Goal: Information Seeking & Learning: Find specific fact

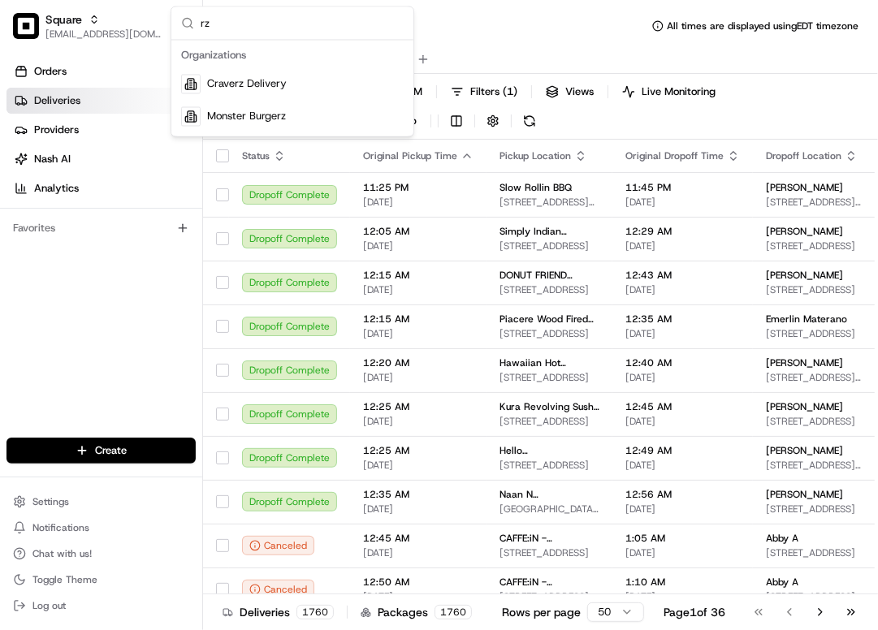
type input "r"
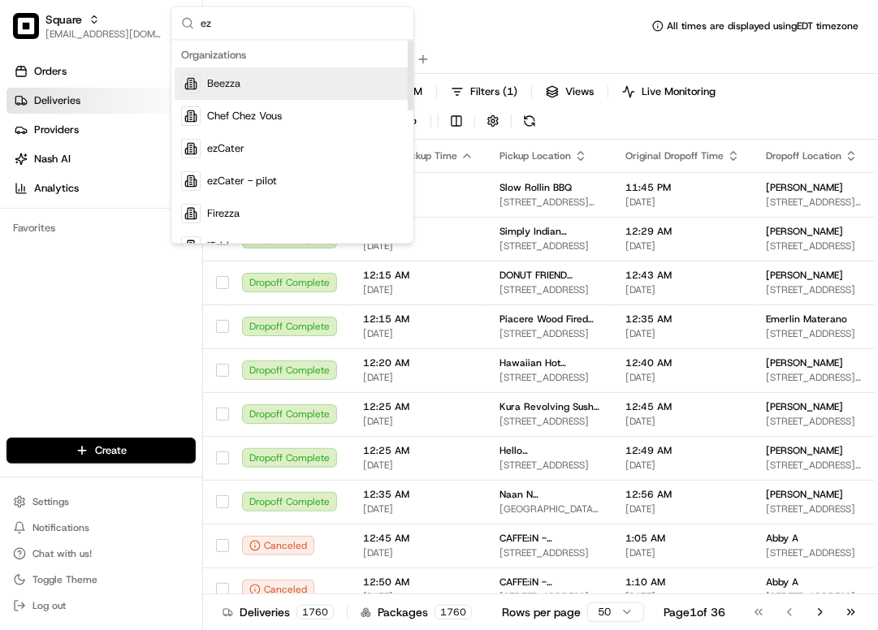
type input "ez"
drag, startPoint x: 409, startPoint y: 80, endPoint x: 368, endPoint y: 54, distance: 48.2
click at [408, 54] on div "Suggestions" at bounding box center [411, 76] width 6 height 71
click at [294, 31] on input "ez" at bounding box center [302, 23] width 203 height 32
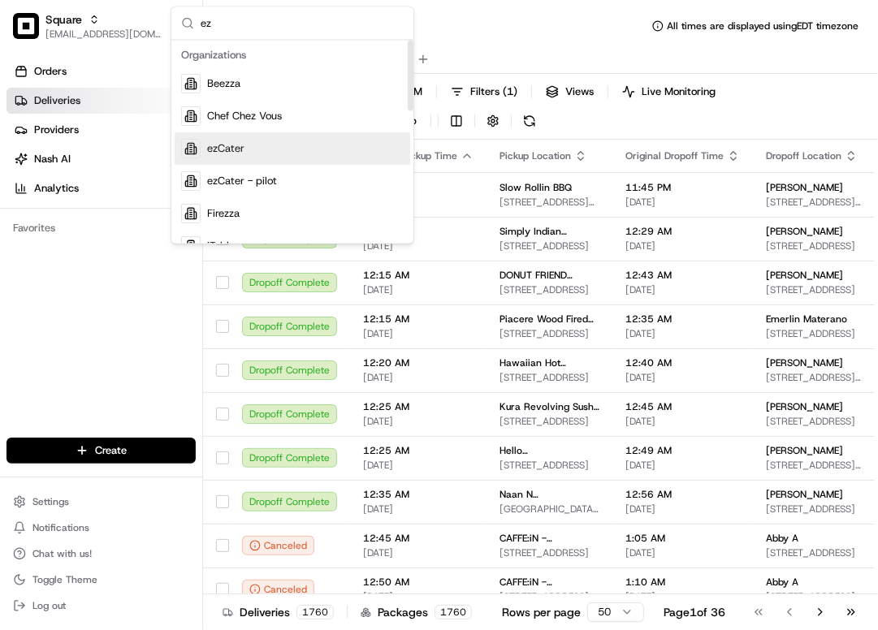
click at [289, 144] on div "ezCater" at bounding box center [293, 149] width 236 height 32
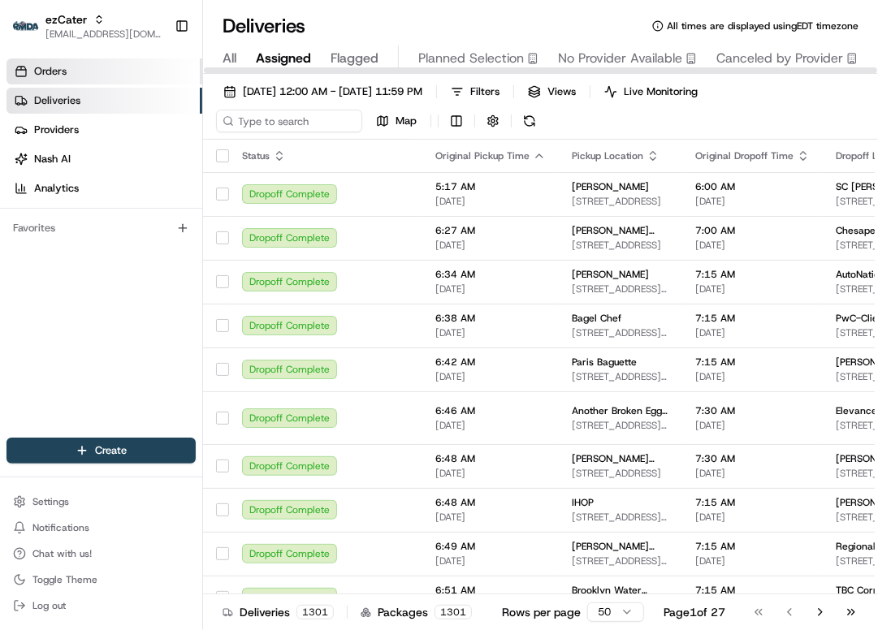
click at [138, 73] on link "Orders" at bounding box center [104, 71] width 196 height 26
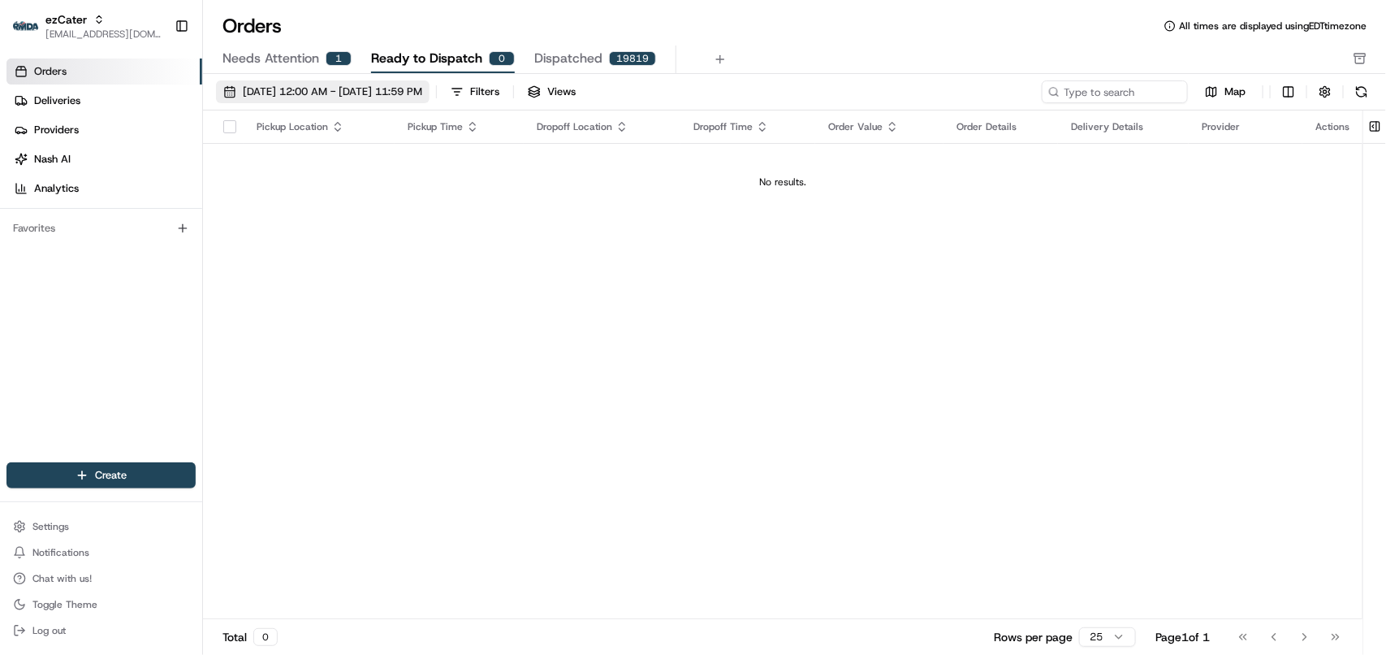
click at [309, 98] on button "08/01/2025 12:00 AM - 08/31/2025 11:59 PM" at bounding box center [323, 91] width 214 height 23
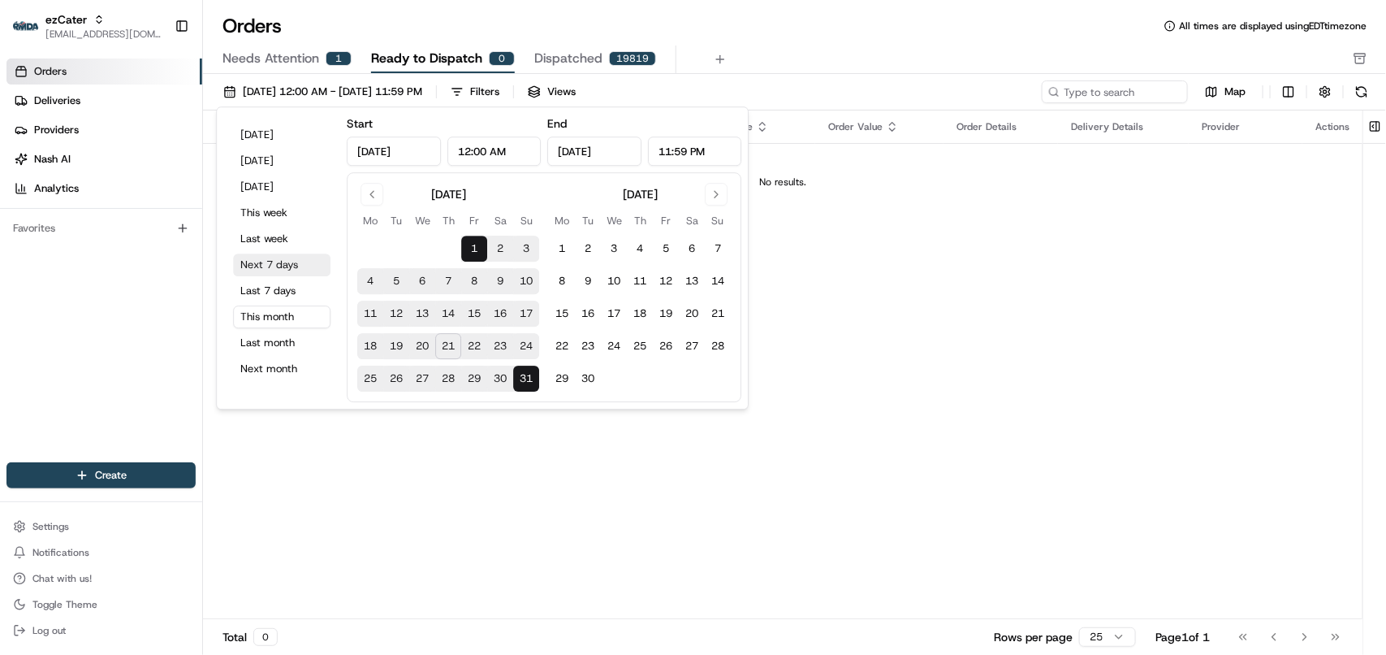
click at [284, 269] on button "Next 7 days" at bounding box center [281, 264] width 97 height 23
type input "Aug 21, 2025"
type input "Aug 28, 2025"
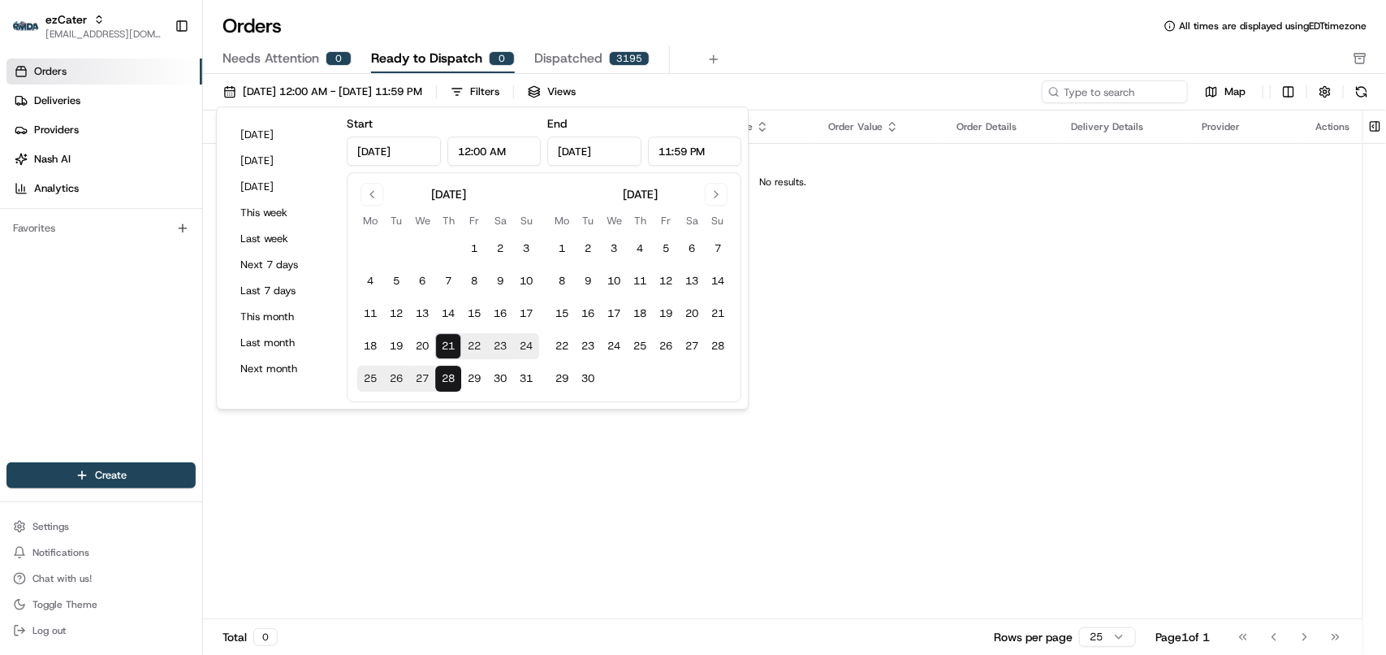
click at [313, 65] on span "Needs Attention" at bounding box center [271, 58] width 97 height 19
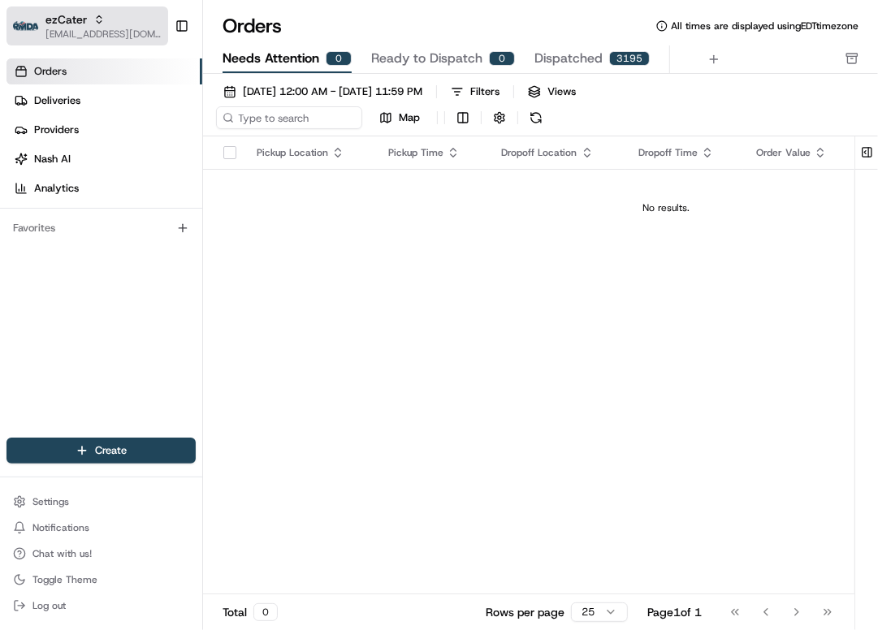
click at [126, 21] on div "ezCater" at bounding box center [103, 19] width 116 height 16
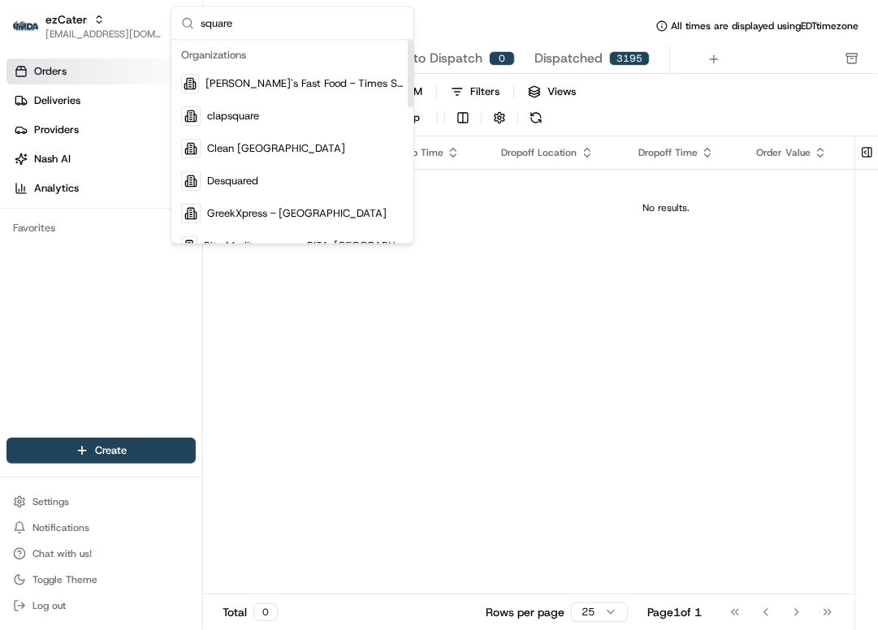
type input "square"
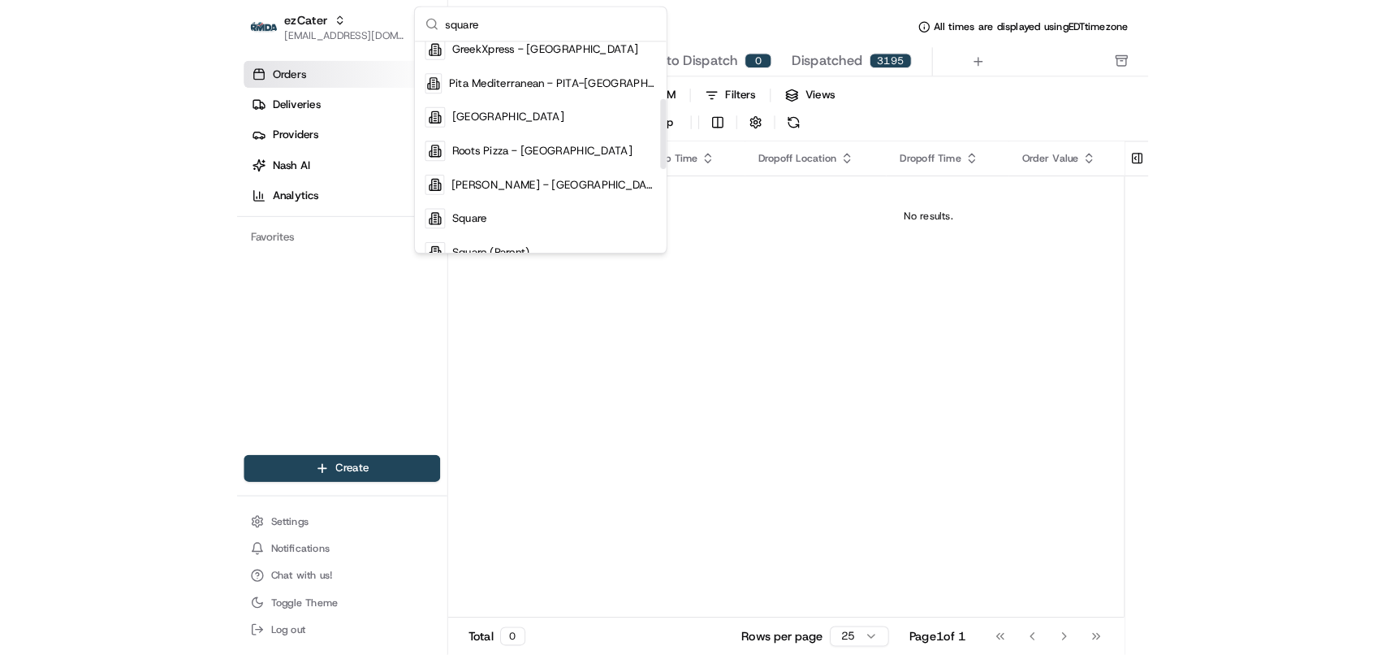
scroll to position [184, 0]
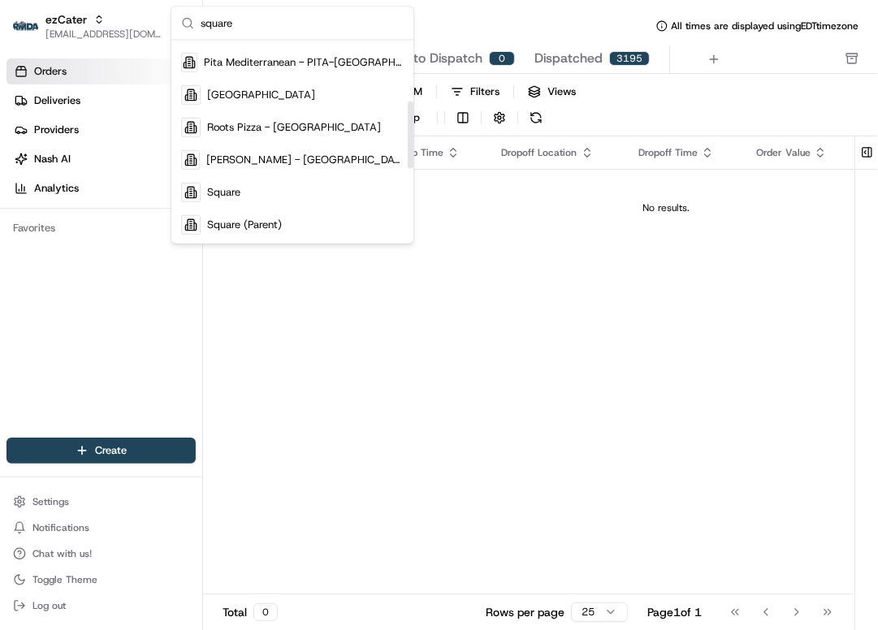
drag, startPoint x: 410, startPoint y: 58, endPoint x: 414, endPoint y: 119, distance: 61.1
click at [413, 119] on div "Suggestions" at bounding box center [411, 135] width 6 height 67
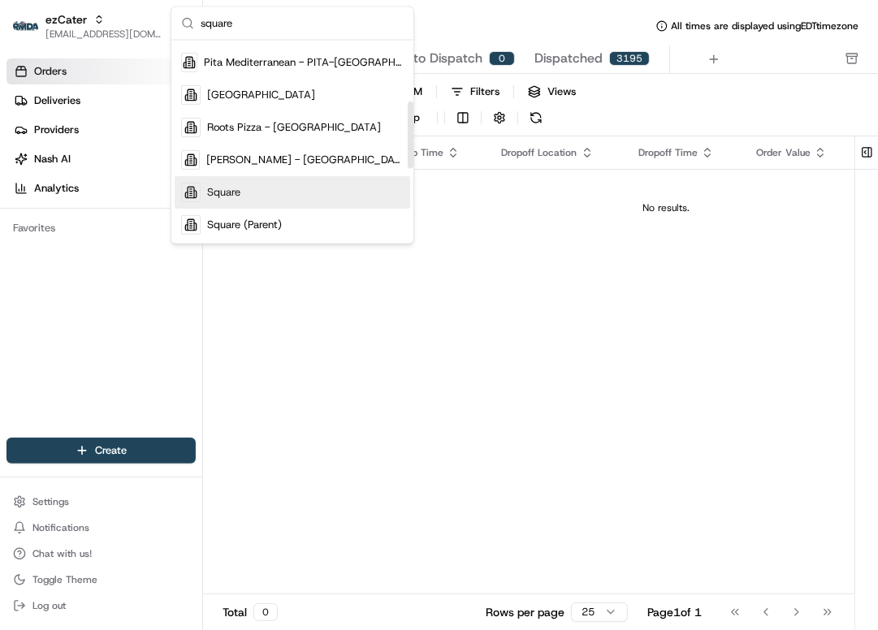
click at [329, 197] on div "Square" at bounding box center [293, 192] width 236 height 32
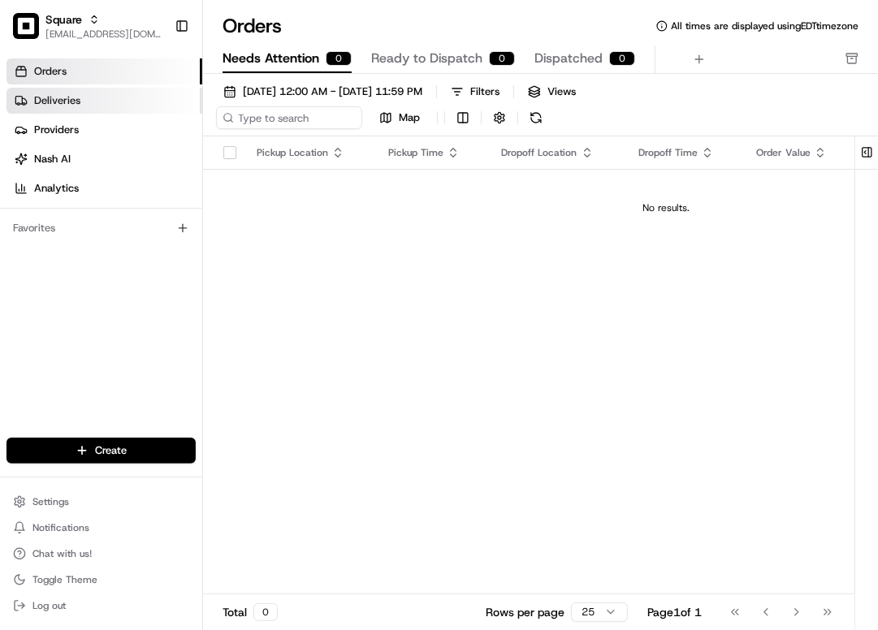
click at [104, 108] on link "Deliveries" at bounding box center [104, 101] width 196 height 26
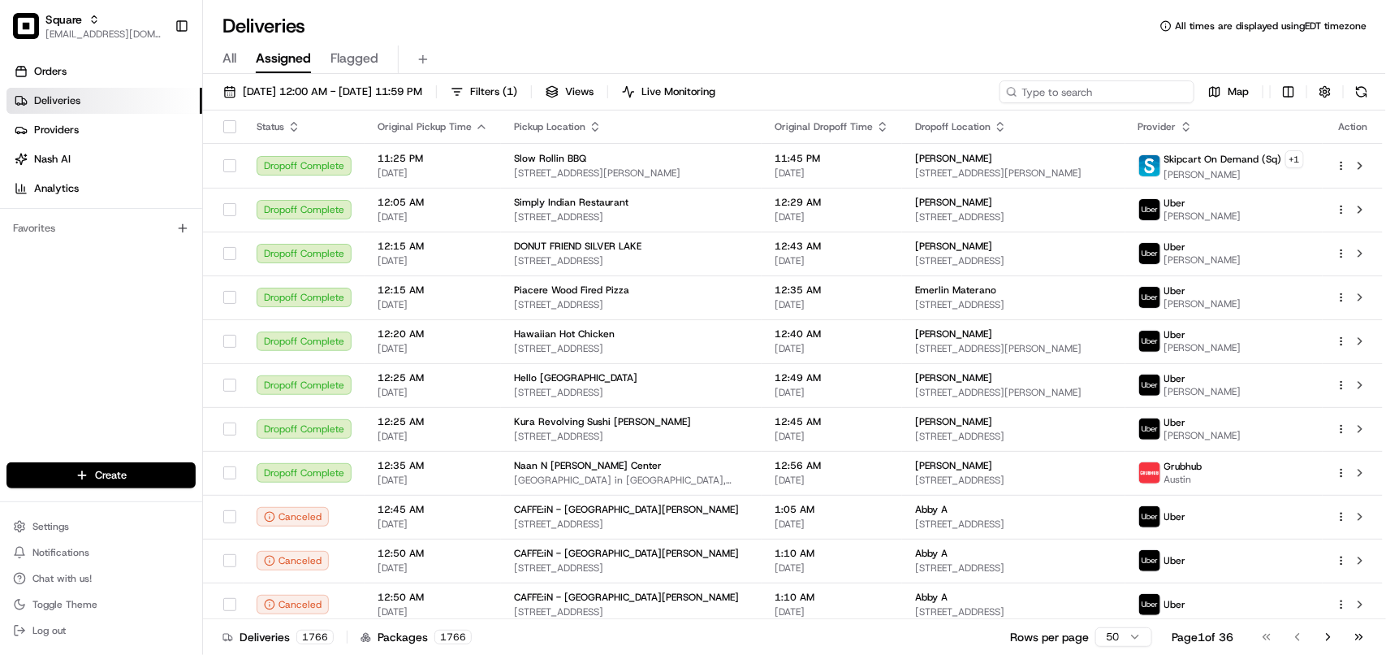
click at [877, 92] on input at bounding box center [1097, 91] width 195 height 23
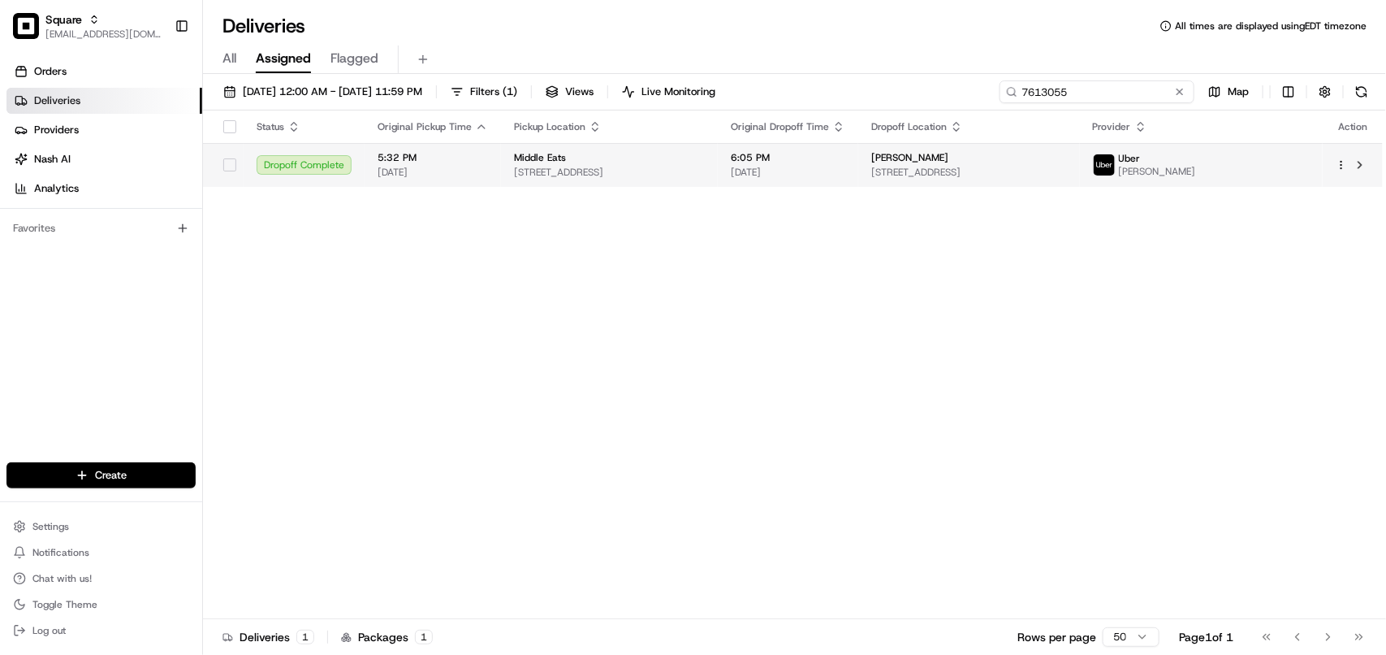
type input "7613055"
click at [877, 187] on td "Amanda McDew 3288 Moanalua Rd, Honolulu, HI 96819, USA" at bounding box center [970, 165] width 222 height 44
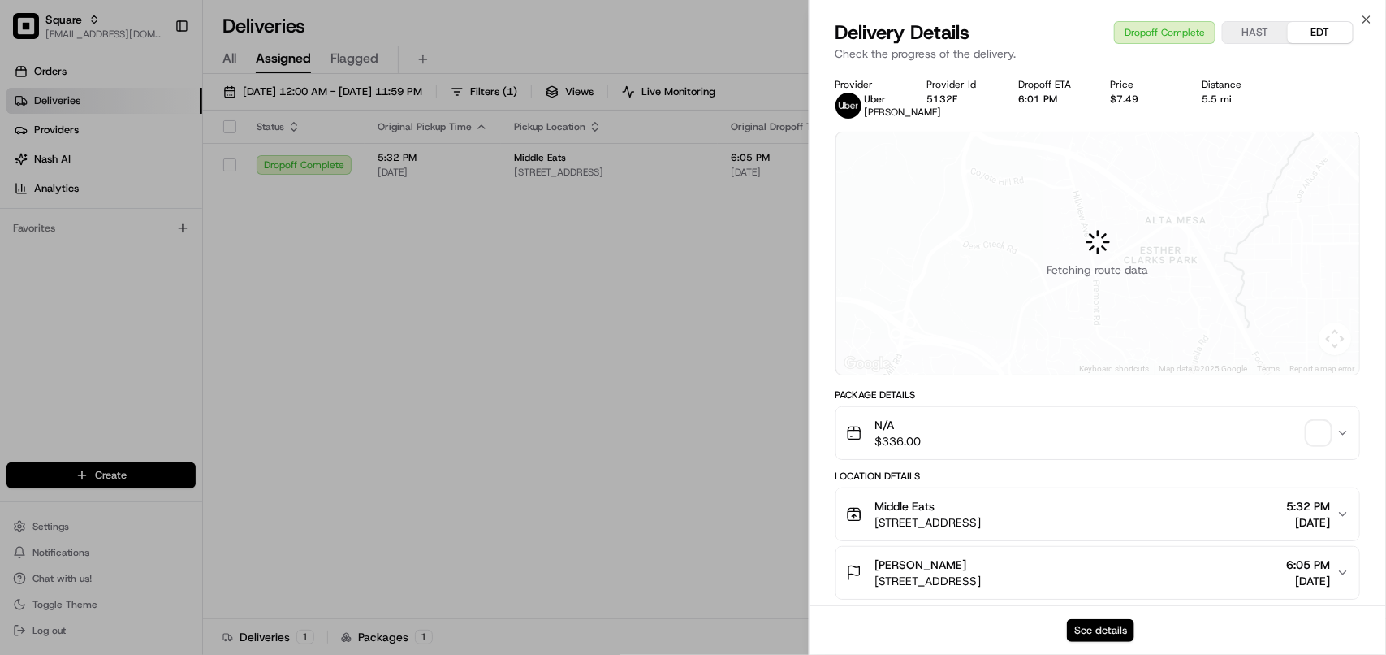
click at [877, 621] on button "See details" at bounding box center [1100, 630] width 67 height 23
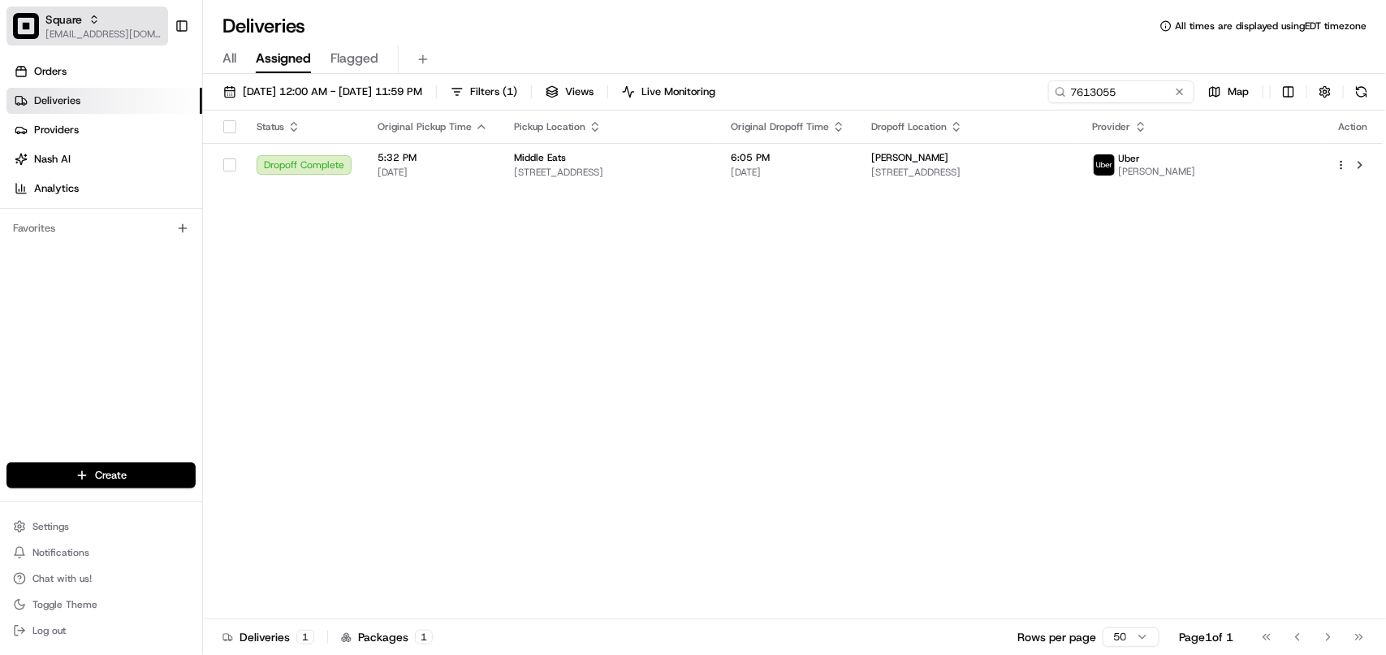
click at [123, 38] on span "[EMAIL_ADDRESS][DOMAIN_NAME]" at bounding box center [103, 34] width 116 height 13
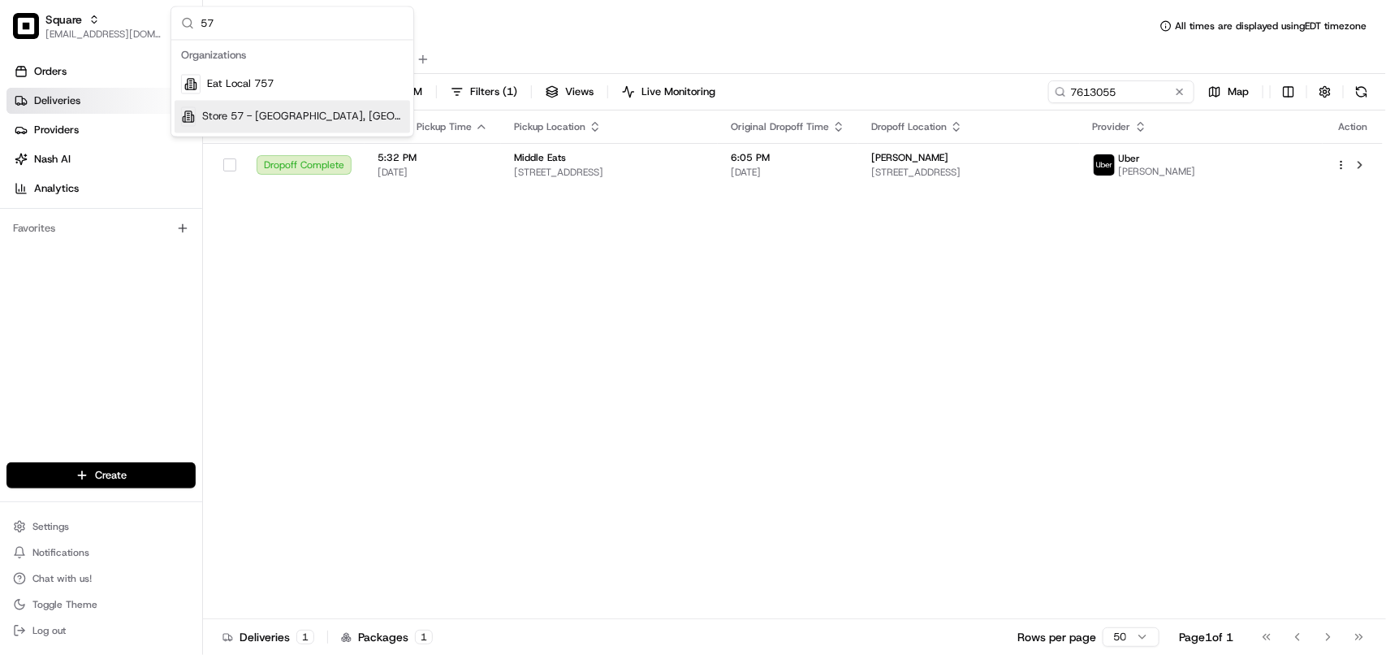
type input "57"
click at [270, 115] on span "Store 57 - Oceanside, NY (Just Salad)" at bounding box center [302, 117] width 201 height 15
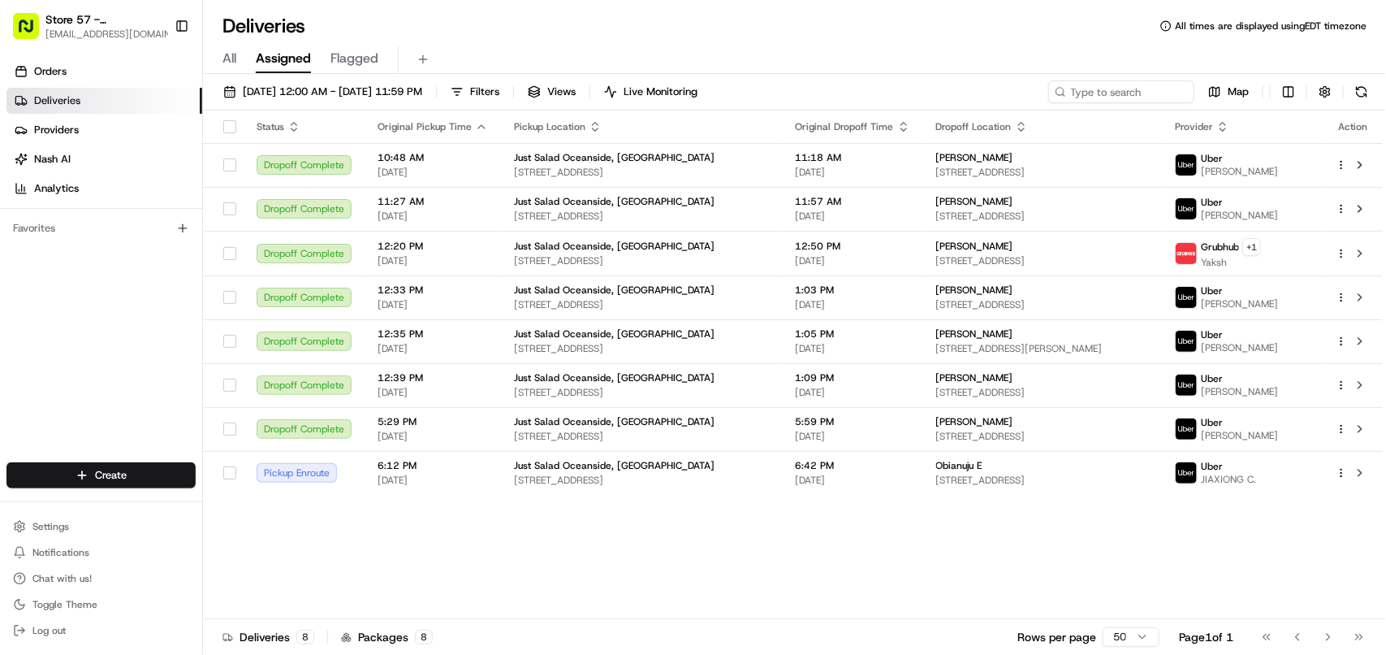
click at [211, 45] on div "All Assigned Flagged" at bounding box center [794, 59] width 1183 height 28
click at [221, 67] on div "All Assigned Flagged" at bounding box center [794, 59] width 1183 height 28
click at [232, 67] on span "All" at bounding box center [230, 58] width 14 height 19
click at [283, 58] on span "Assigned" at bounding box center [283, 58] width 55 height 19
click at [827, 469] on span "6:42 PM" at bounding box center [853, 465] width 115 height 13
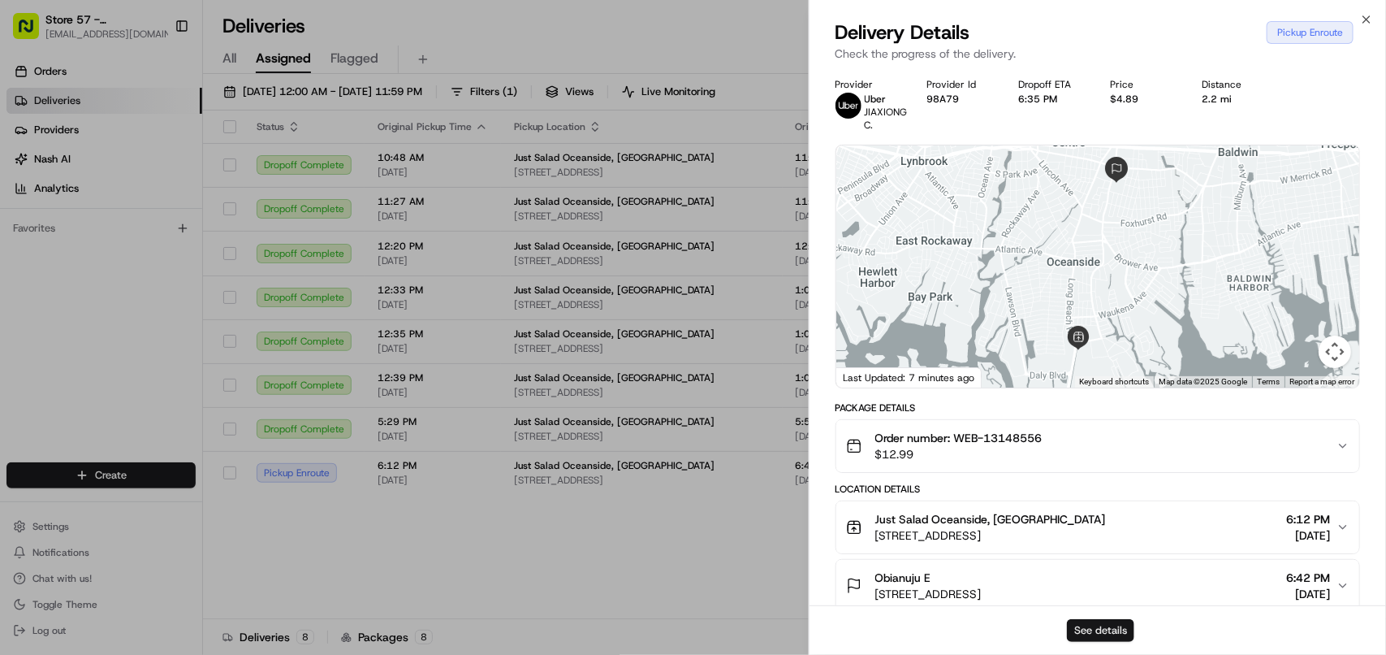
click at [877, 629] on button "See details" at bounding box center [1100, 630] width 67 height 23
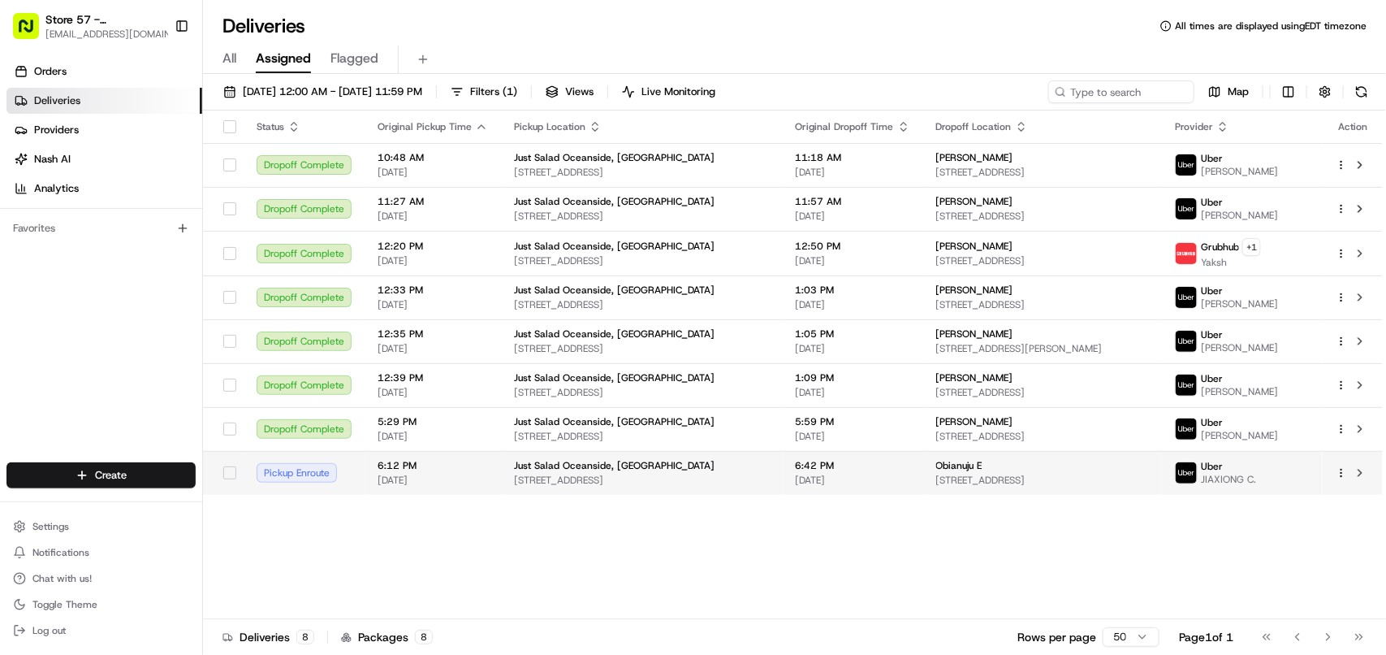
click at [796, 469] on span "6:42 PM" at bounding box center [853, 465] width 115 height 13
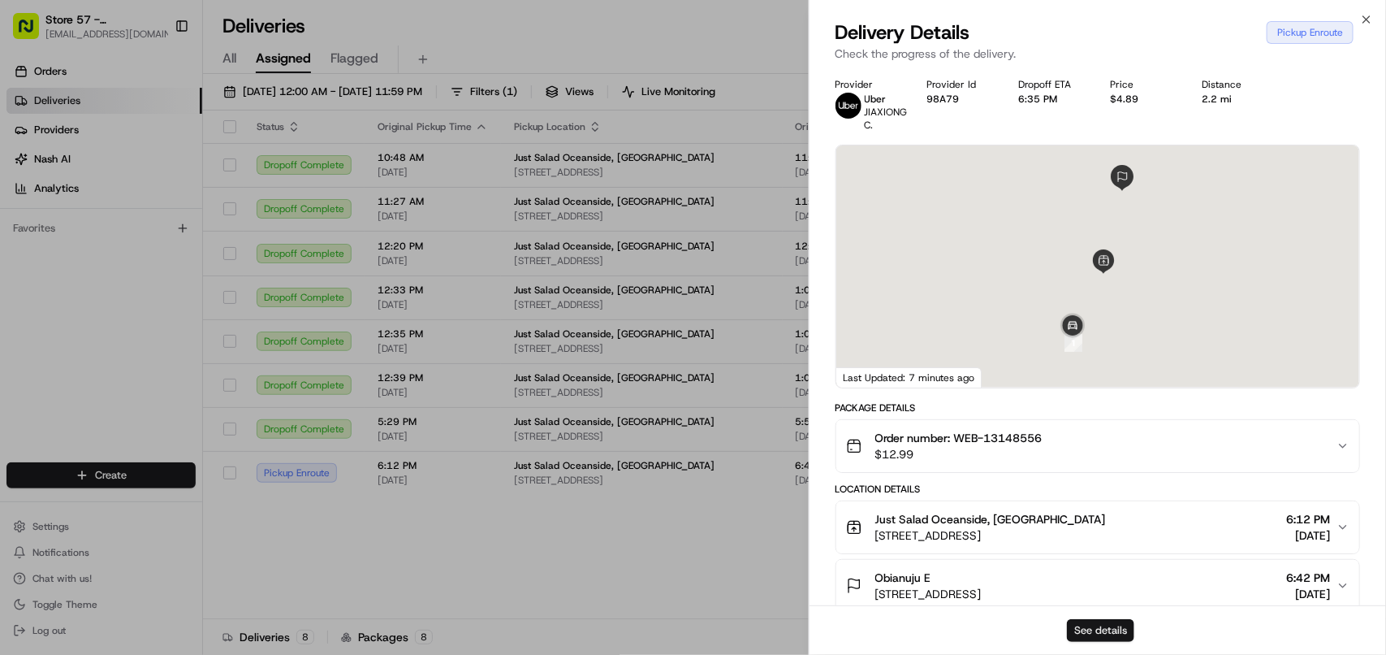
click at [877, 629] on button "See details" at bounding box center [1100, 630] width 67 height 23
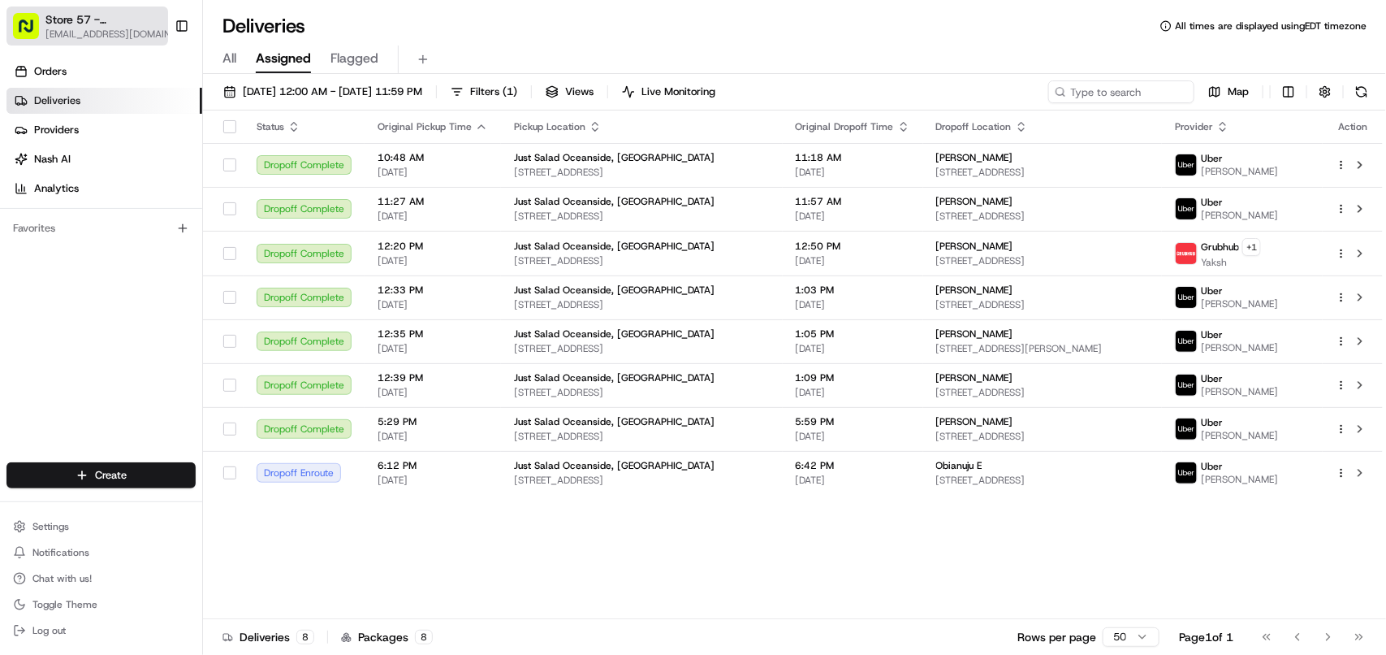
click at [122, 29] on span "[EMAIL_ADDRESS][DOMAIN_NAME]" at bounding box center [111, 34] width 132 height 13
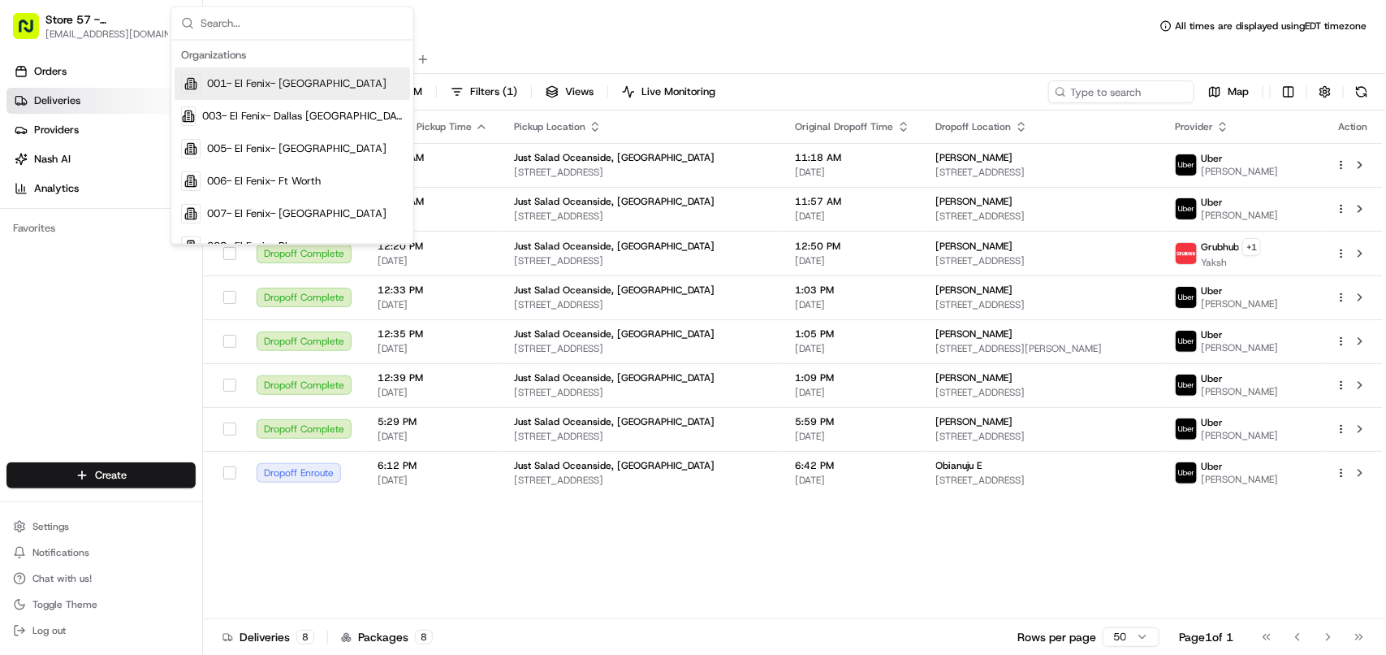
click at [728, 528] on div "Status Original Pickup Time Pickup Location Original Dropoff Time Dropoff Locat…" at bounding box center [793, 364] width 1180 height 508
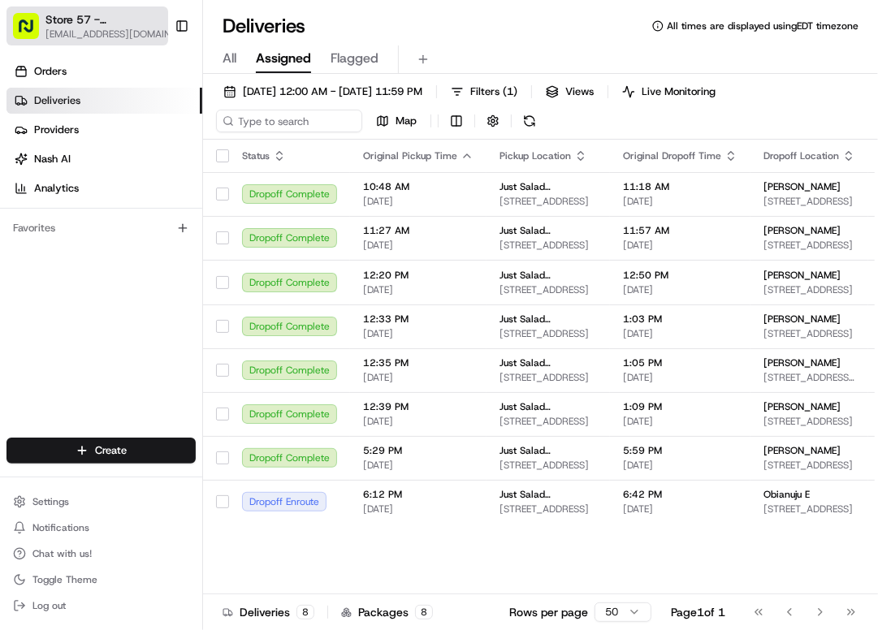
click at [74, 19] on span "Store 57 - Oceanside, NY (Just Salad)" at bounding box center [102, 19] width 115 height 16
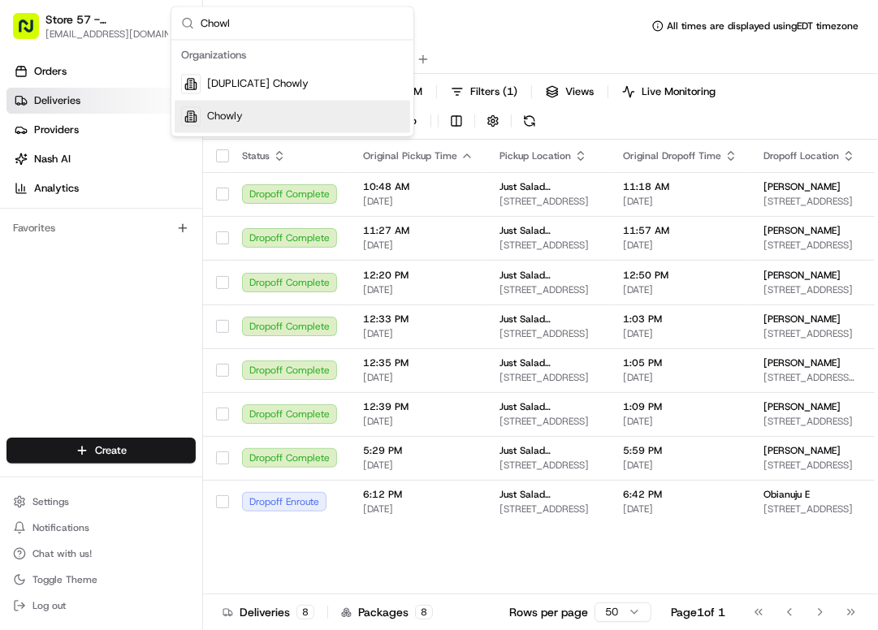
type input "Chowl"
click at [225, 118] on span "Chowly" at bounding box center [225, 117] width 36 height 15
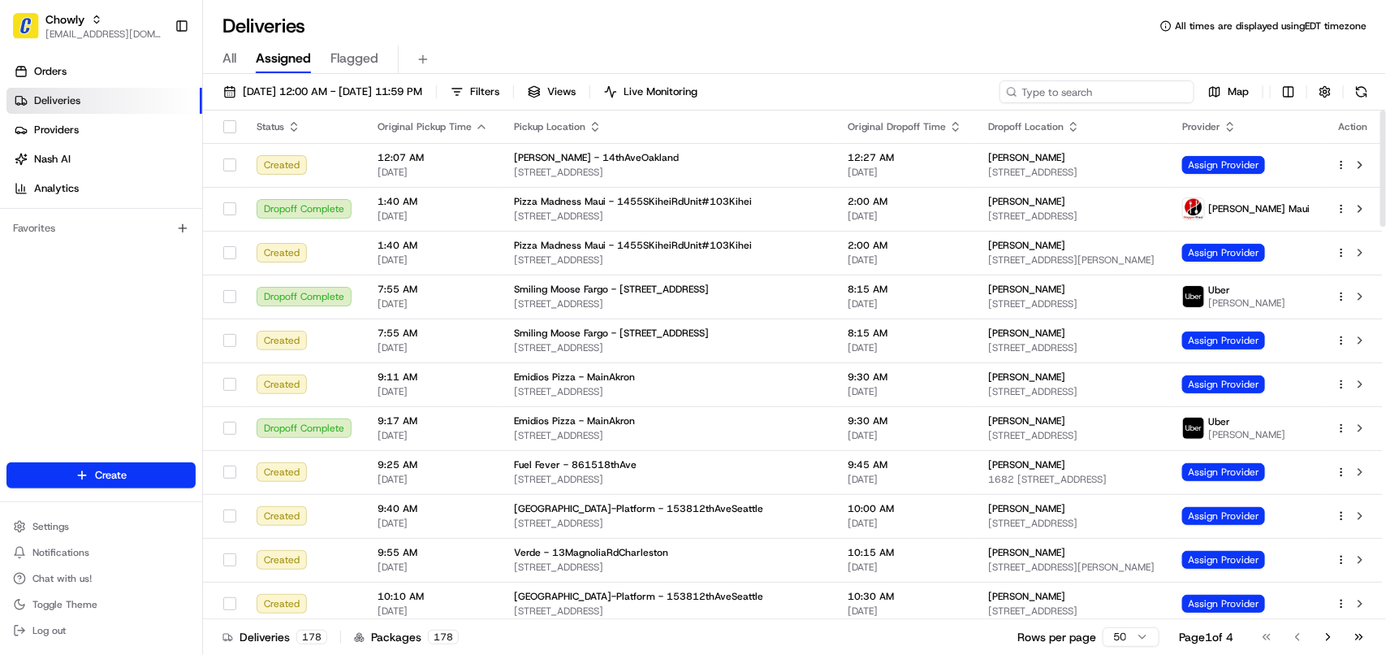
click at [877, 86] on input at bounding box center [1097, 91] width 195 height 23
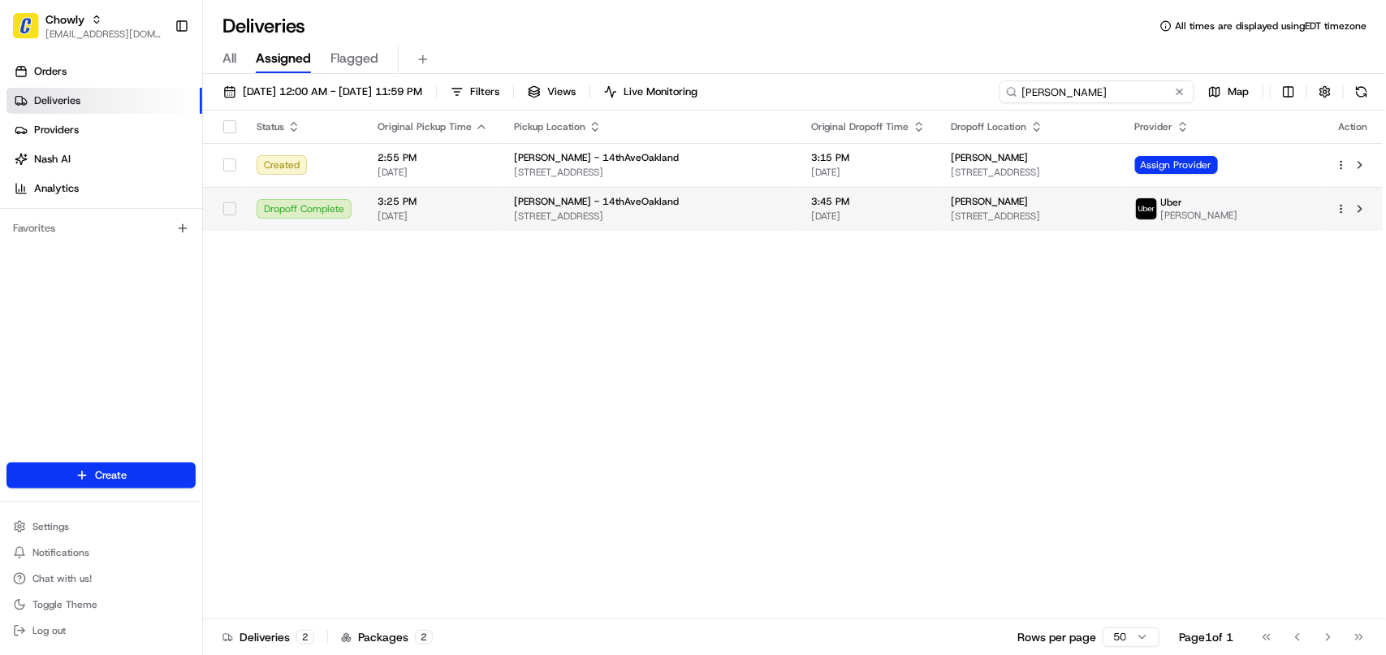
type input "Anna Salerno"
click at [877, 211] on td "3:45 PM 08/21/2025" at bounding box center [868, 209] width 141 height 44
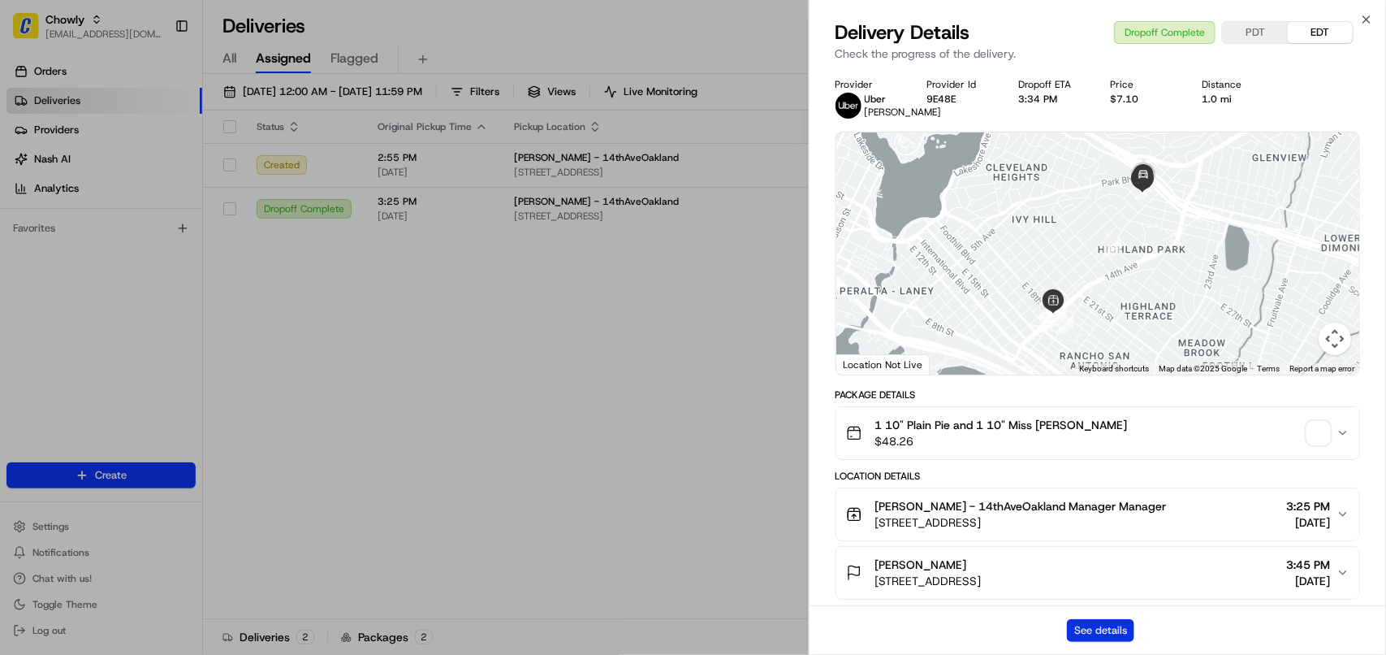
click at [877, 629] on button "See details" at bounding box center [1100, 630] width 67 height 23
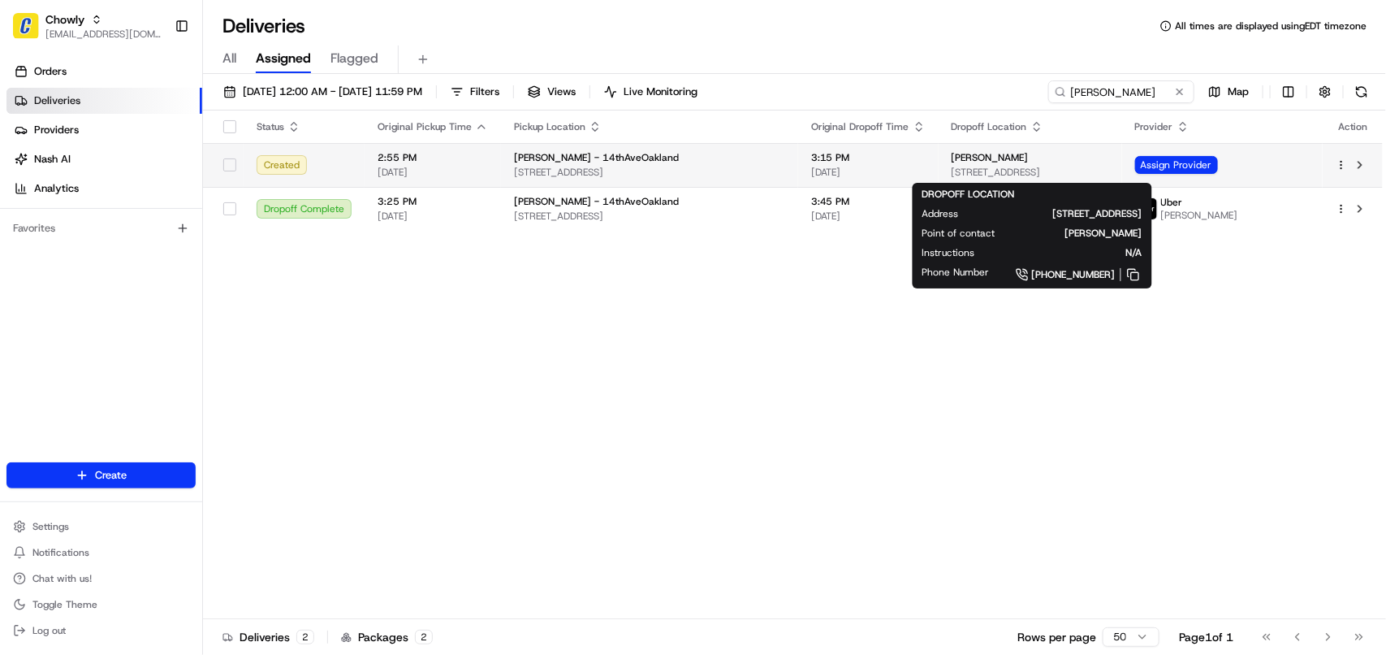
click at [877, 171] on span "1259 E 34th St, Oakland, CA 94610, USA" at bounding box center [1031, 172] width 158 height 13
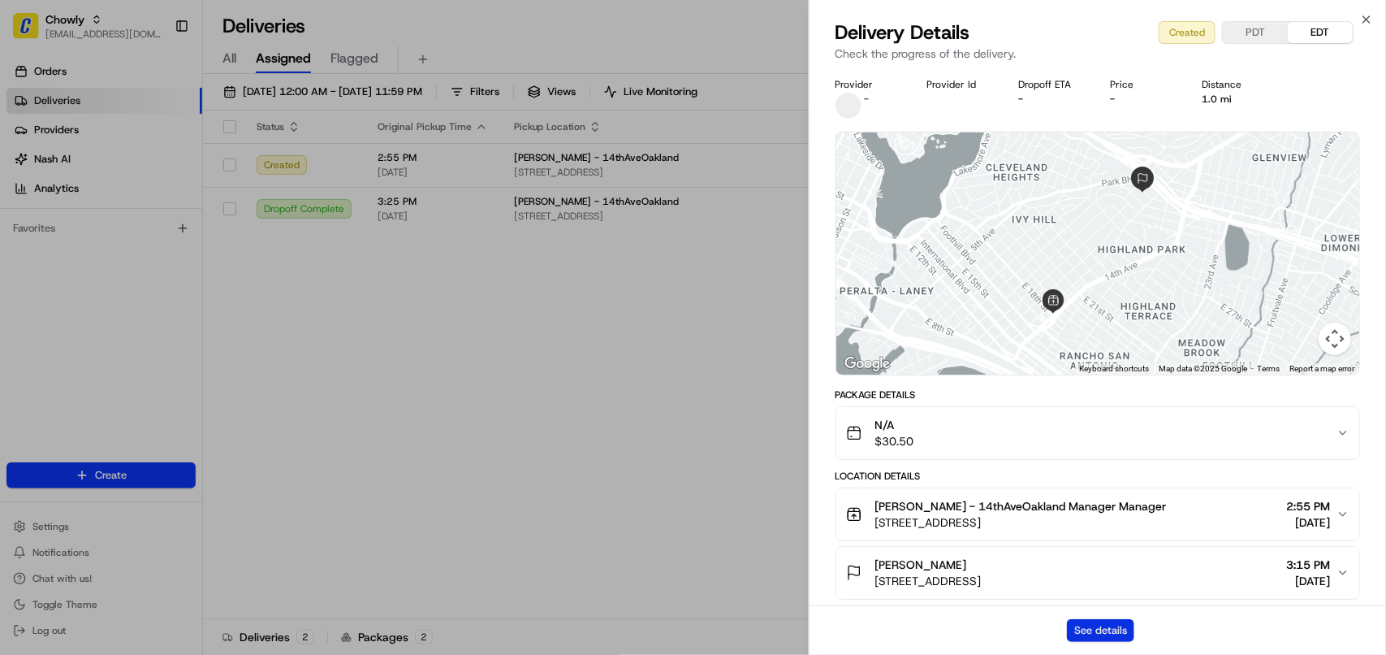
click at [877, 623] on button "See details" at bounding box center [1100, 630] width 67 height 23
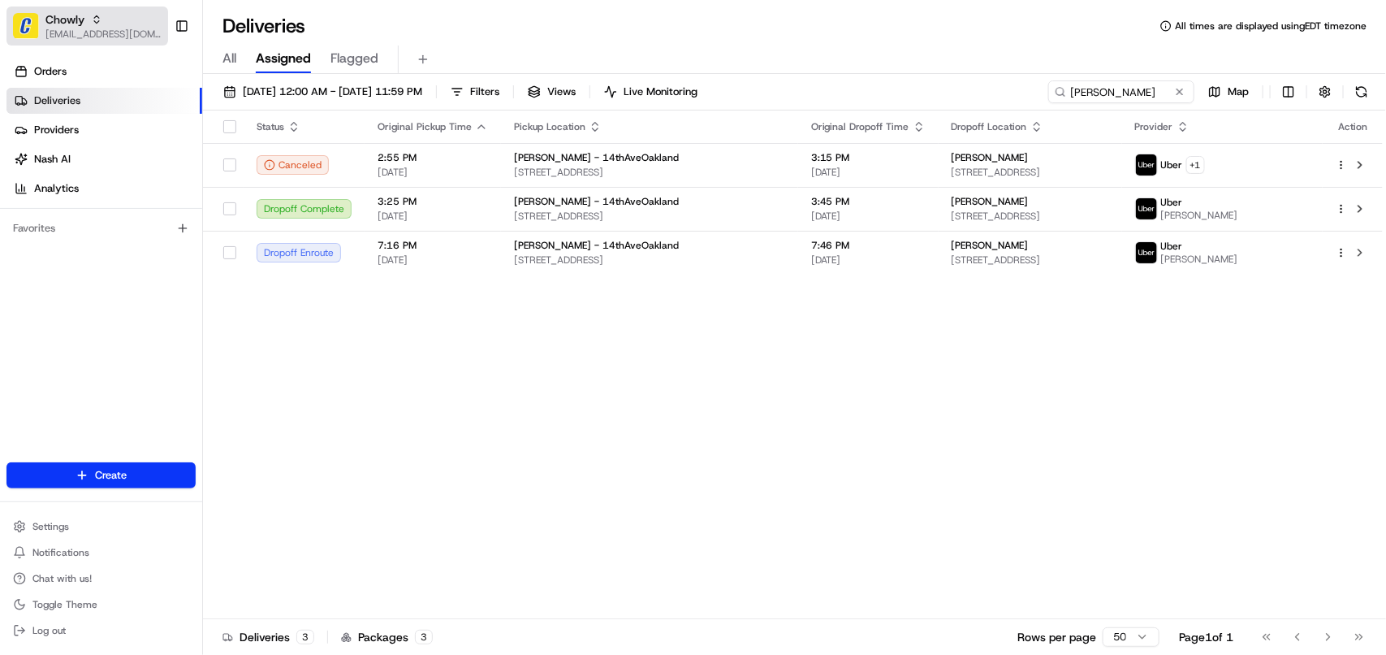
click at [90, 25] on div "Chowly" at bounding box center [103, 19] width 116 height 16
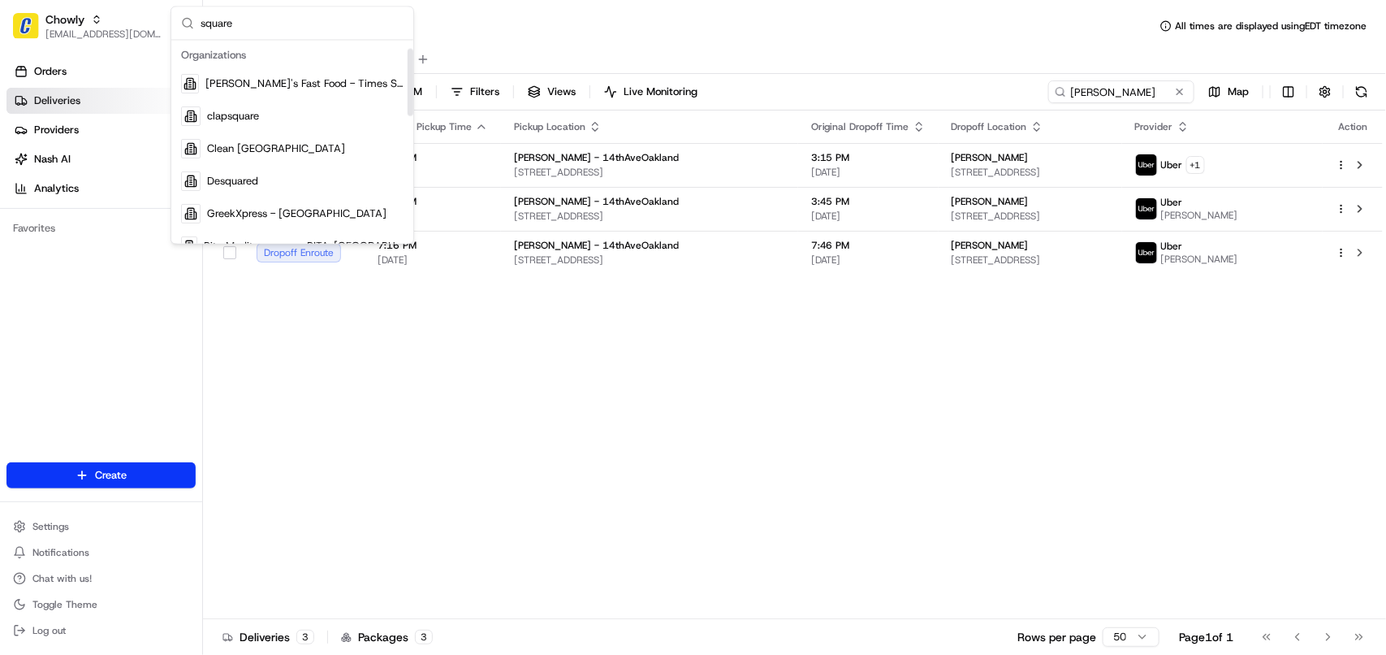
scroll to position [102, 0]
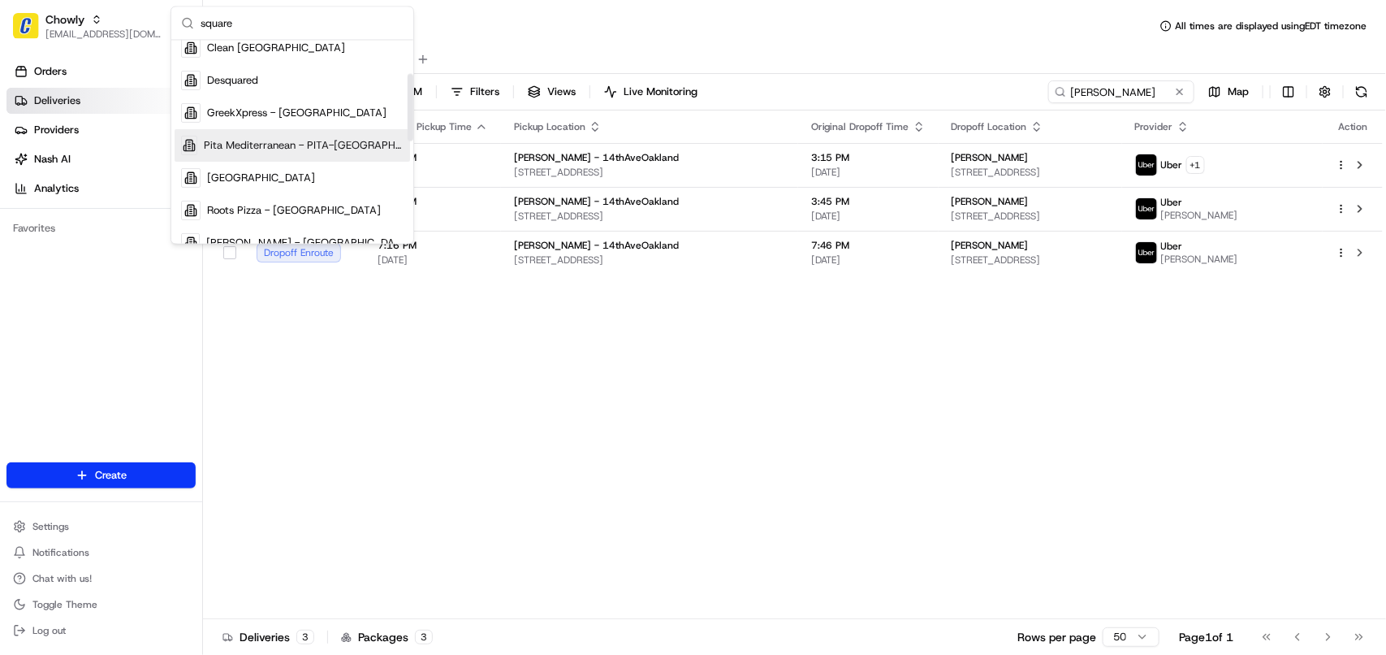
type input "square"
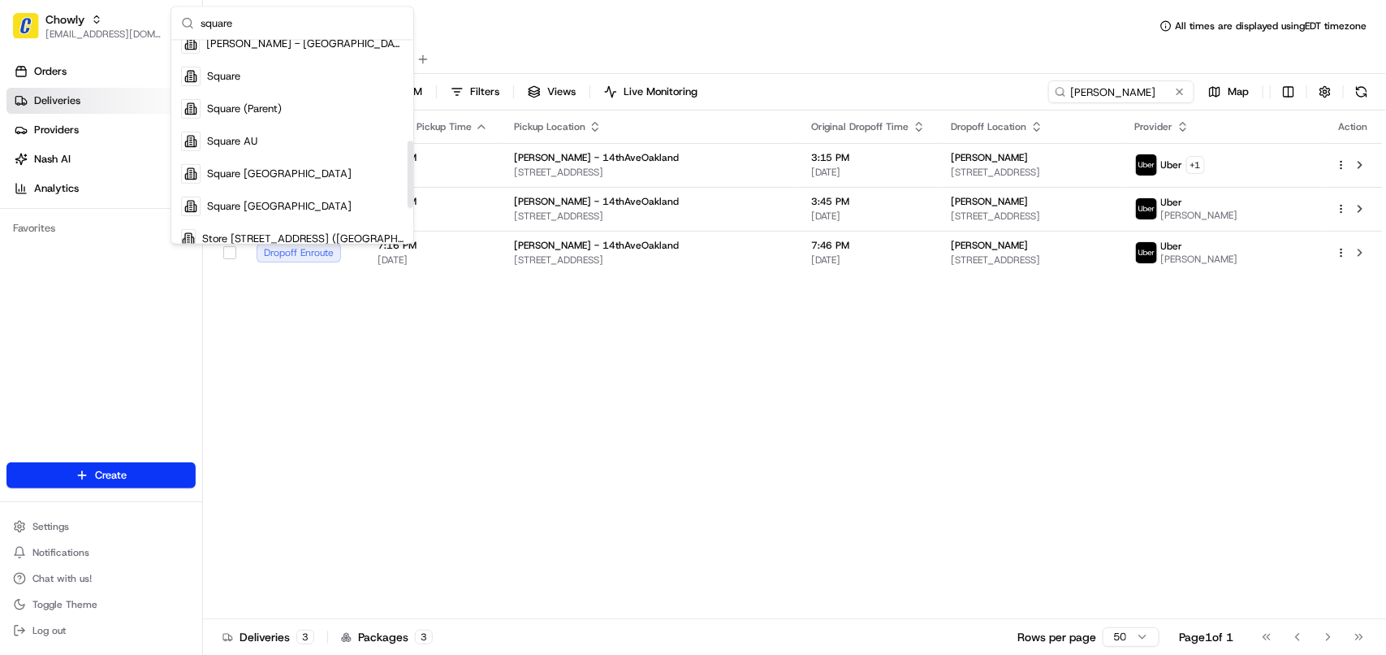
scroll to position [305, 0]
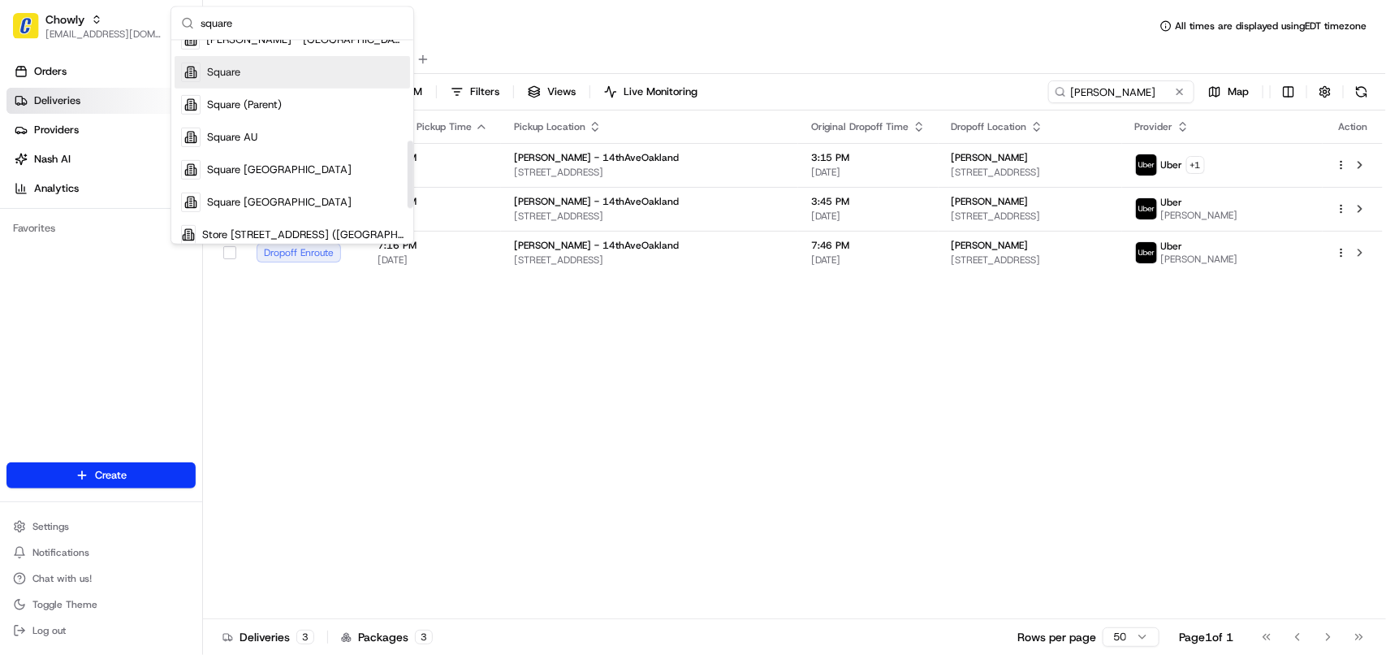
click at [296, 80] on div "Square" at bounding box center [293, 72] width 236 height 32
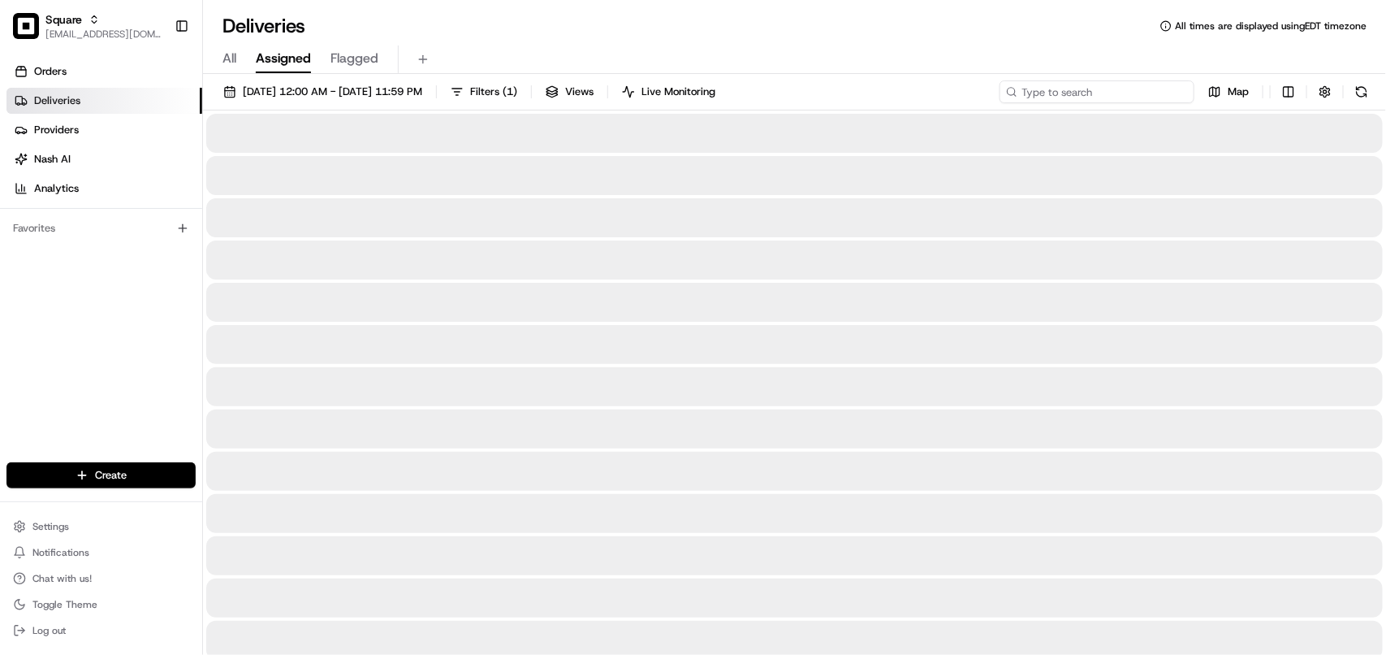
click at [877, 94] on input at bounding box center [1097, 91] width 195 height 23
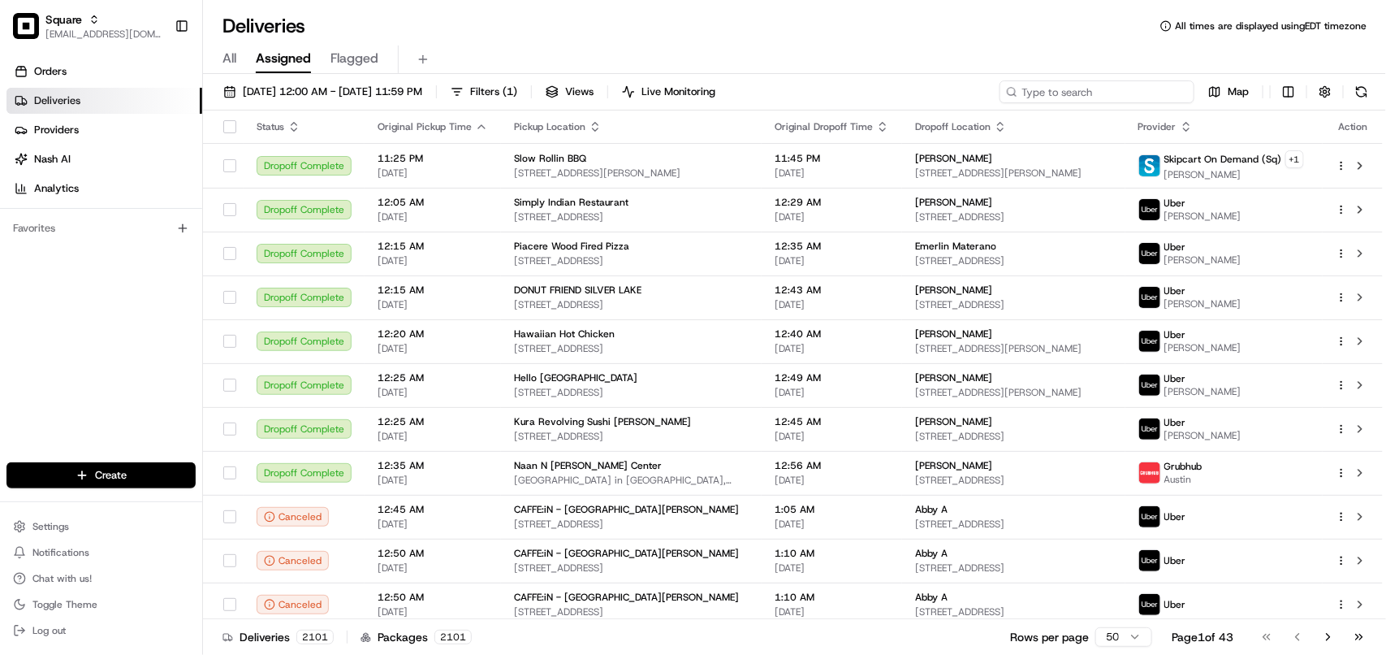
click at [877, 94] on input at bounding box center [1097, 91] width 195 height 23
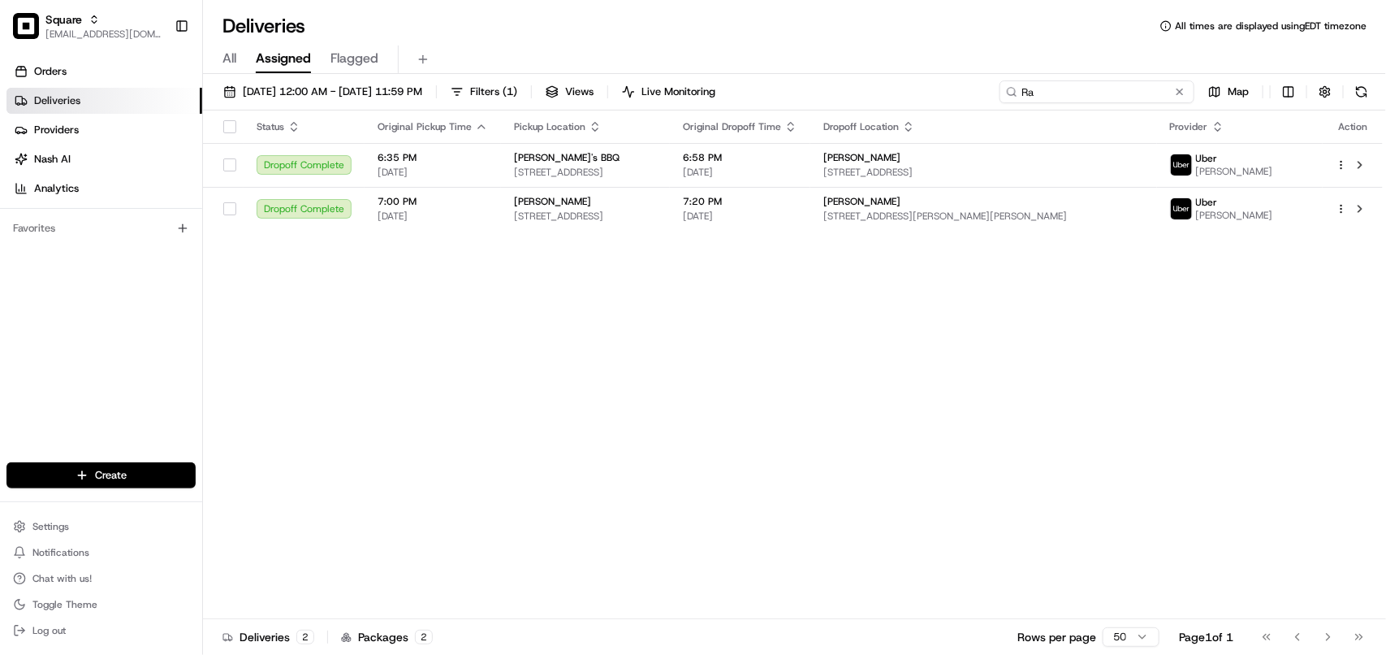
type input "R"
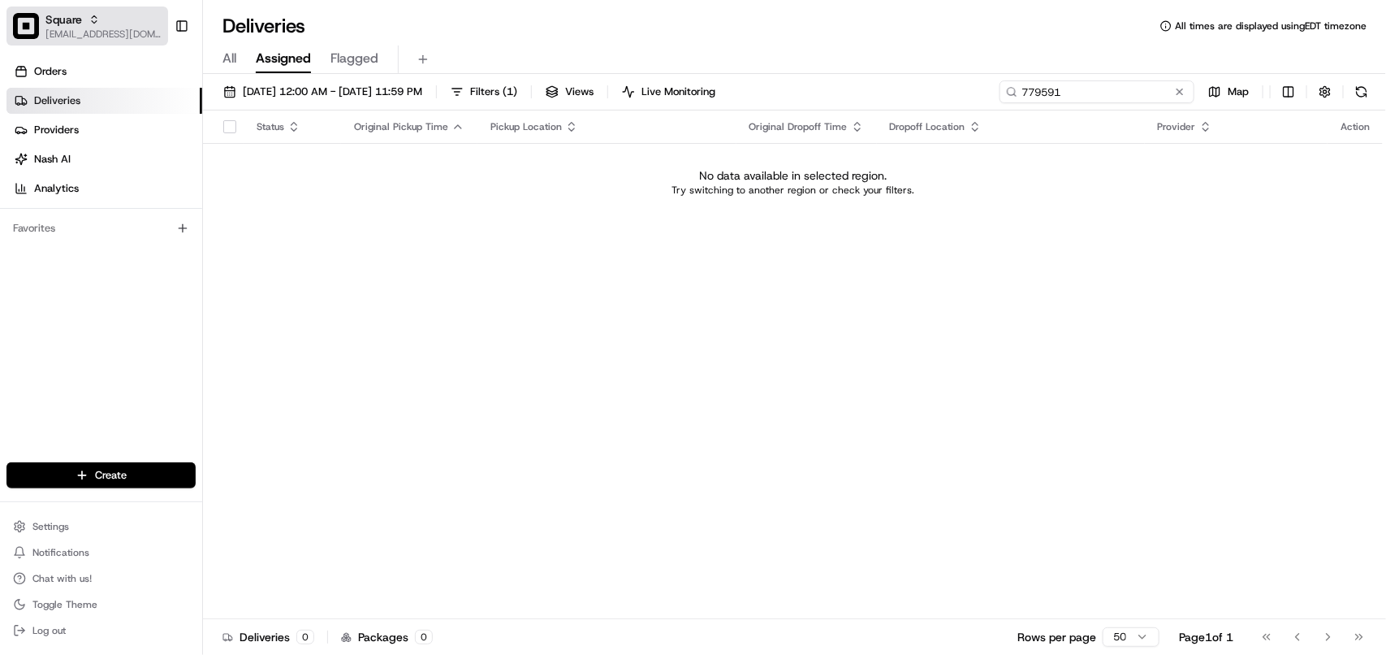
type input "779591"
click at [77, 33] on span "[EMAIL_ADDRESS][DOMAIN_NAME]" at bounding box center [103, 34] width 116 height 13
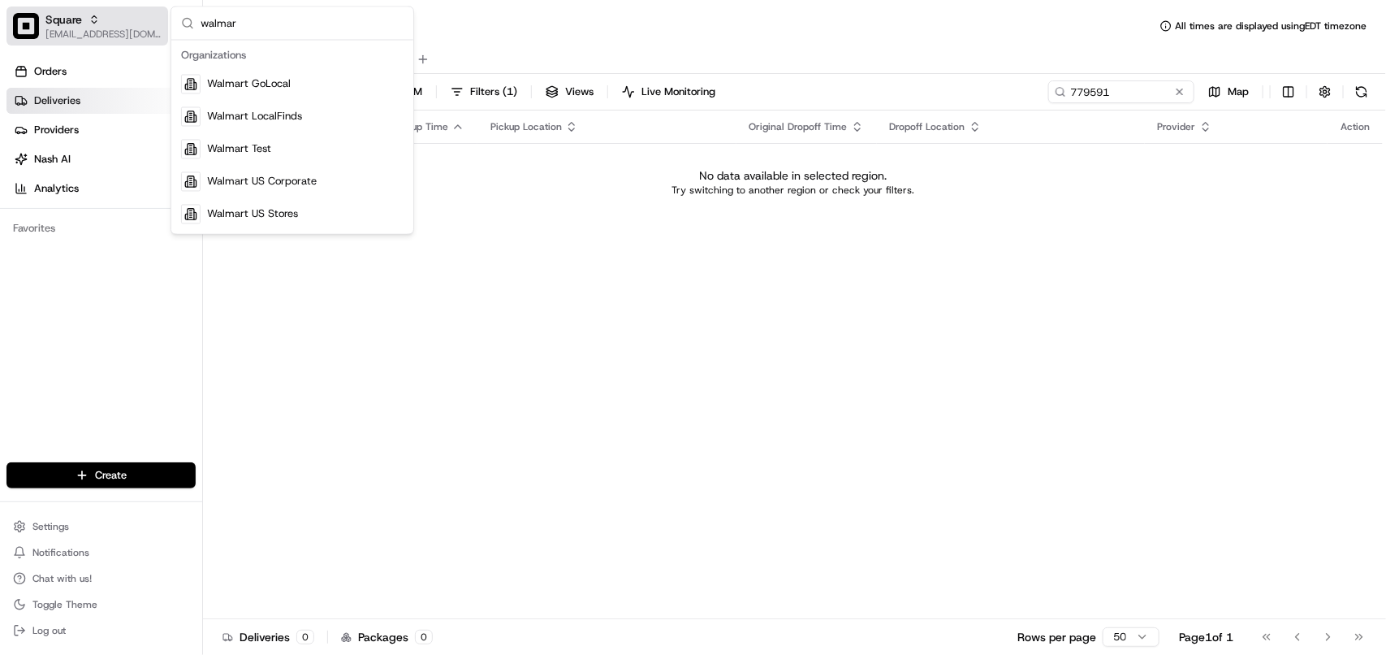
type input "walmart"
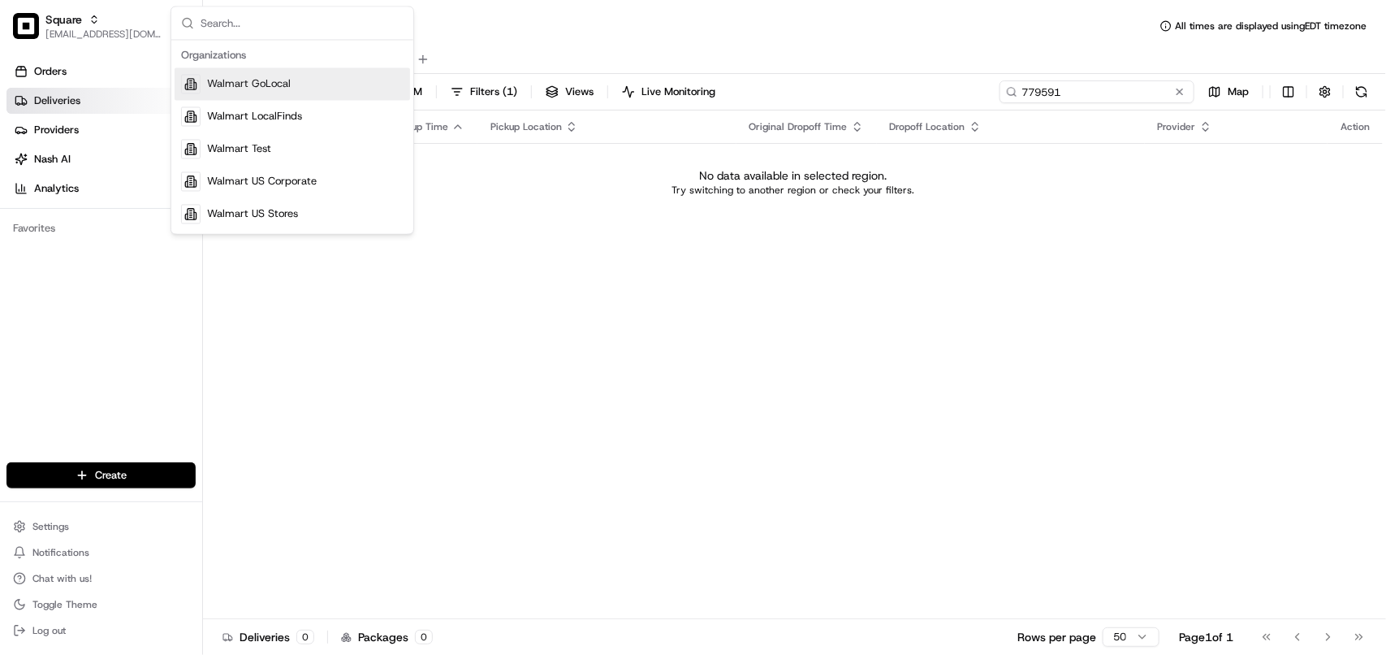
click at [877, 92] on input "779591" at bounding box center [1097, 91] width 195 height 23
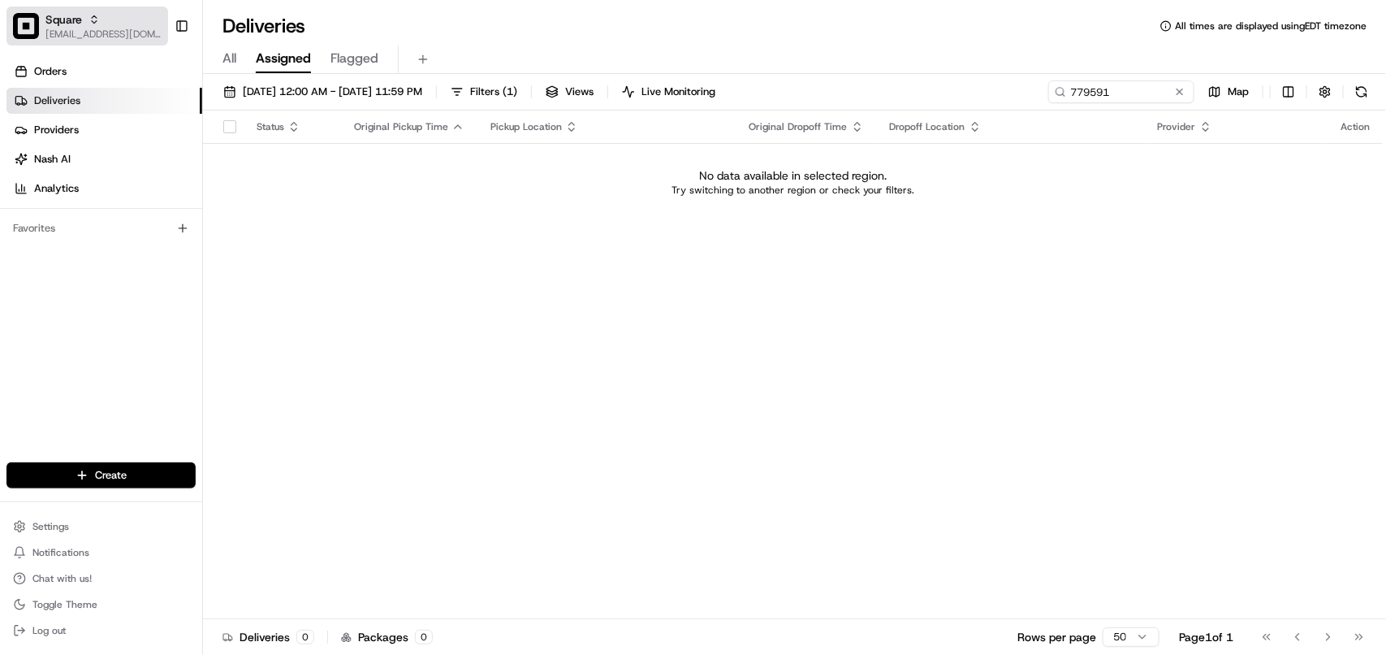
click at [75, 42] on button "Square avaldez@nashhelp.com" at bounding box center [87, 25] width 162 height 39
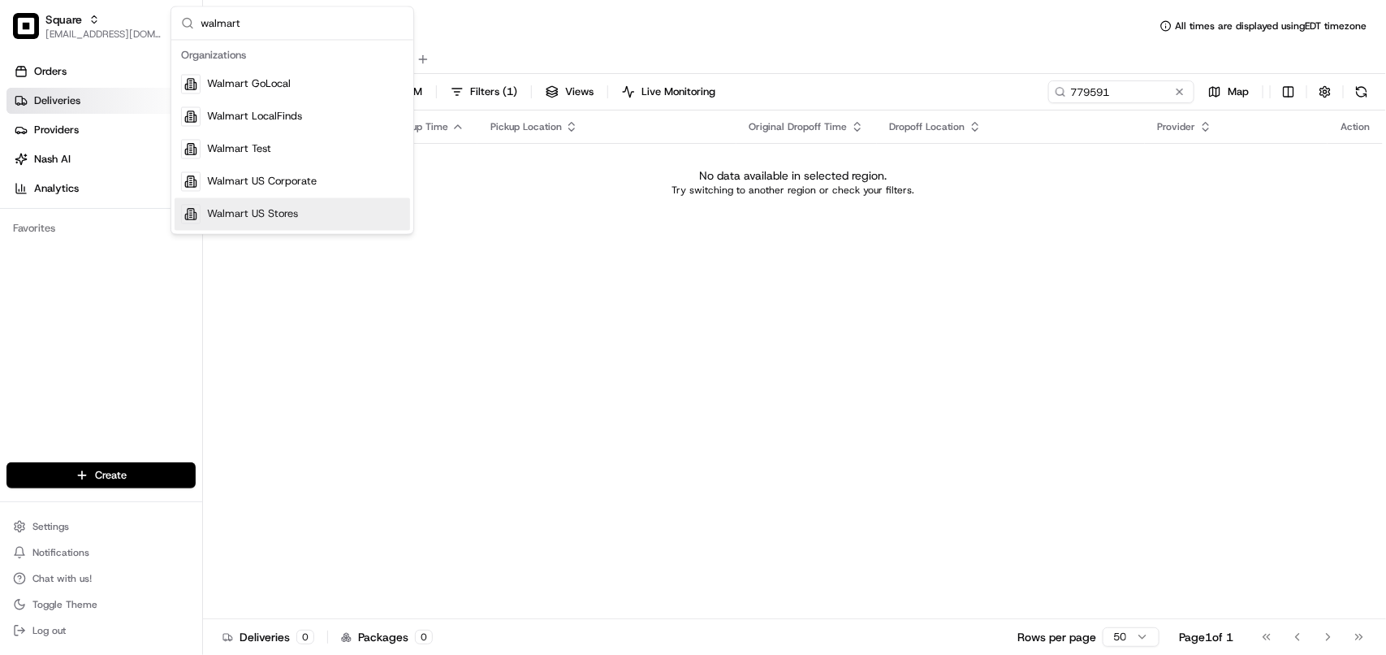
type input "walmart"
click at [227, 210] on span "Walmart US Stores" at bounding box center [252, 214] width 91 height 15
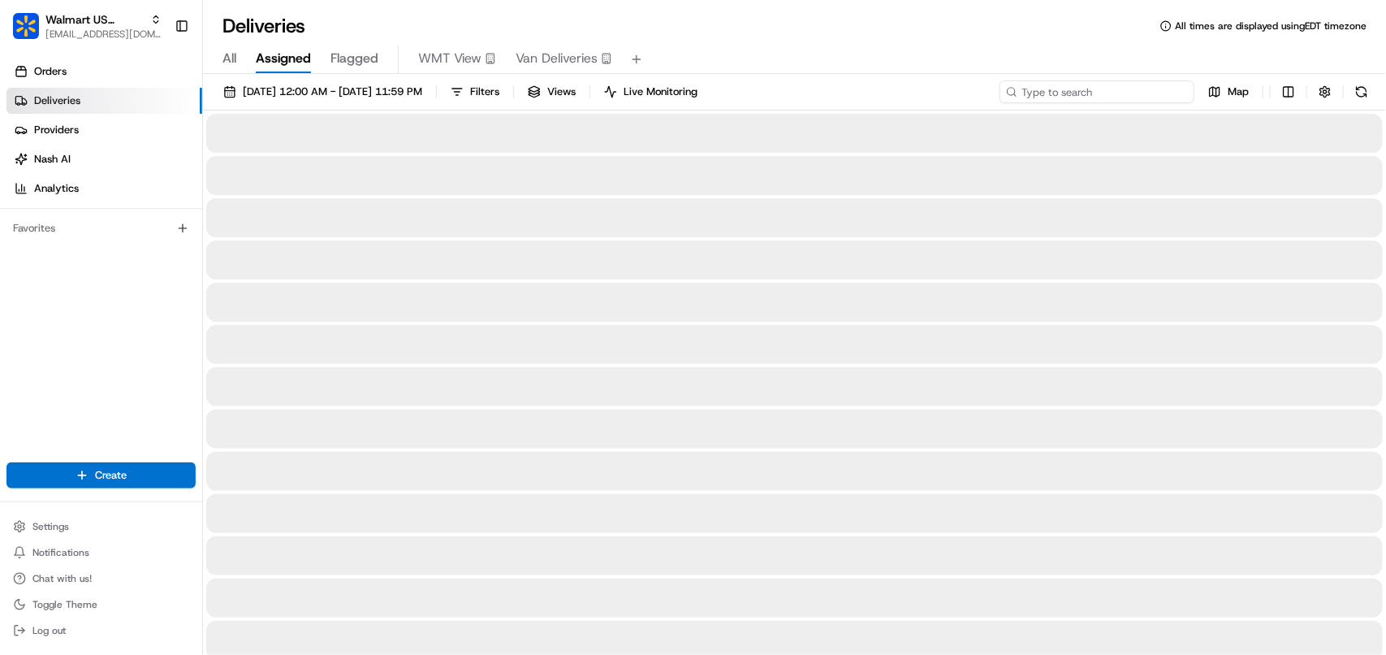
click at [877, 94] on input at bounding box center [1097, 91] width 195 height 23
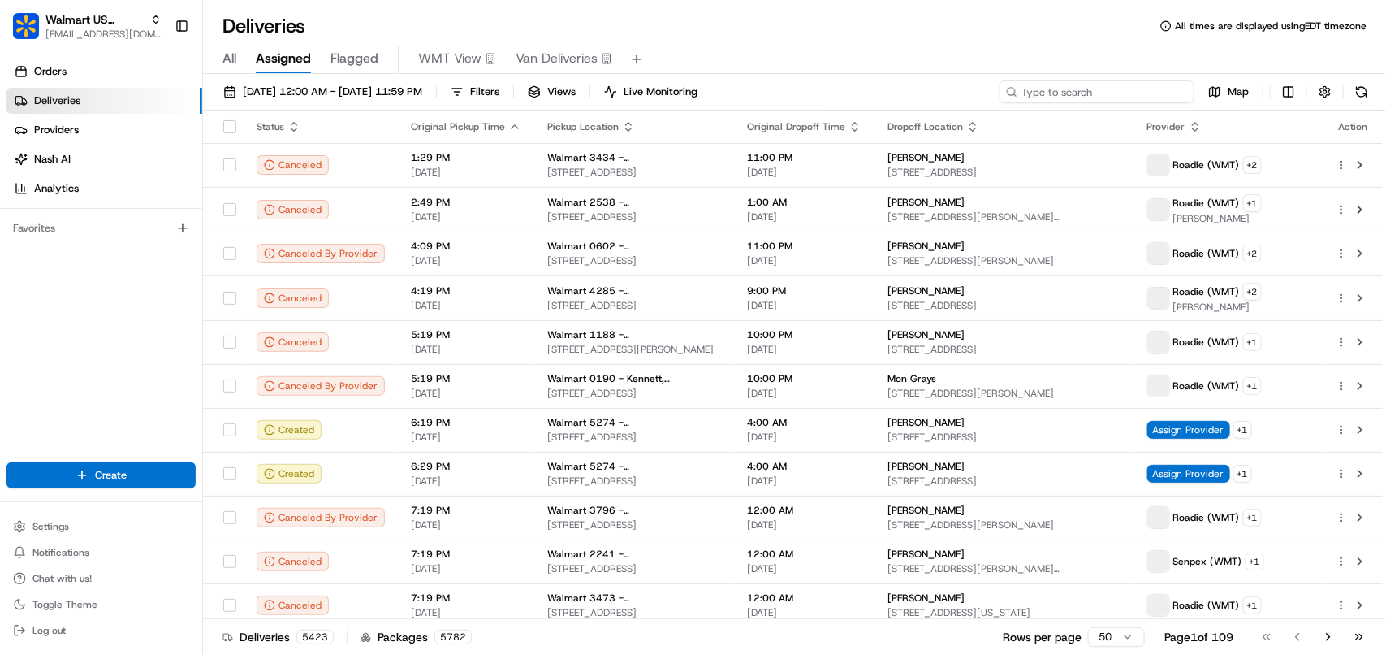
click at [877, 94] on input at bounding box center [1097, 91] width 195 height 23
paste input "779591"
type input "779591"
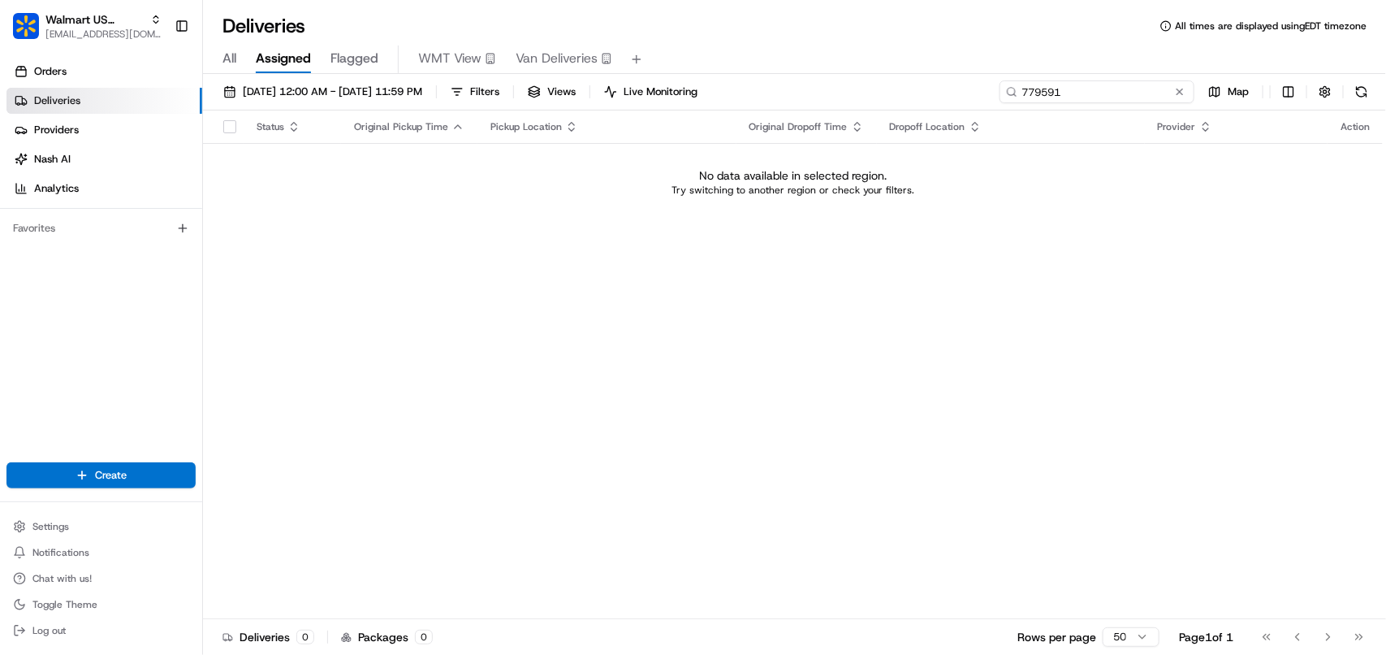
drag, startPoint x: 1139, startPoint y: 94, endPoint x: 863, endPoint y: 94, distance: 275.3
click at [863, 94] on div "08/21/2025 12:00 AM - 08/21/2025 11:59 PM Filters Views Live Monitoring 779591 …" at bounding box center [794, 95] width 1183 height 30
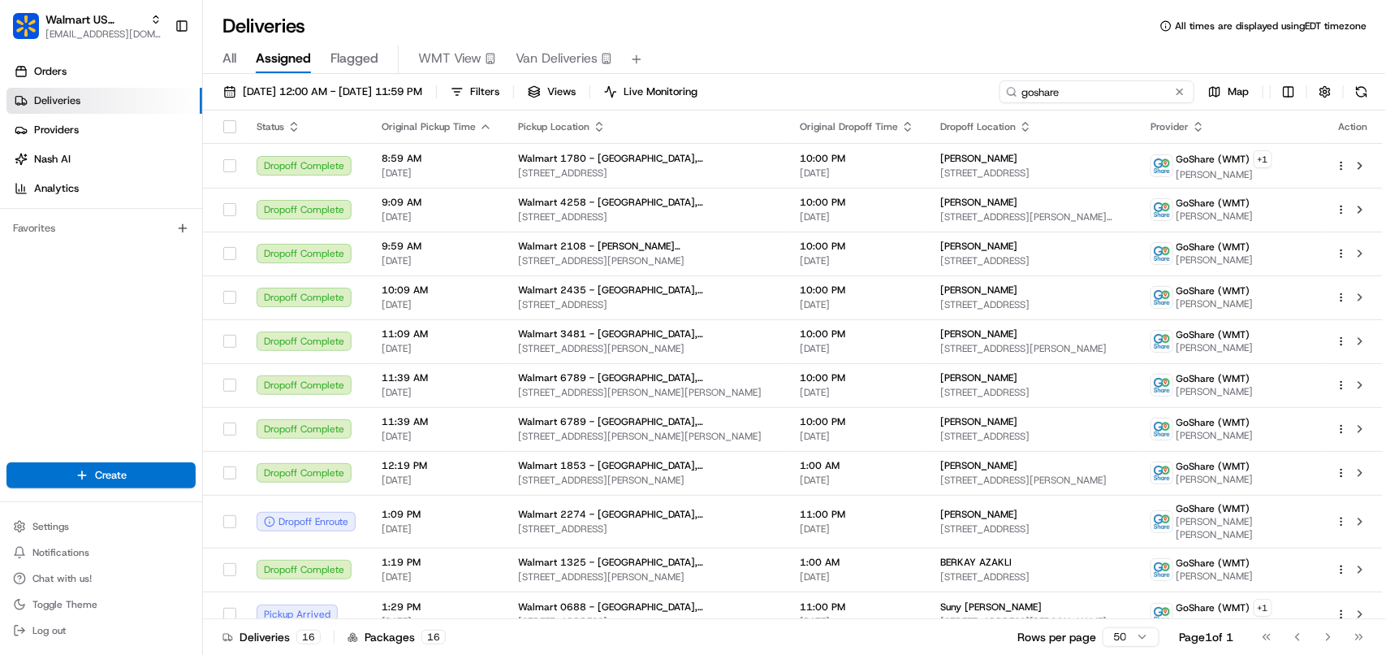
click at [877, 95] on input "goshare" at bounding box center [1097, 91] width 195 height 23
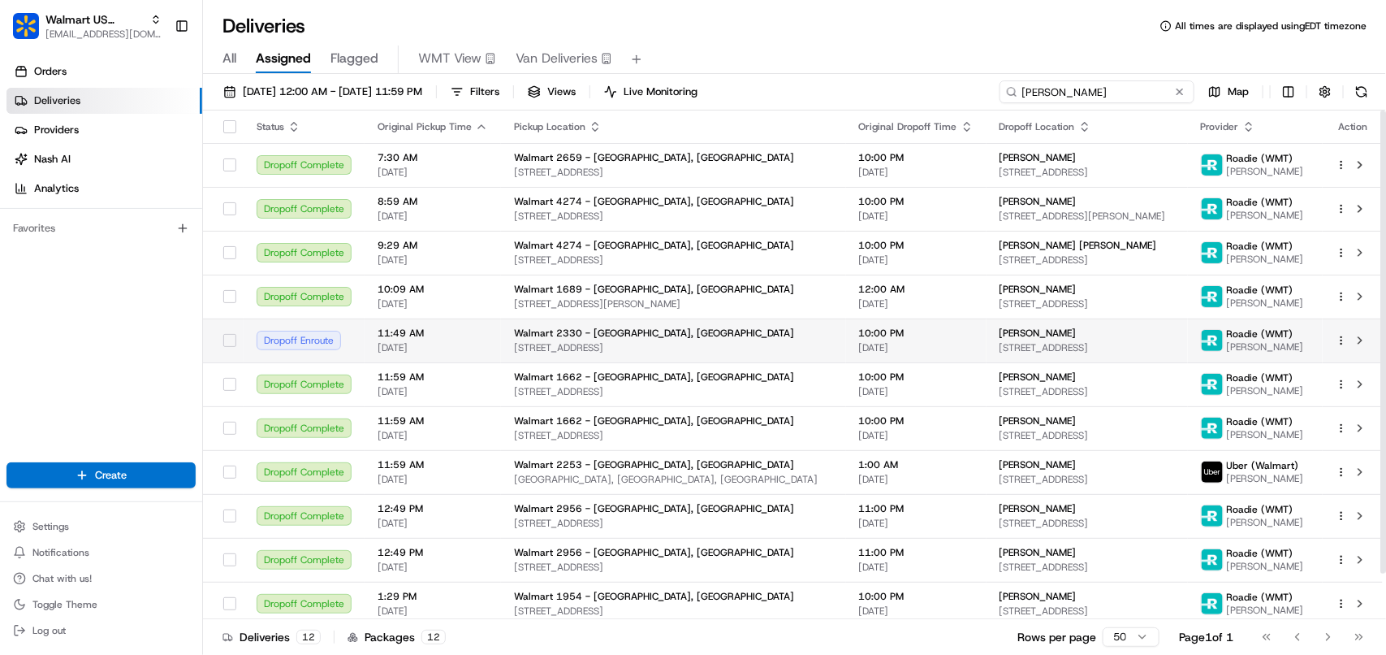
type input "Raul"
click at [877, 352] on span "57 Spring St, # 2, Farmington, NH 03835, US" at bounding box center [1087, 347] width 175 height 13
click at [877, 337] on div "Chrissy Emerson" at bounding box center [1087, 333] width 175 height 13
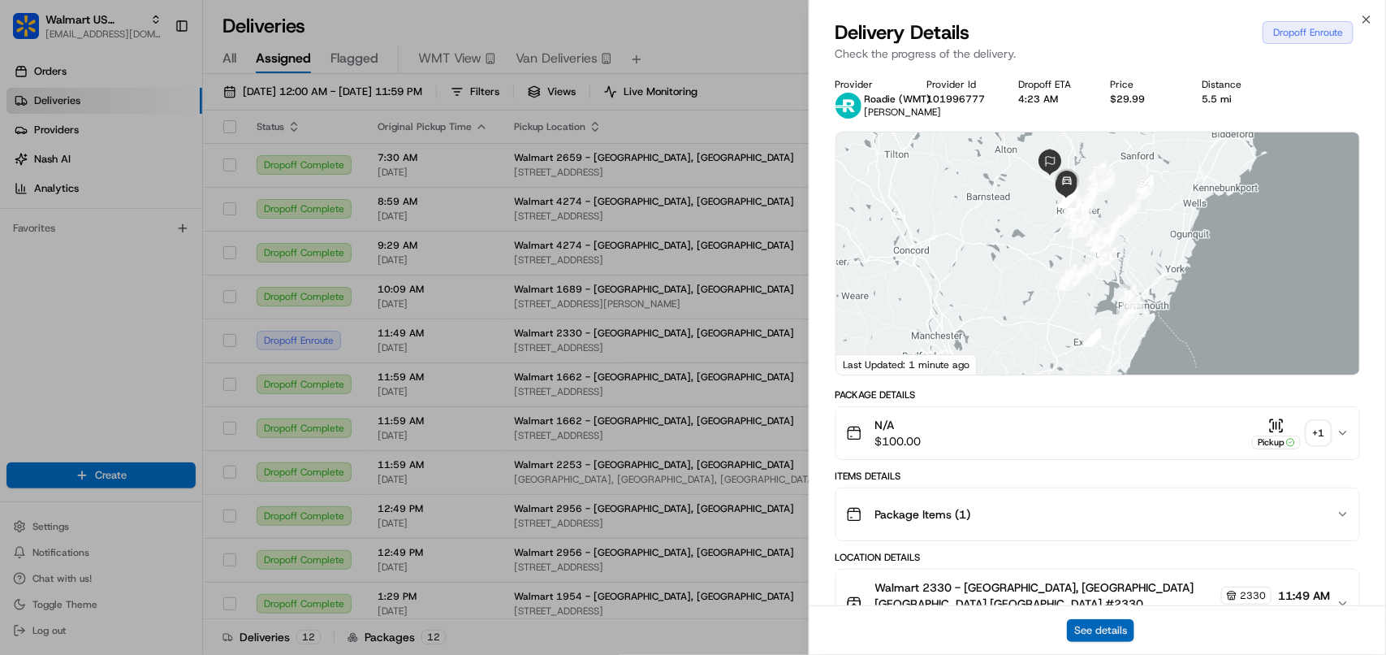
click at [877, 629] on button "See details" at bounding box center [1100, 630] width 67 height 23
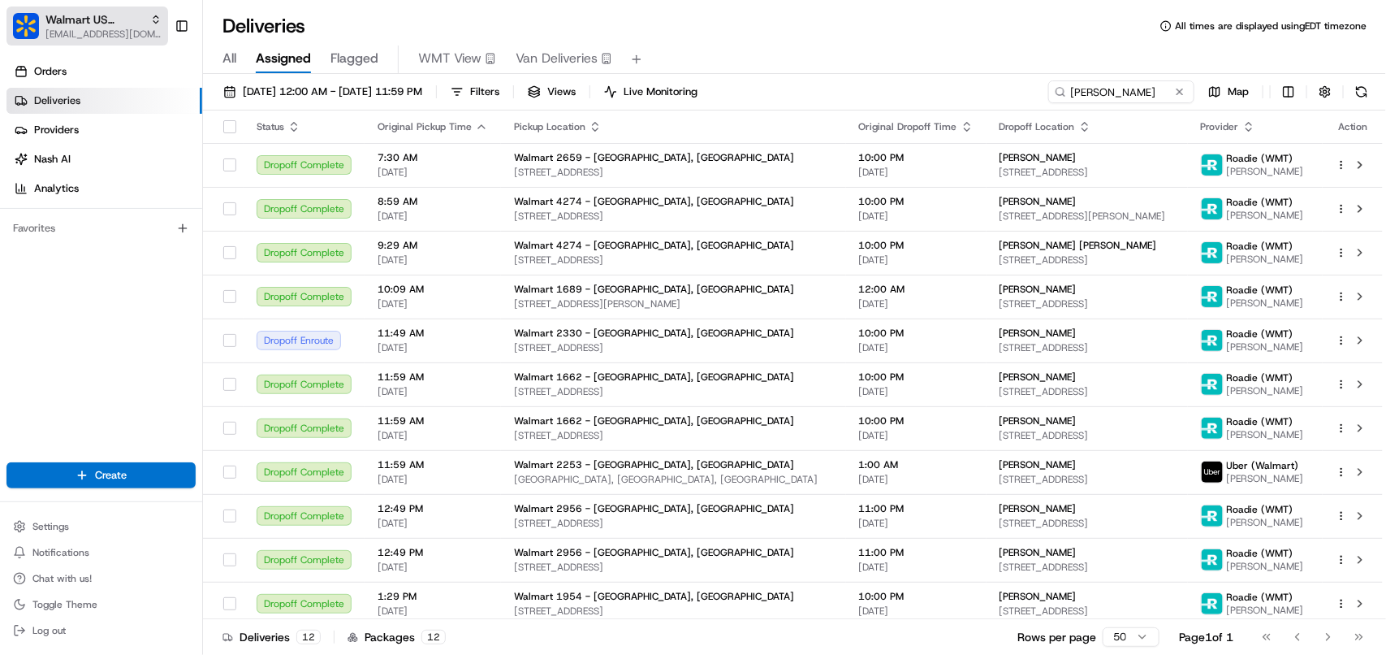
click at [97, 29] on span "[EMAIL_ADDRESS][DOMAIN_NAME]" at bounding box center [103, 34] width 116 height 13
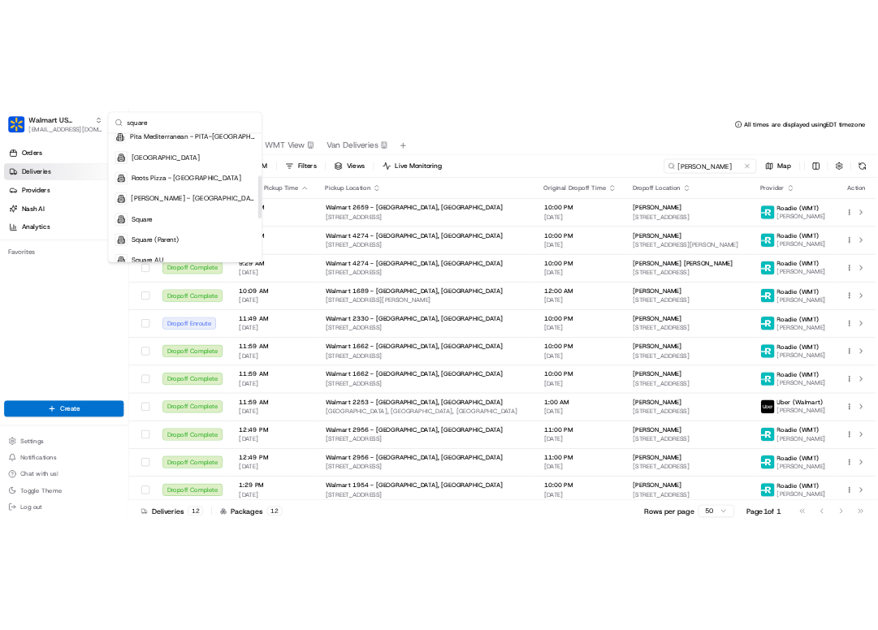
scroll to position [203, 0]
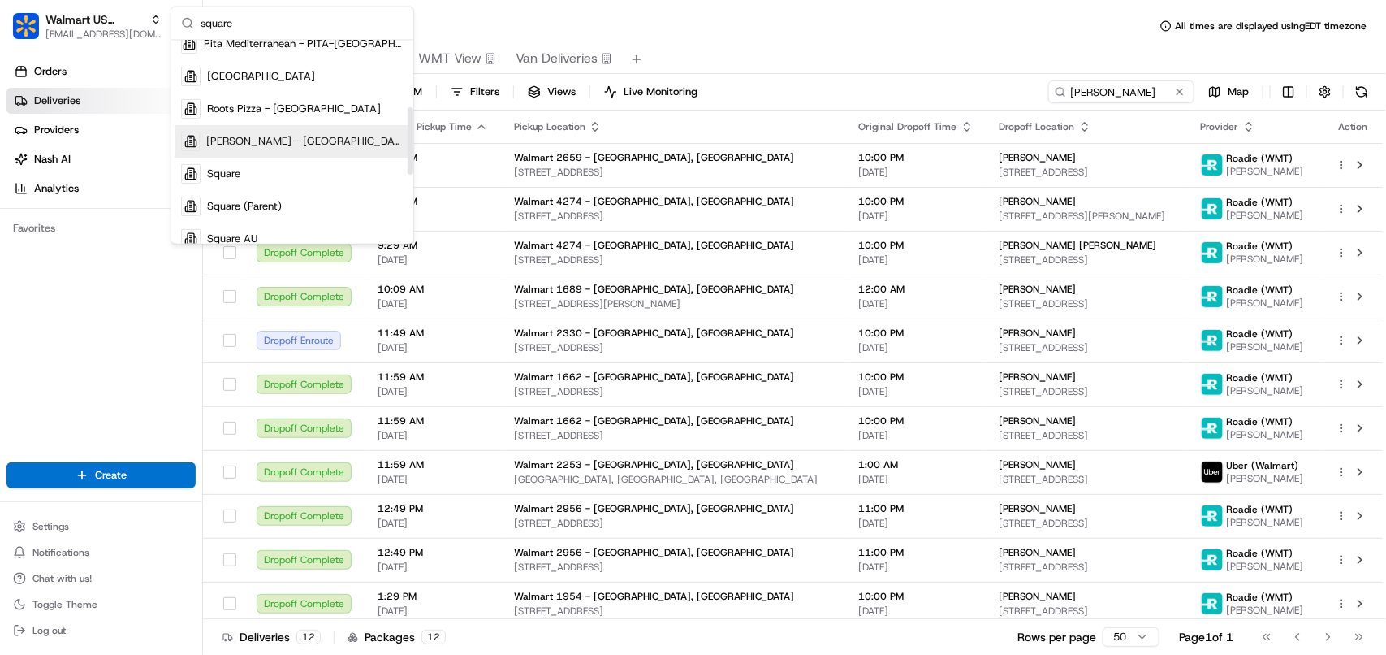
type input "square"
click at [314, 164] on div "Square" at bounding box center [293, 174] width 236 height 32
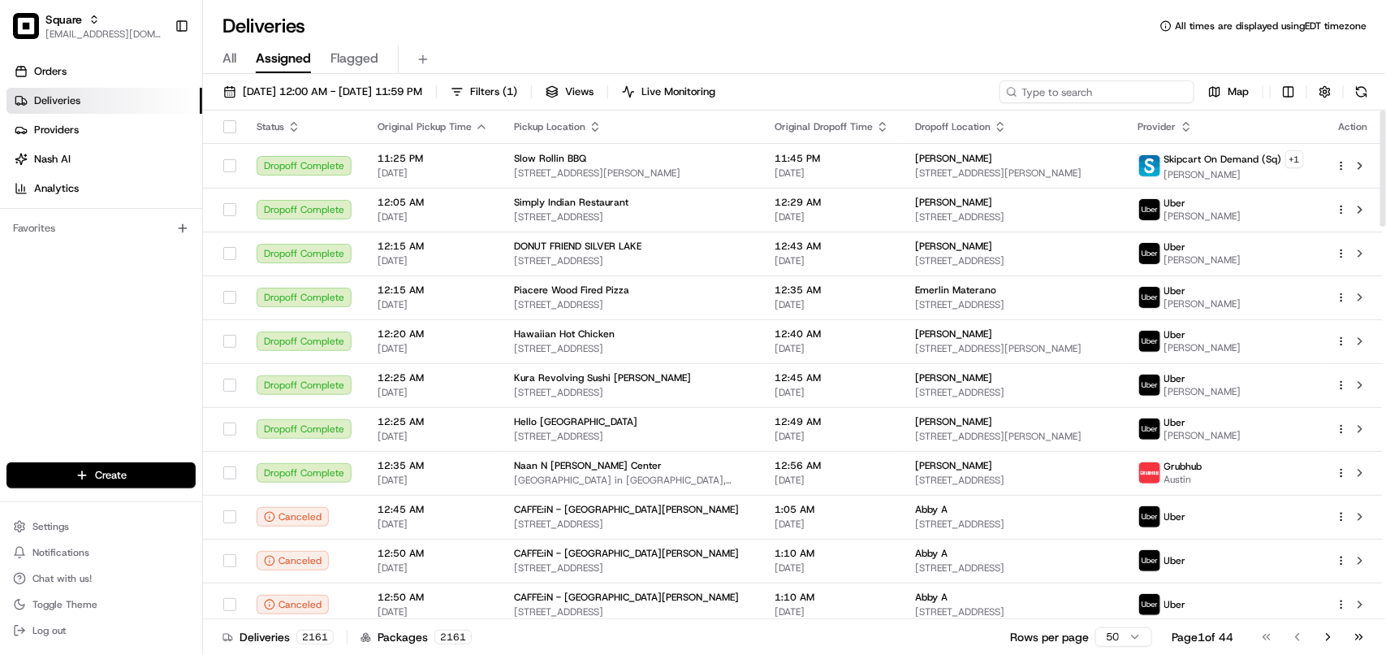
click at [877, 102] on input at bounding box center [1097, 91] width 195 height 23
click at [877, 95] on input at bounding box center [1097, 91] width 195 height 23
click at [877, 91] on input at bounding box center [1097, 91] width 195 height 23
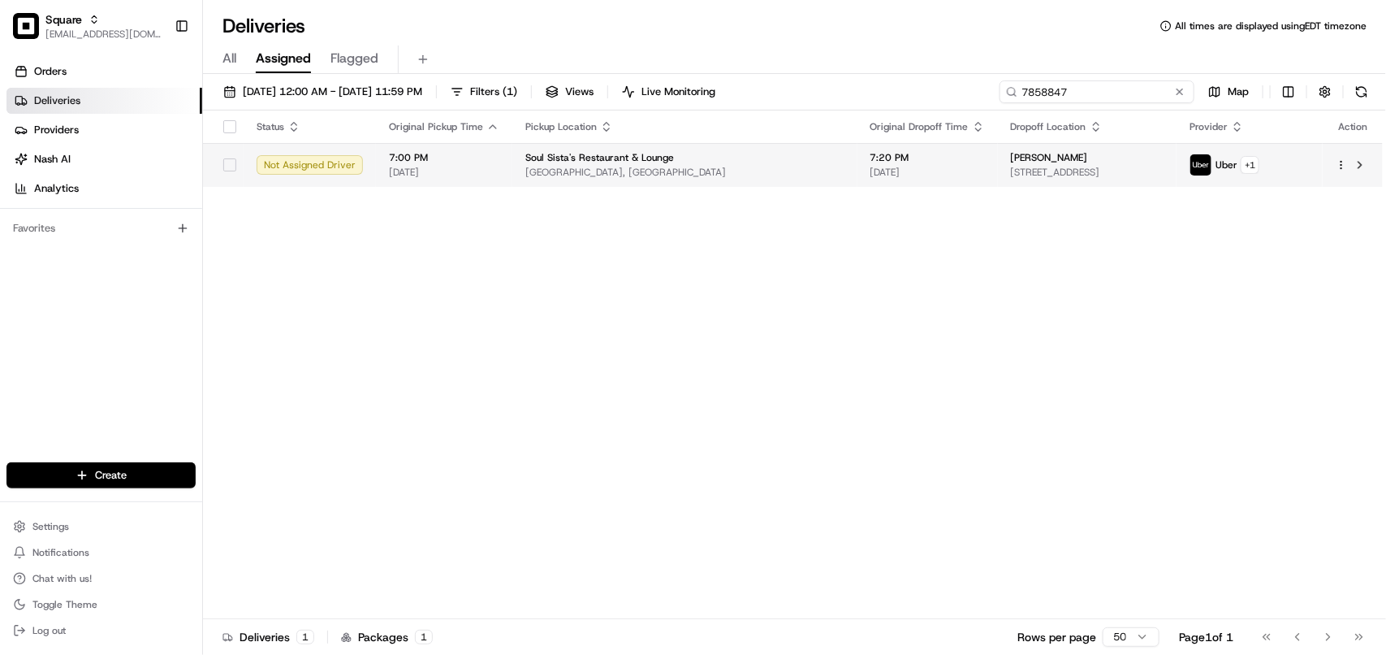
type input "7858847"
click at [877, 180] on td "Angel Starks 1008 Fairground Dr #10, Salisbury, MD 21801, USA" at bounding box center [1087, 165] width 179 height 44
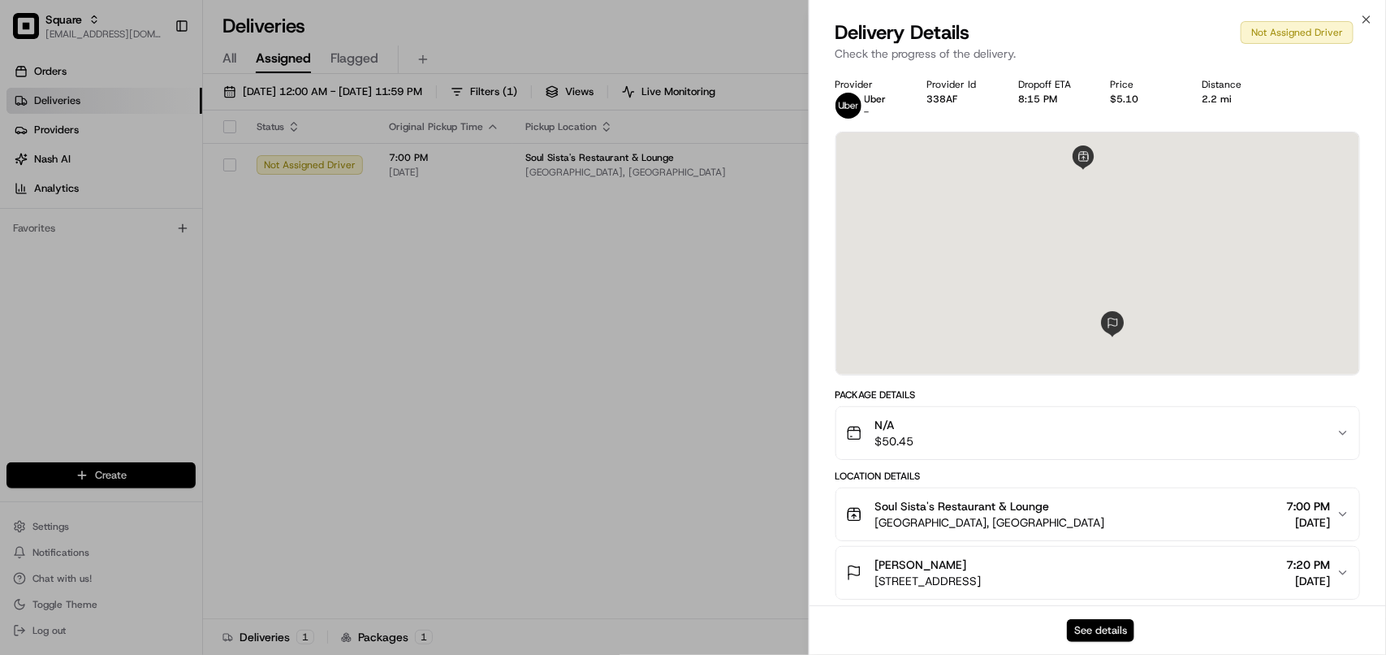
click at [877, 629] on button "See details" at bounding box center [1100, 630] width 67 height 23
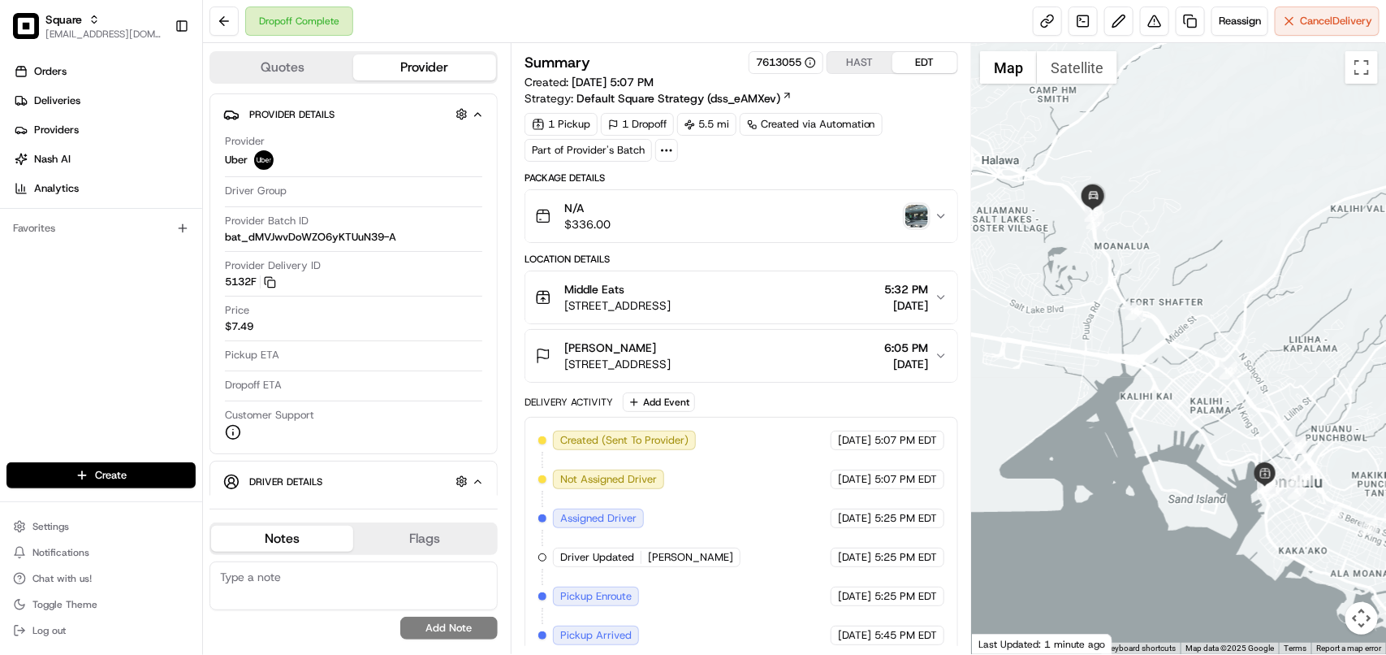
click at [918, 214] on img "button" at bounding box center [917, 216] width 23 height 23
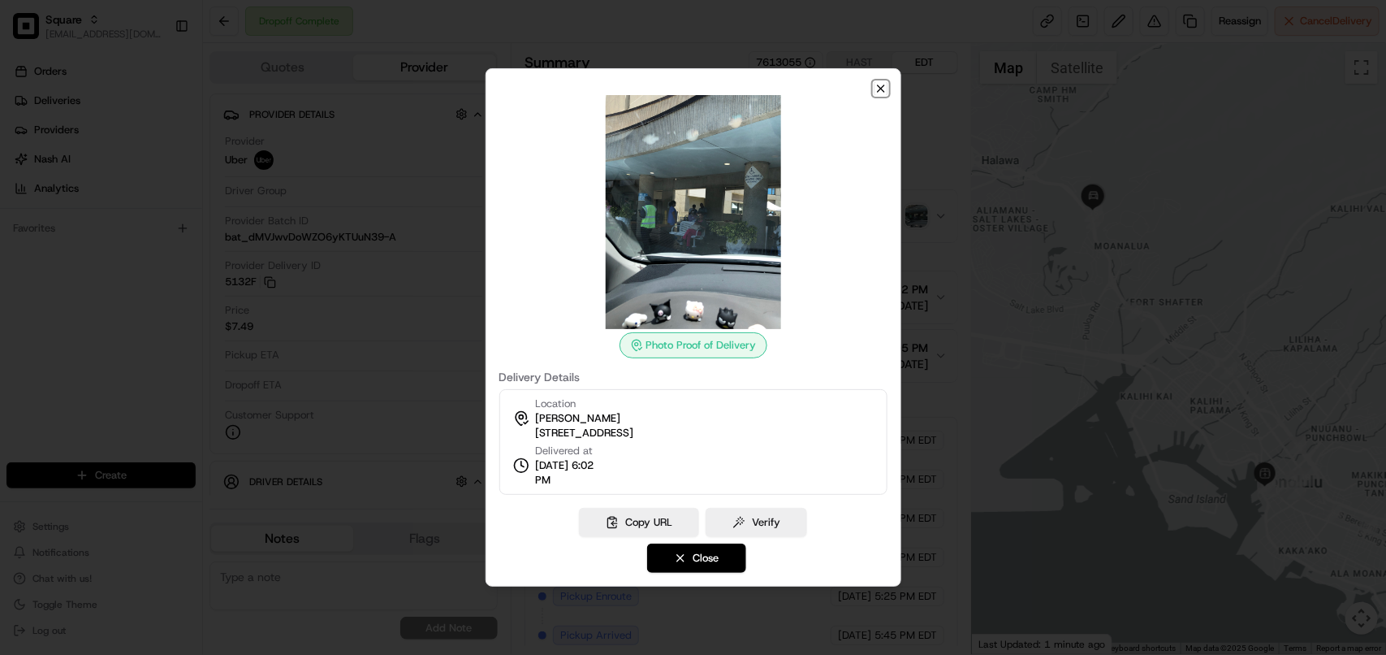
click at [881, 91] on icon "button" at bounding box center [881, 88] width 13 height 13
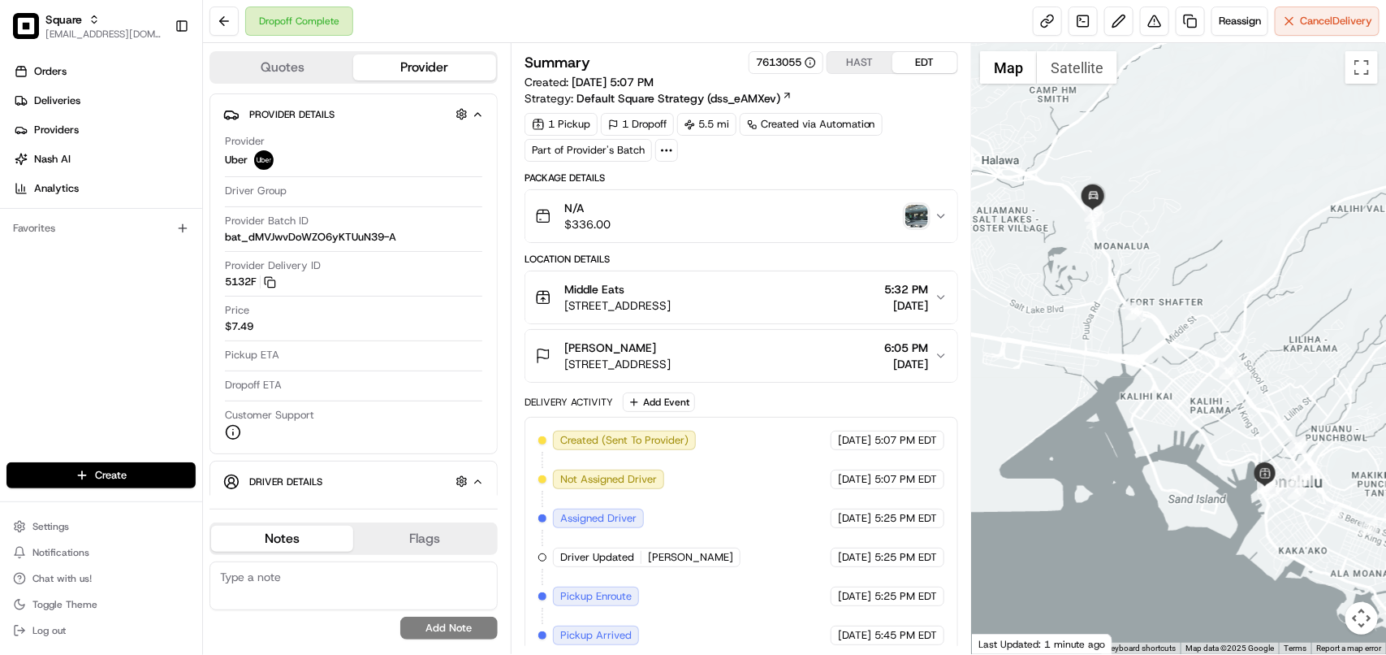
click at [914, 211] on img "button" at bounding box center [917, 216] width 23 height 23
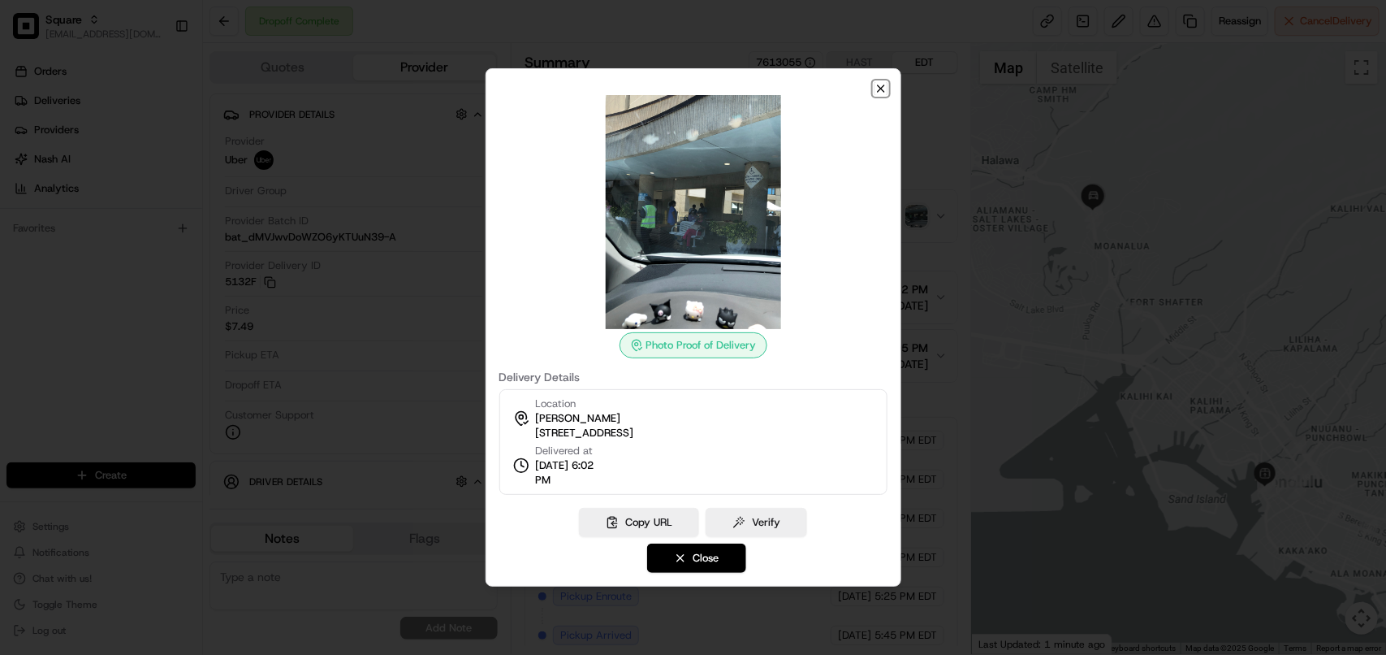
click at [879, 86] on icon "button" at bounding box center [881, 88] width 6 height 6
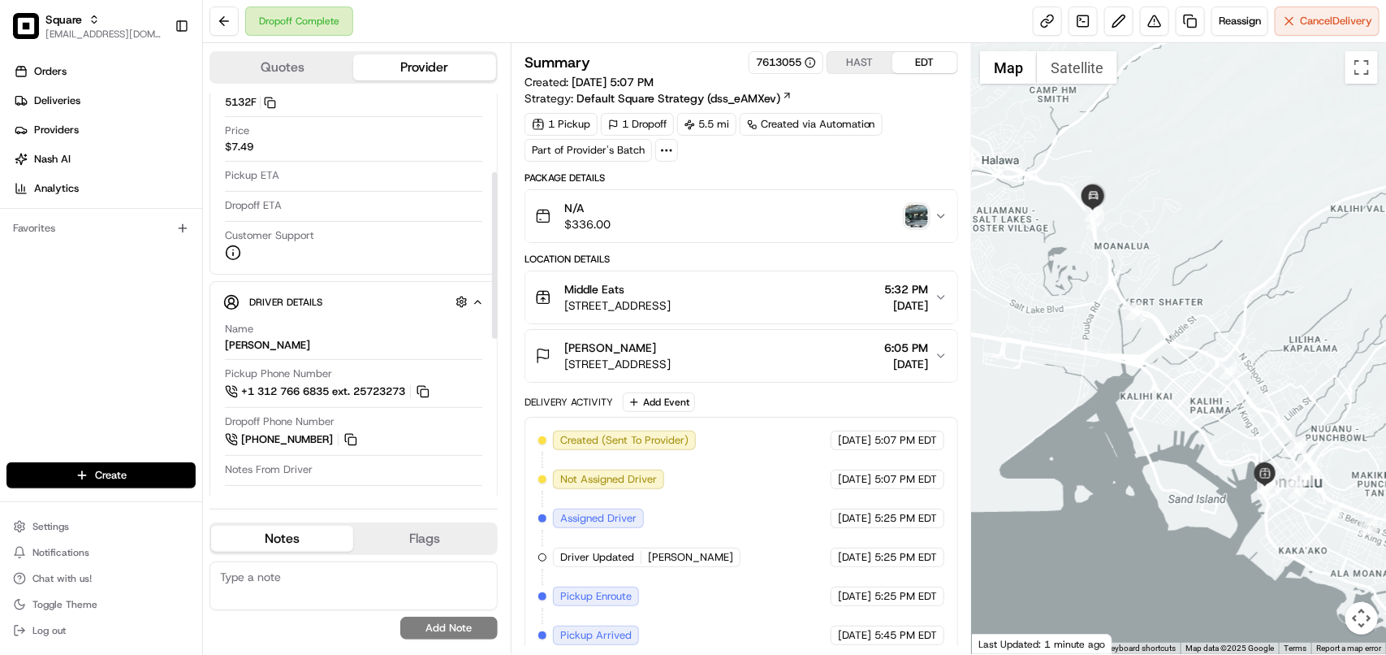
scroll to position [203, 0]
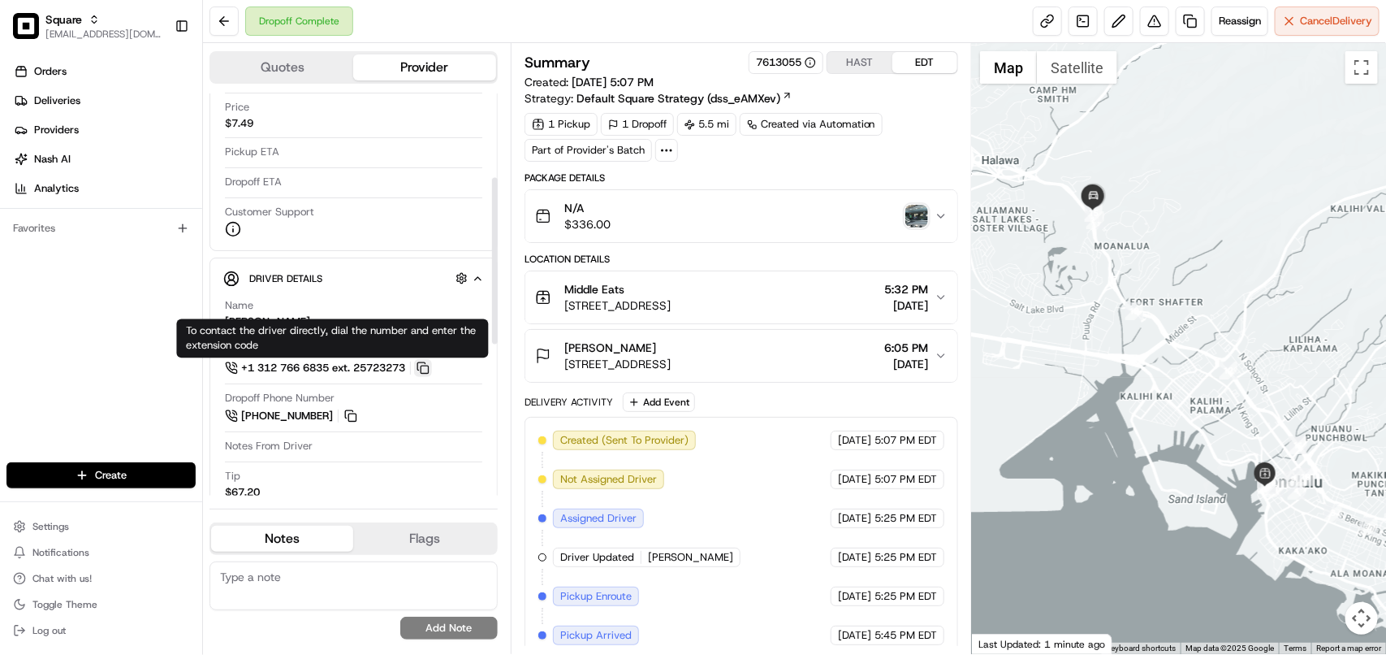
click at [426, 374] on button at bounding box center [423, 368] width 18 height 18
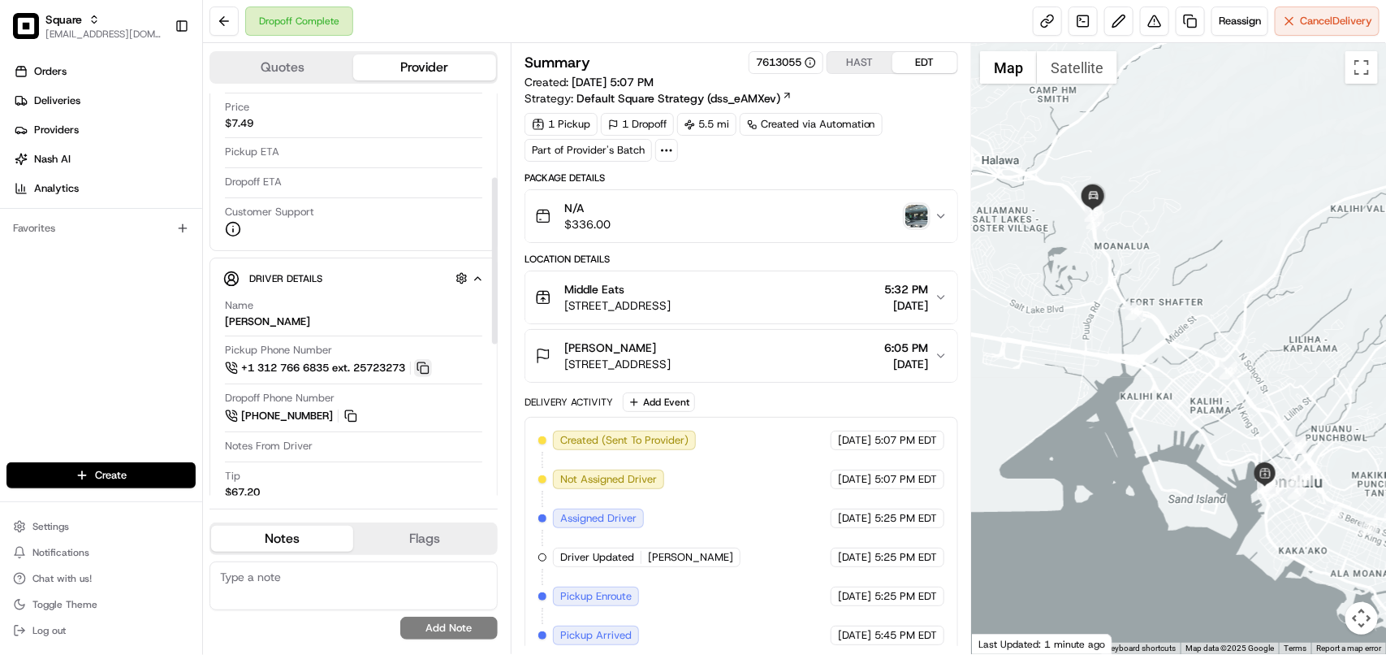
click at [426, 374] on button at bounding box center [423, 368] width 18 height 18
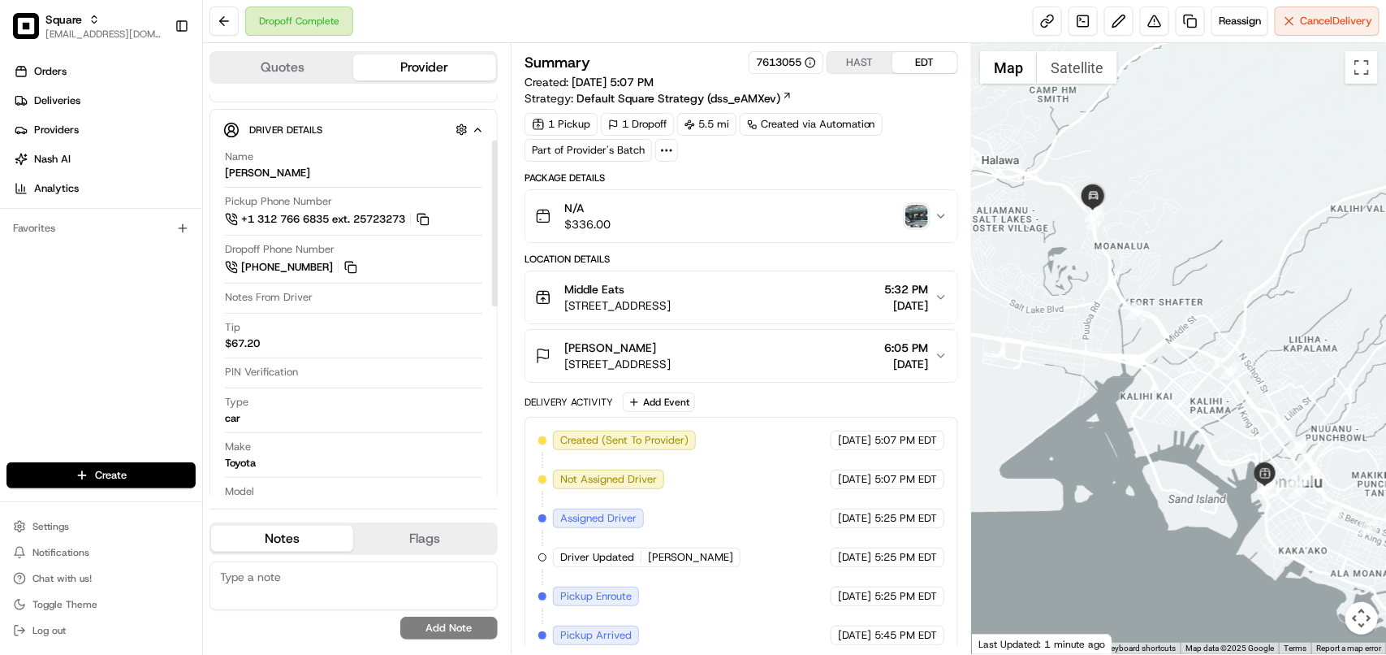
scroll to position [112, 0]
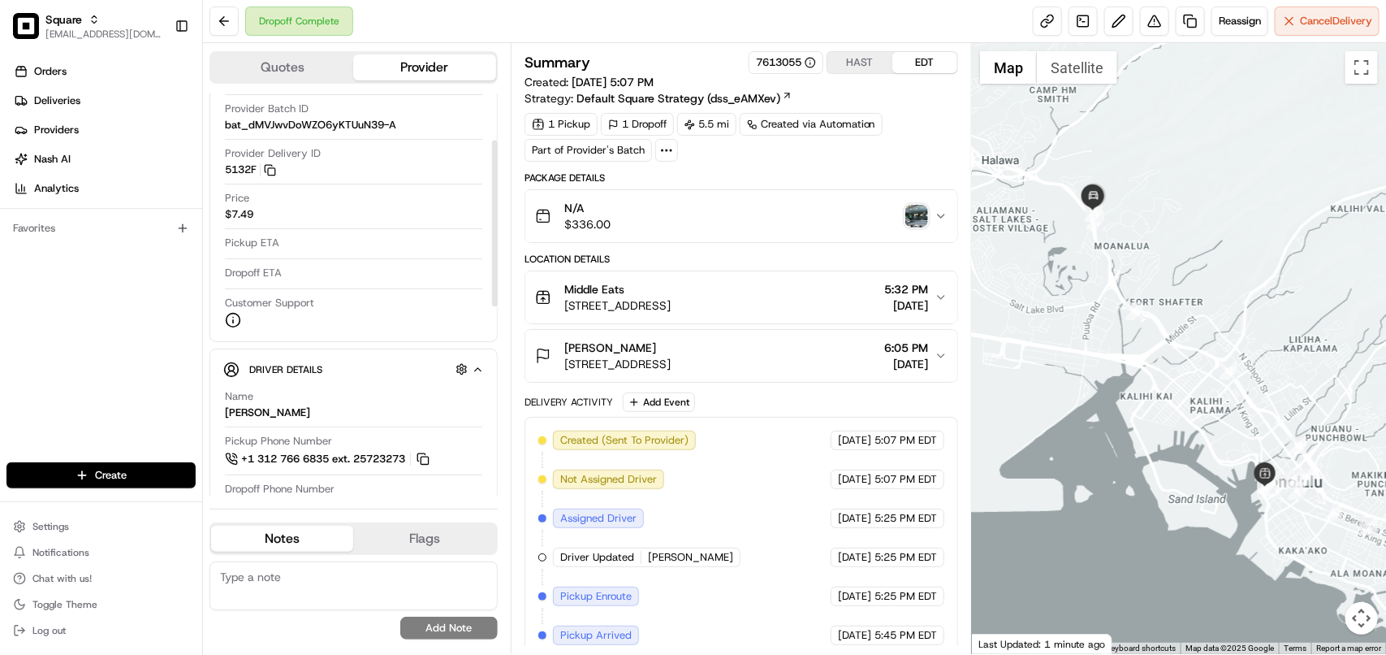
drag, startPoint x: 493, startPoint y: 262, endPoint x: 510, endPoint y: 224, distance: 41.1
click at [498, 224] on div at bounding box center [495, 223] width 6 height 167
drag, startPoint x: 173, startPoint y: 257, endPoint x: 111, endPoint y: 257, distance: 61.7
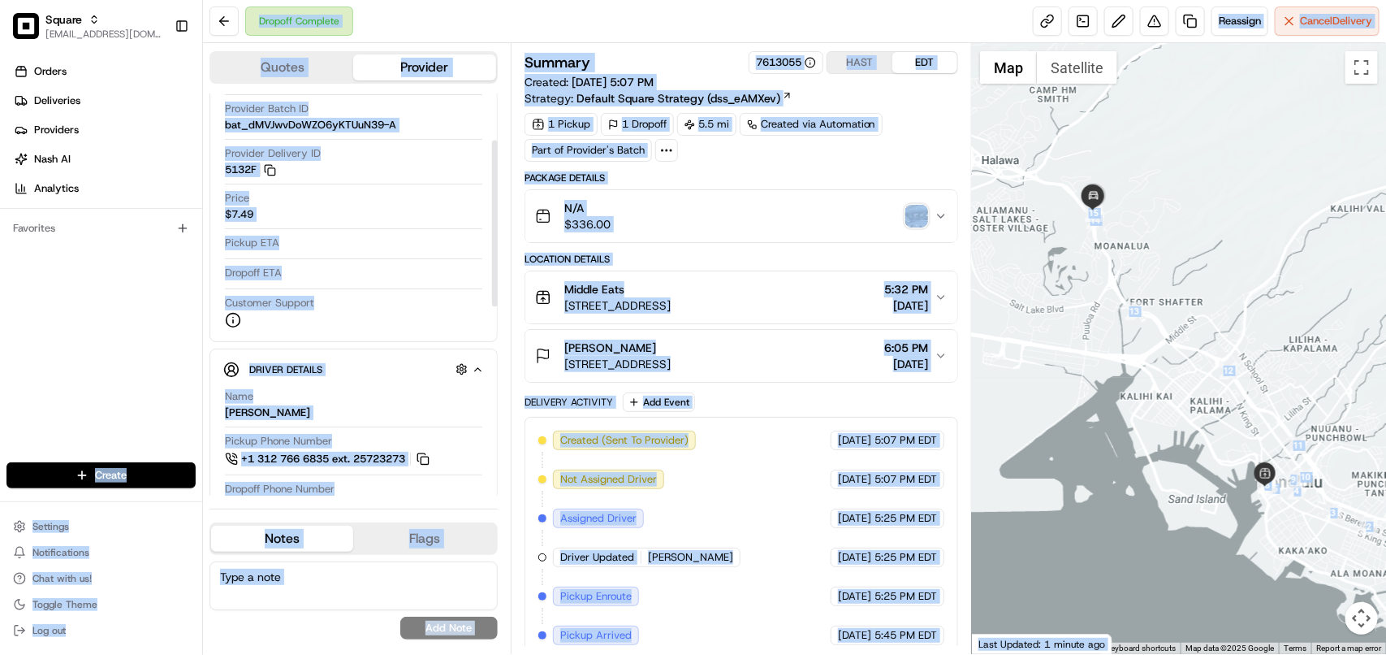
click at [128, 352] on div "Orders Deliveries Providers Nash AI Analytics Favorites" at bounding box center [101, 262] width 202 height 420
click at [331, 310] on div "Customer Support" at bounding box center [353, 312] width 257 height 32
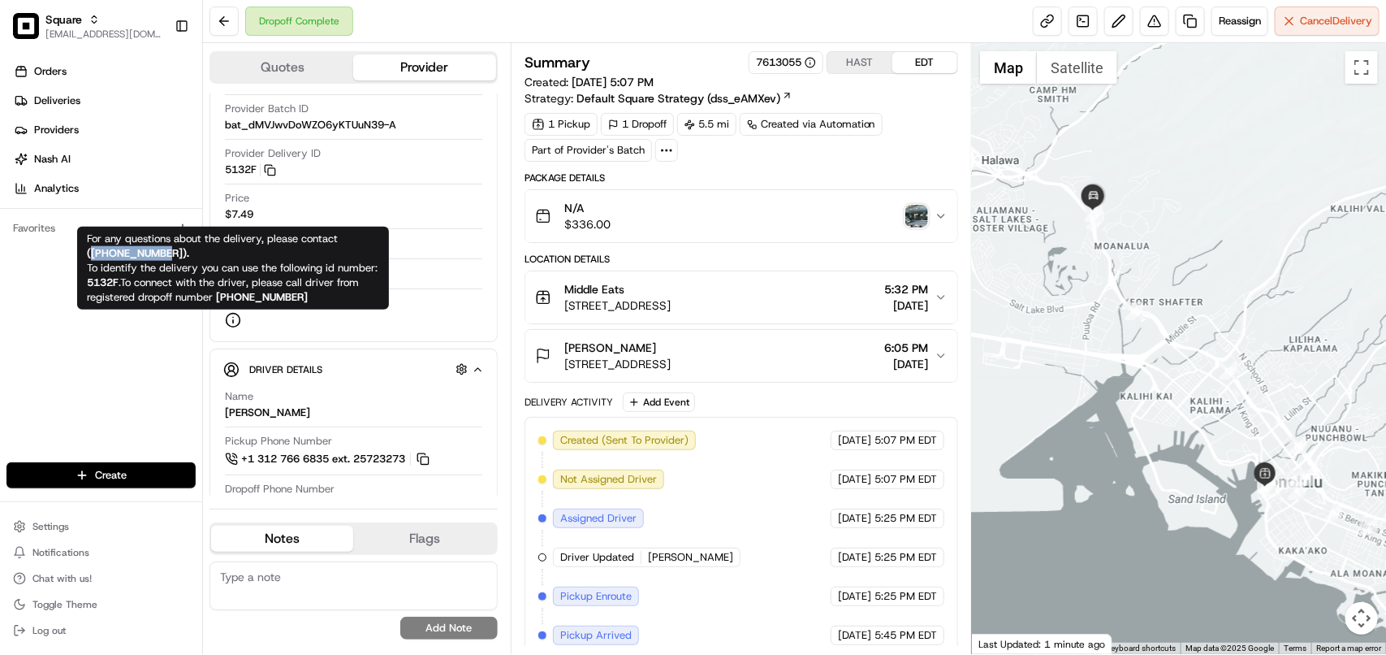
copy strong "+18669873750"
drag, startPoint x: 172, startPoint y: 253, endPoint x: 93, endPoint y: 253, distance: 78.8
click at [93, 253] on strong "( +18669873750 )." at bounding box center [138, 253] width 102 height 14
copy strong "+18669873750"
drag, startPoint x: 171, startPoint y: 256, endPoint x: 89, endPoint y: 250, distance: 82.2
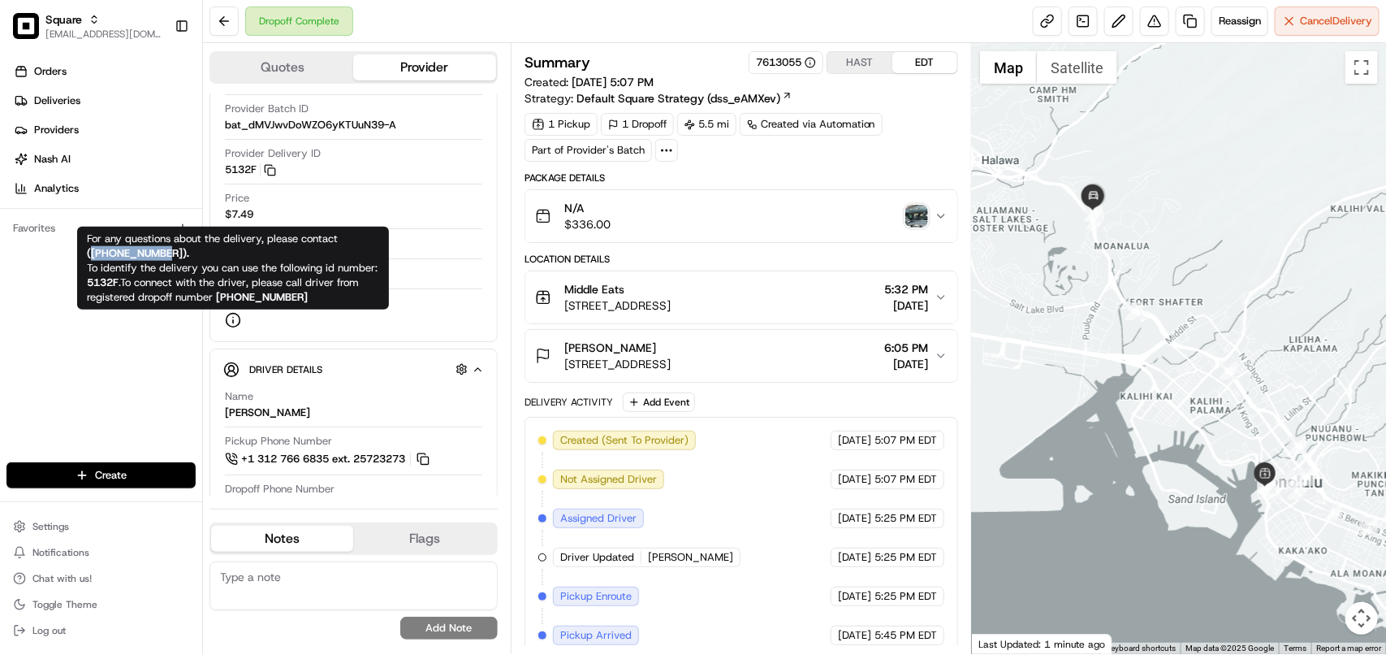
click at [89, 250] on strong "( +18669873750 )." at bounding box center [138, 253] width 102 height 14
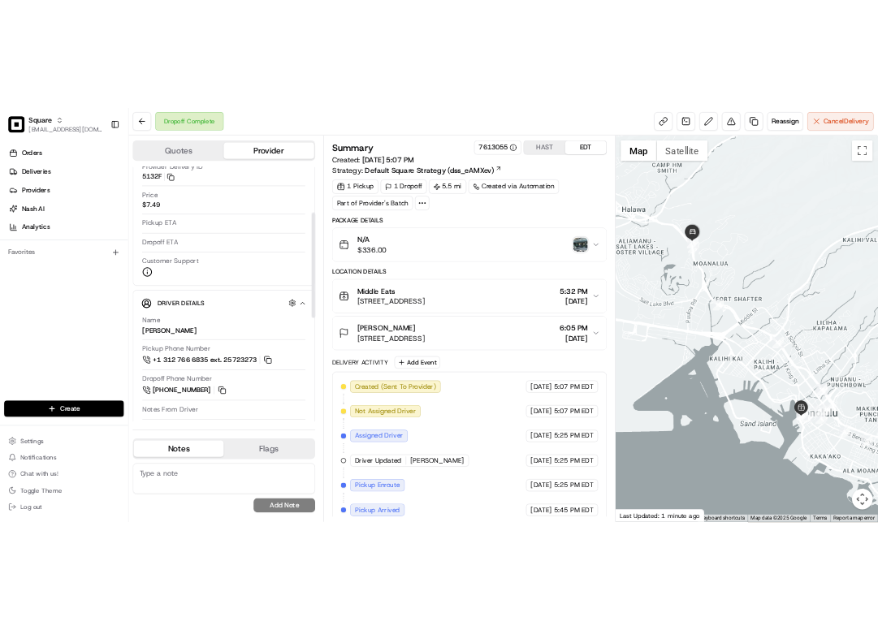
scroll to position [203, 0]
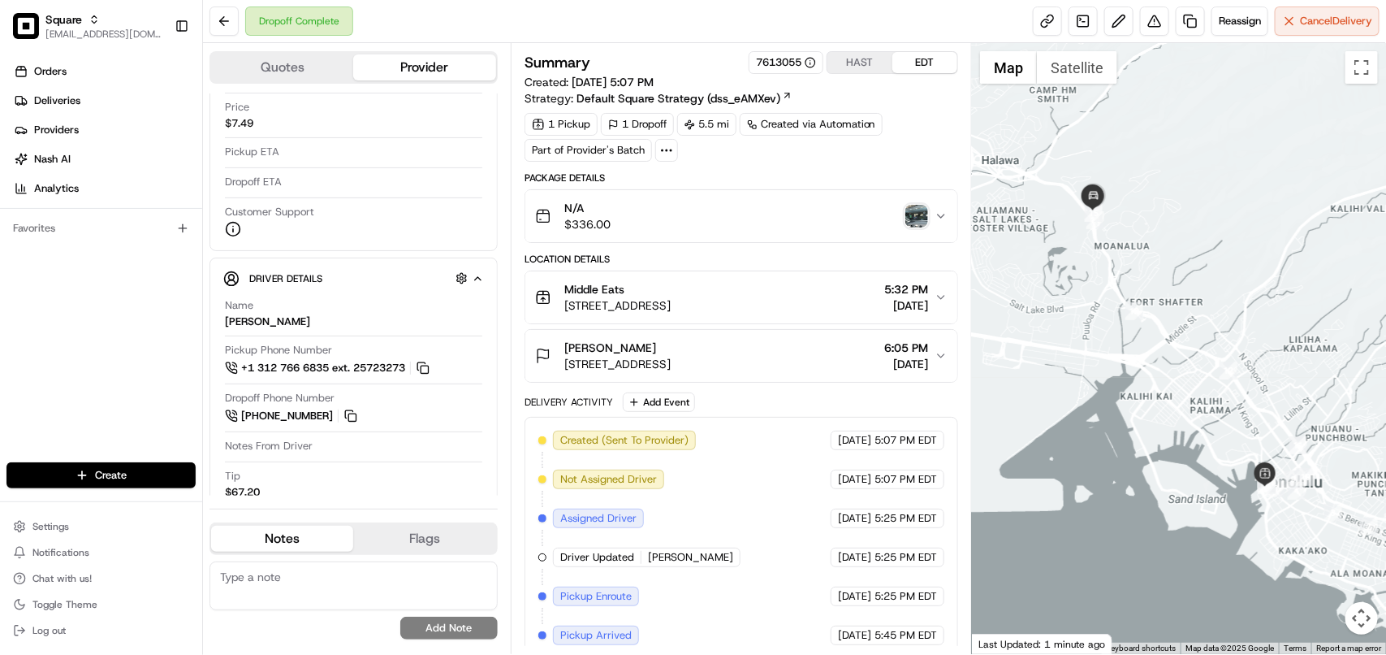
click at [919, 221] on img "button" at bounding box center [917, 216] width 23 height 23
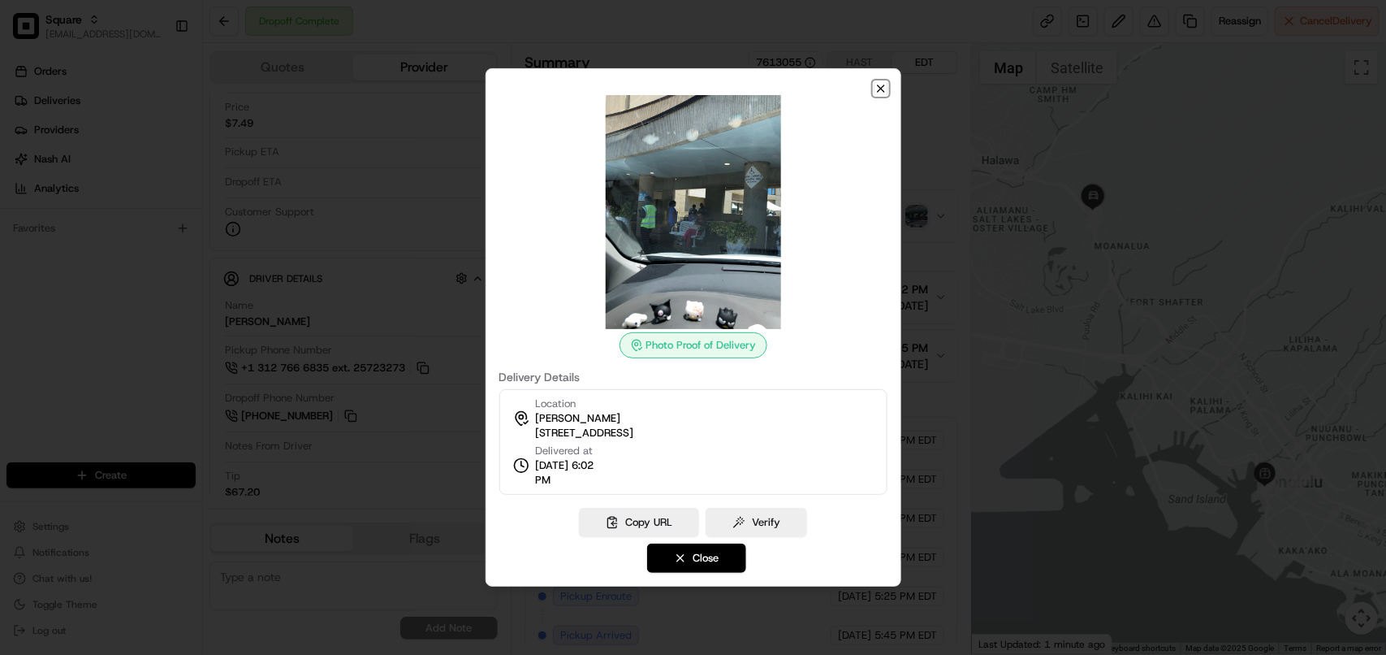
click at [878, 90] on icon "button" at bounding box center [881, 88] width 6 height 6
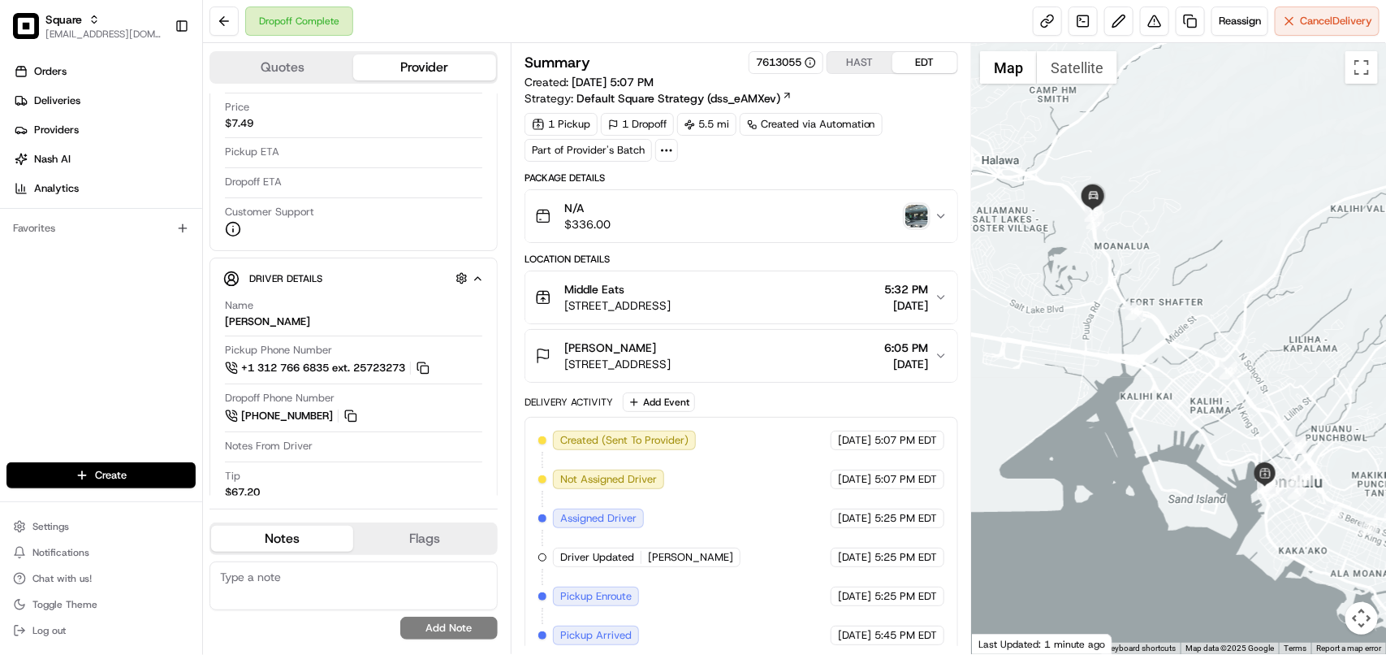
click at [903, 228] on div "N/A $336.00" at bounding box center [735, 216] width 400 height 32
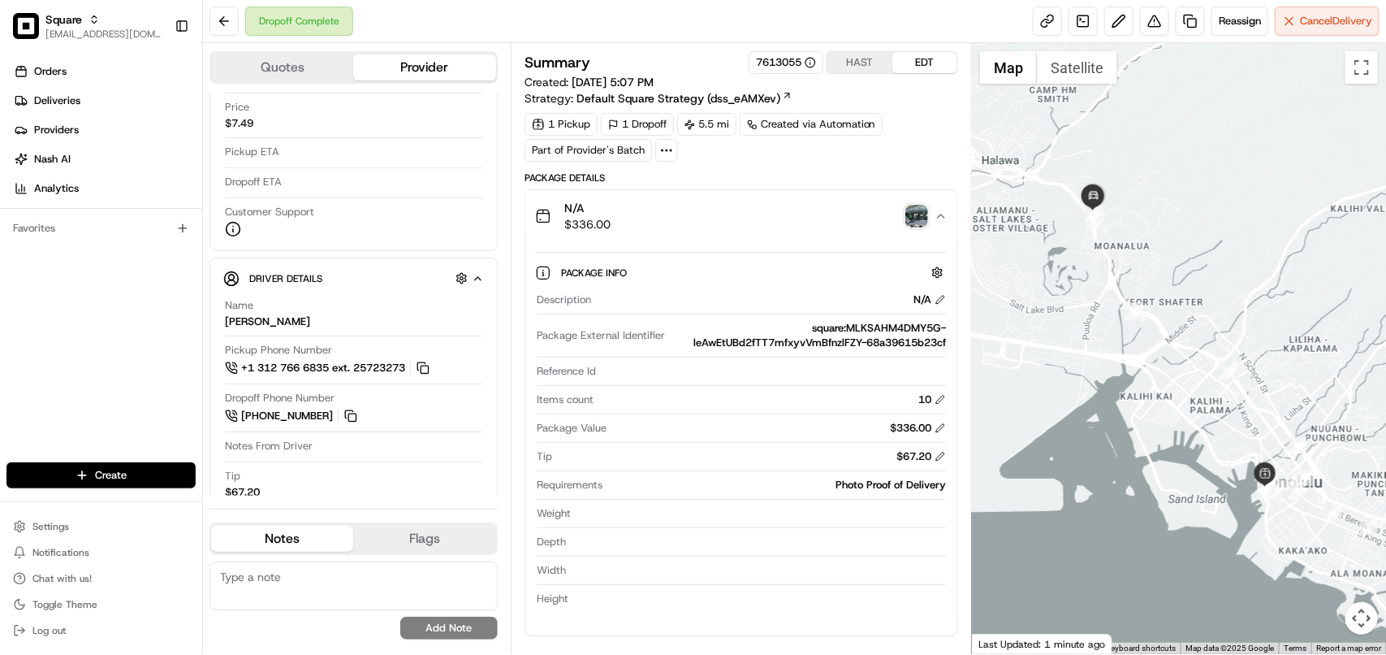
click at [903, 228] on div "N/A $336.00" at bounding box center [735, 216] width 400 height 32
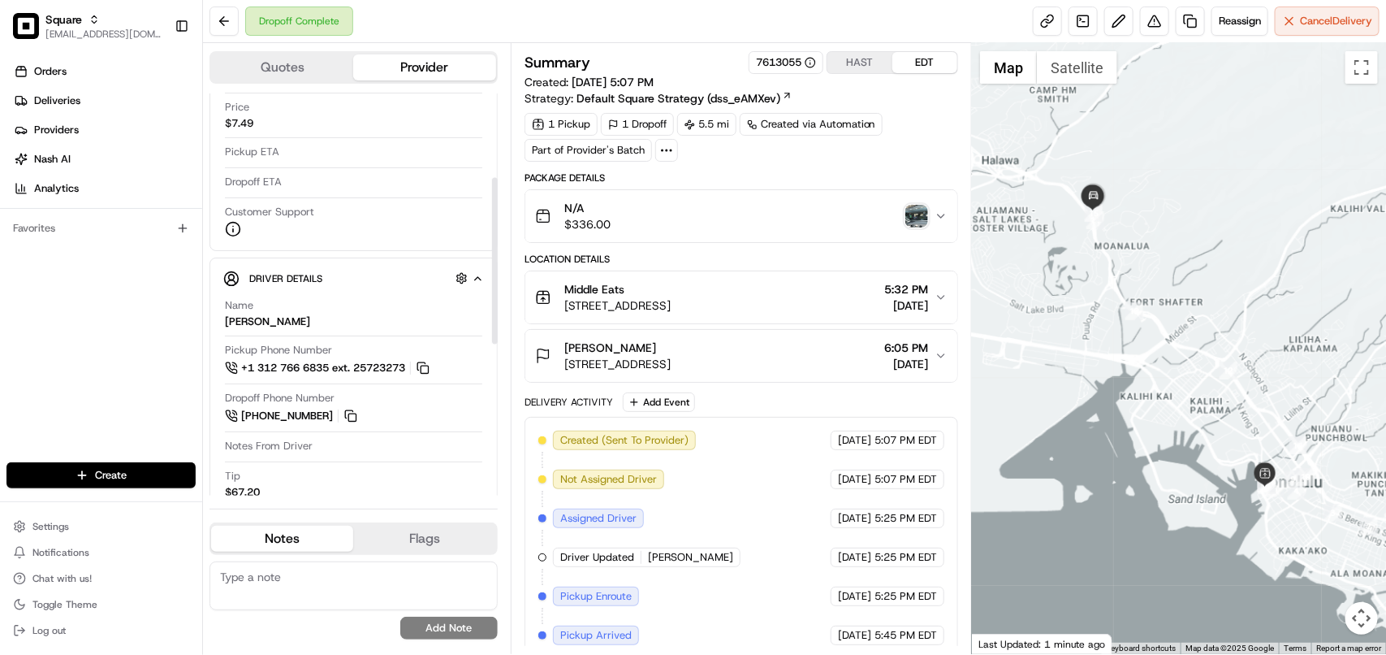
click at [374, 593] on textarea at bounding box center [354, 585] width 288 height 49
paste textarea "**Caller Information: Merchant **Reason for calling: Order never delivered **Re…"
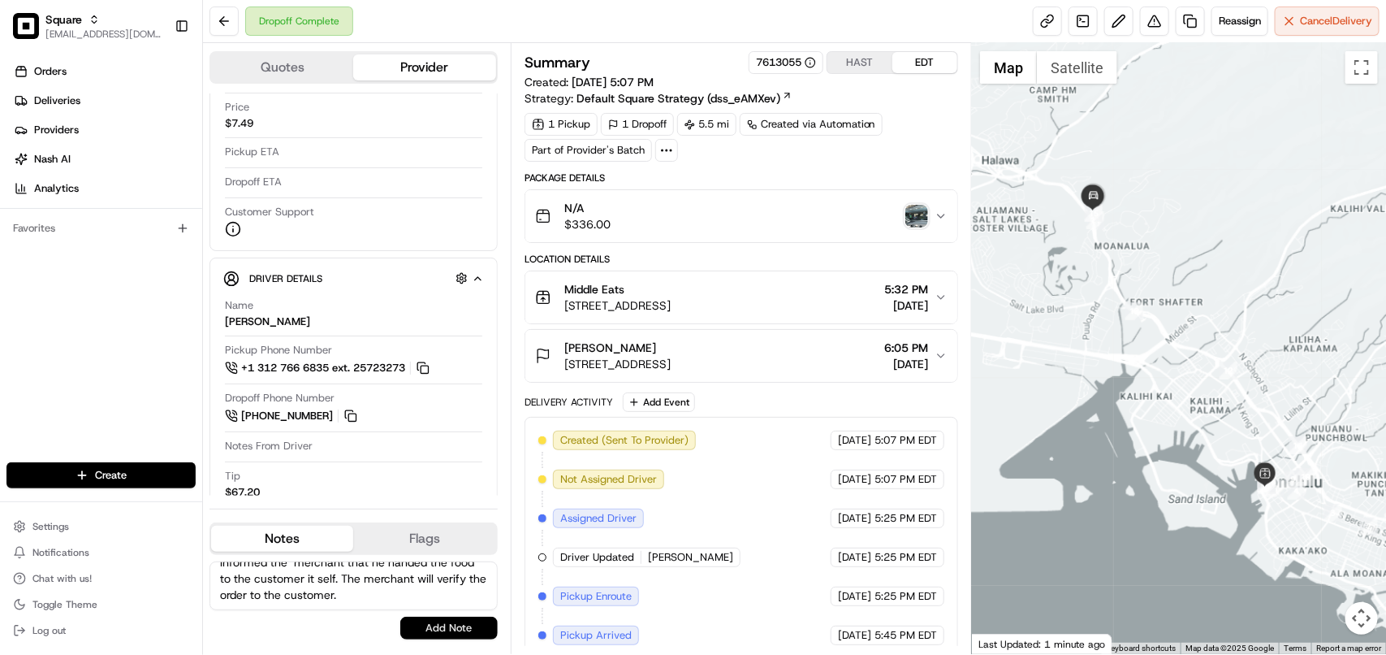
type textarea "**Caller Information: Merchant **Reason for calling: Order never delivered **Re…"
click at [410, 630] on button "Add Note" at bounding box center [448, 627] width 97 height 23
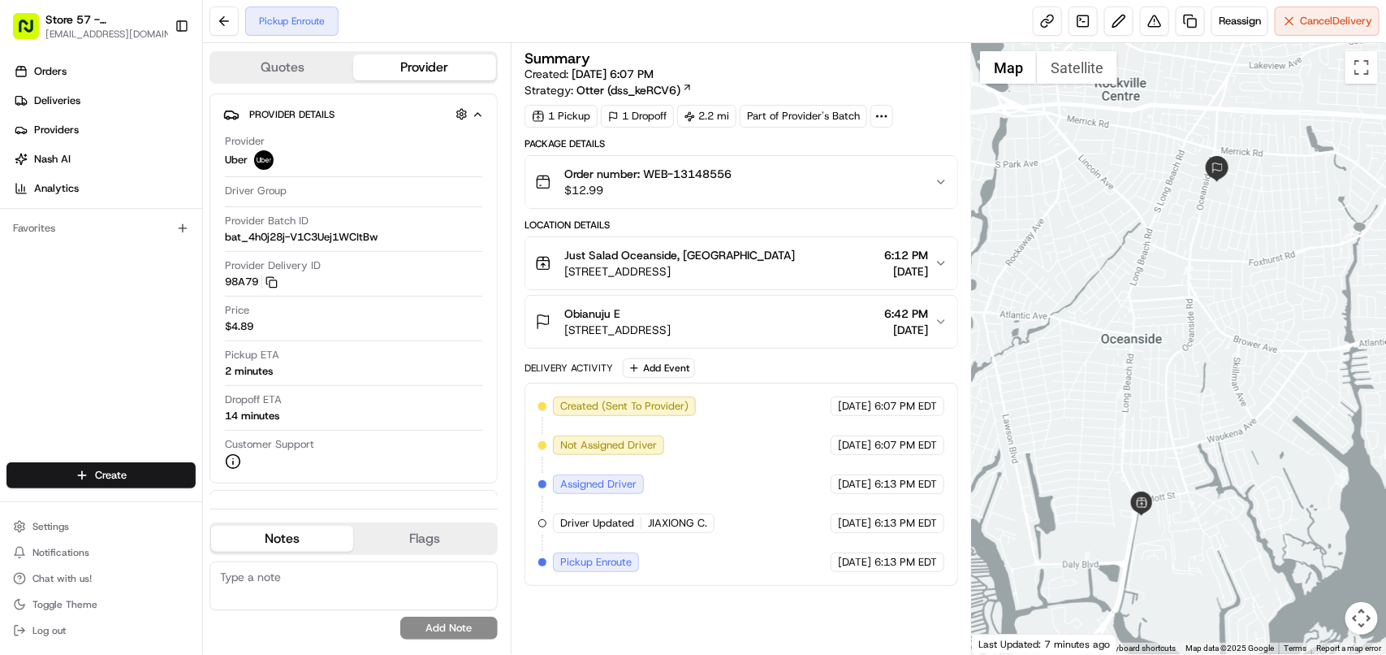
click at [795, 273] on span "[STREET_ADDRESS]" at bounding box center [679, 271] width 231 height 16
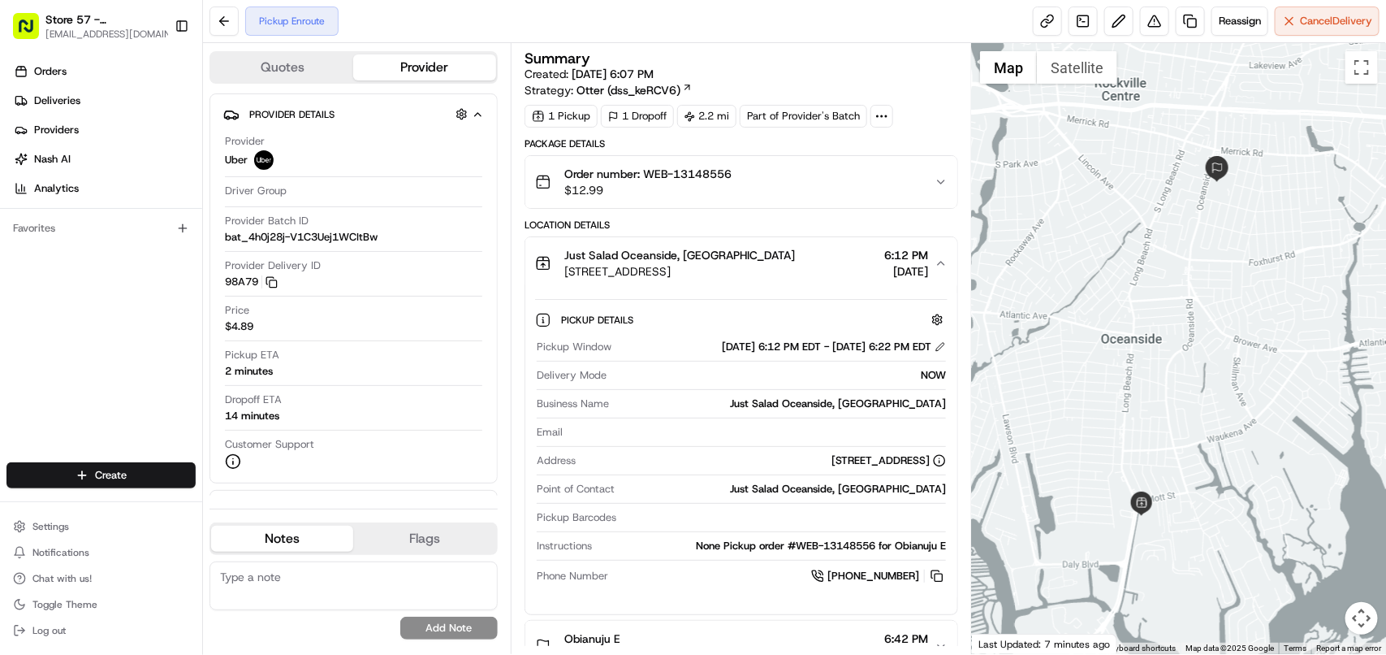
click at [857, 269] on div "Just Salad Oceanside, NY 3535 Long Beach Rd, Oceanside, NY 11572, USA 6:12 PM 0…" at bounding box center [735, 263] width 400 height 32
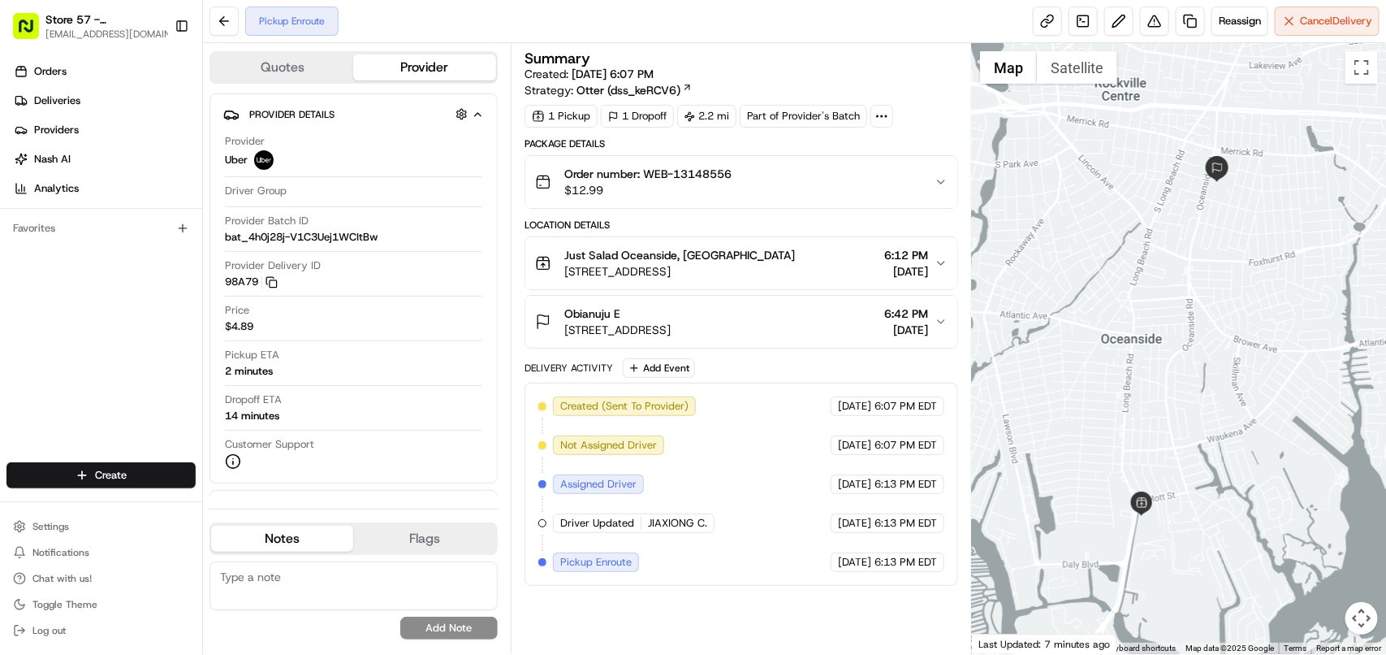
click at [867, 185] on div "Order number: WEB-13148556 $12.99" at bounding box center [735, 182] width 400 height 32
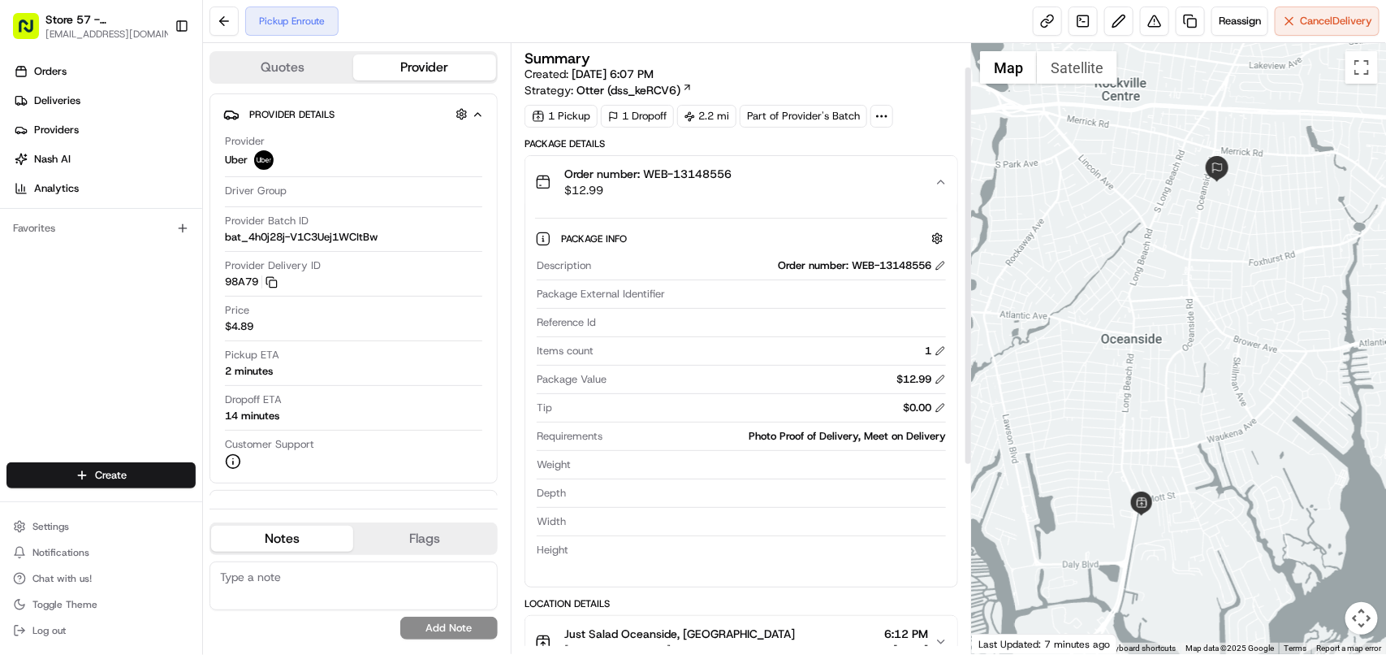
scroll to position [102, 0]
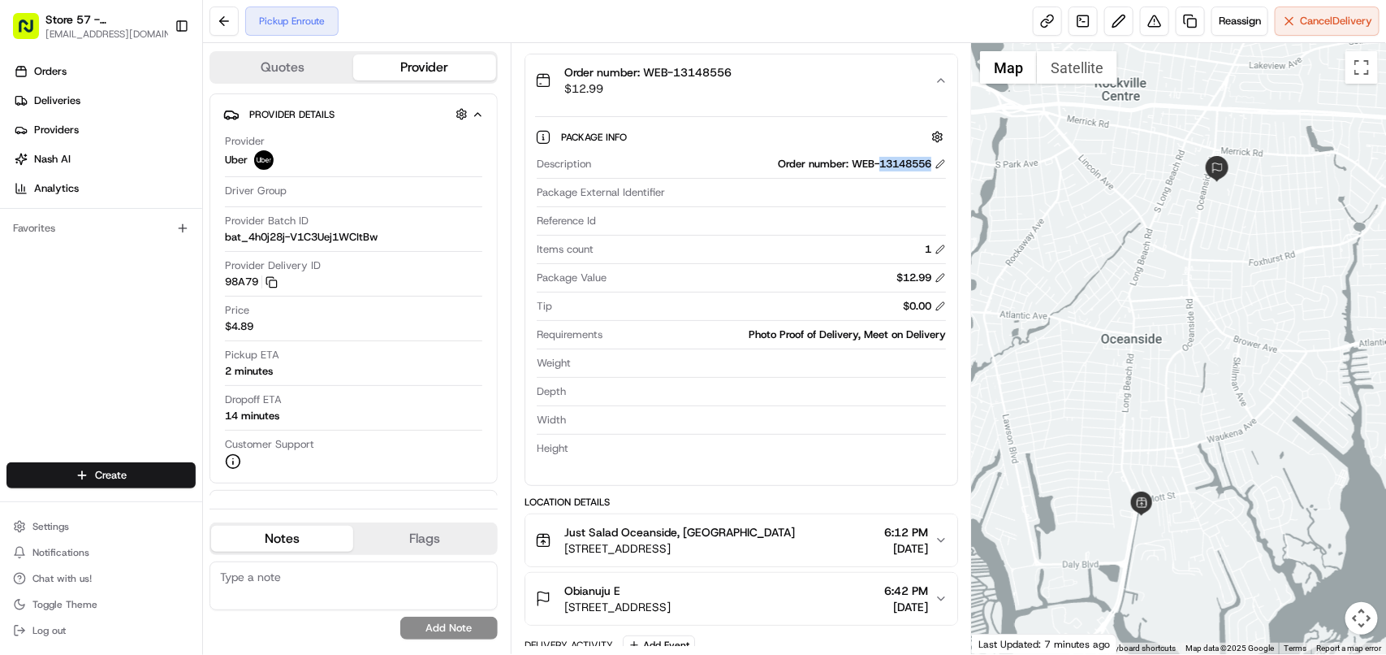
copy div "13148556"
drag, startPoint x: 876, startPoint y: 164, endPoint x: 928, endPoint y: 160, distance: 52.1
click at [928, 160] on div "Order number: WEB-13148556" at bounding box center [862, 164] width 168 height 15
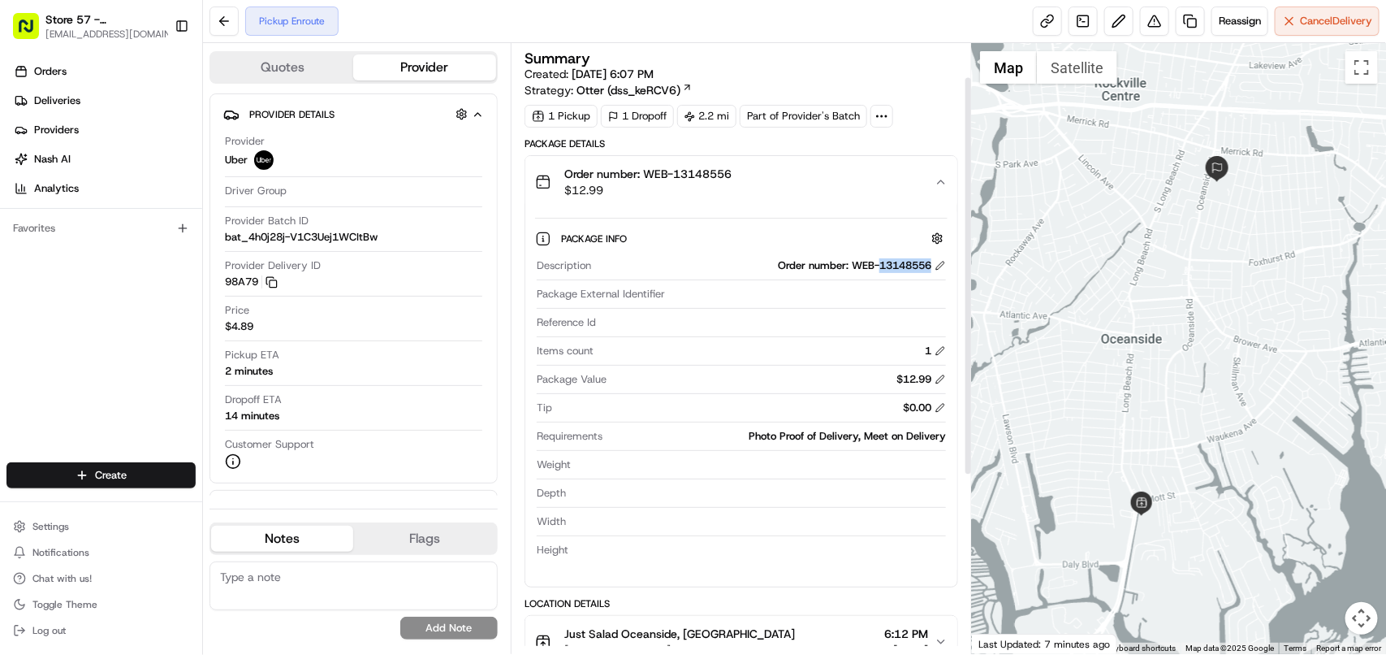
scroll to position [203, 0]
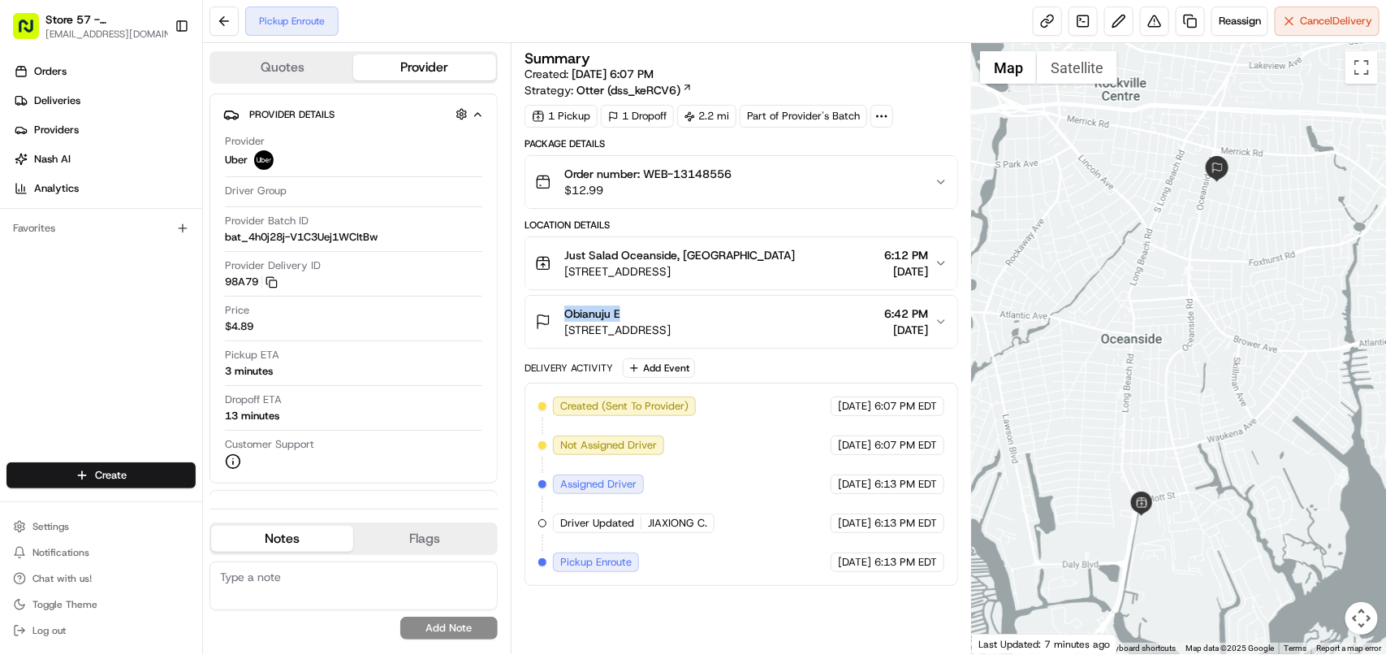
copy span "Obianuju E"
drag, startPoint x: 639, startPoint y: 310, endPoint x: 564, endPoint y: 315, distance: 74.9
click at [564, 315] on div "Obianuju E" at bounding box center [617, 313] width 106 height 16
click at [479, 29] on div "Pickup Enroute Reassign Cancel Delivery" at bounding box center [794, 21] width 1183 height 43
click at [671, 321] on div "Obianuju E" at bounding box center [617, 313] width 106 height 16
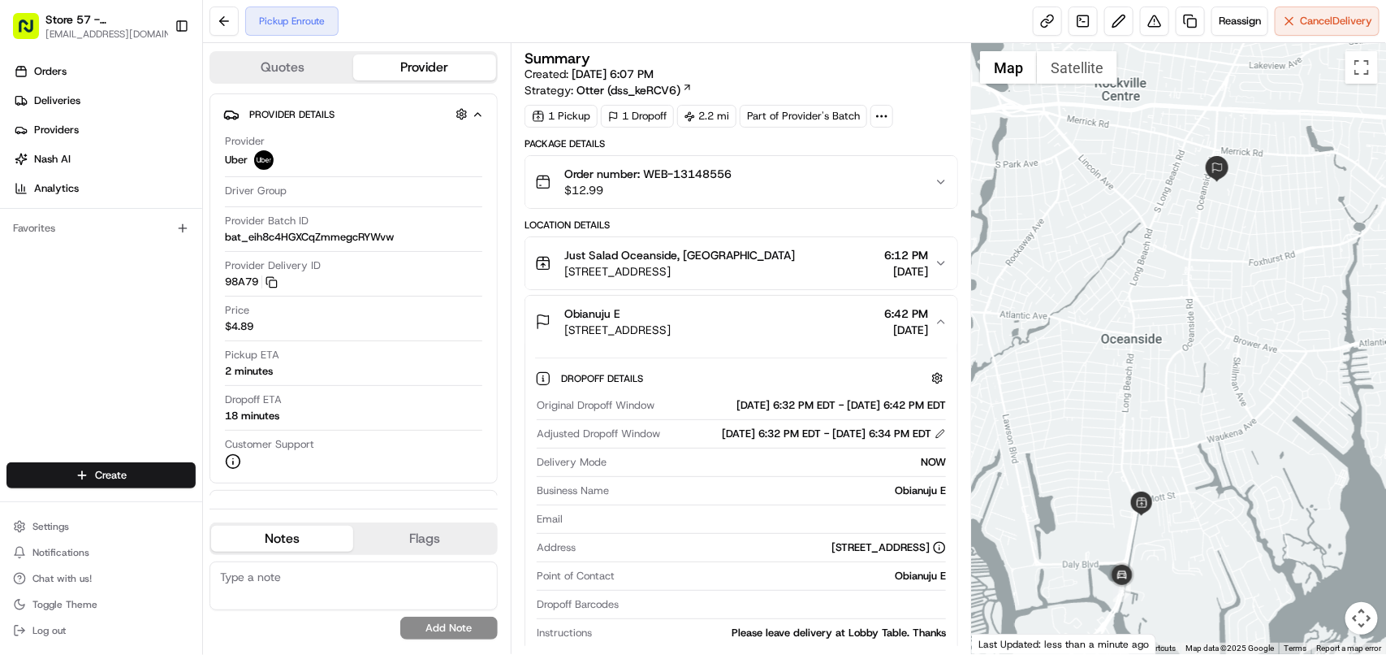
click at [671, 331] on span "[STREET_ADDRESS]" at bounding box center [617, 330] width 106 height 16
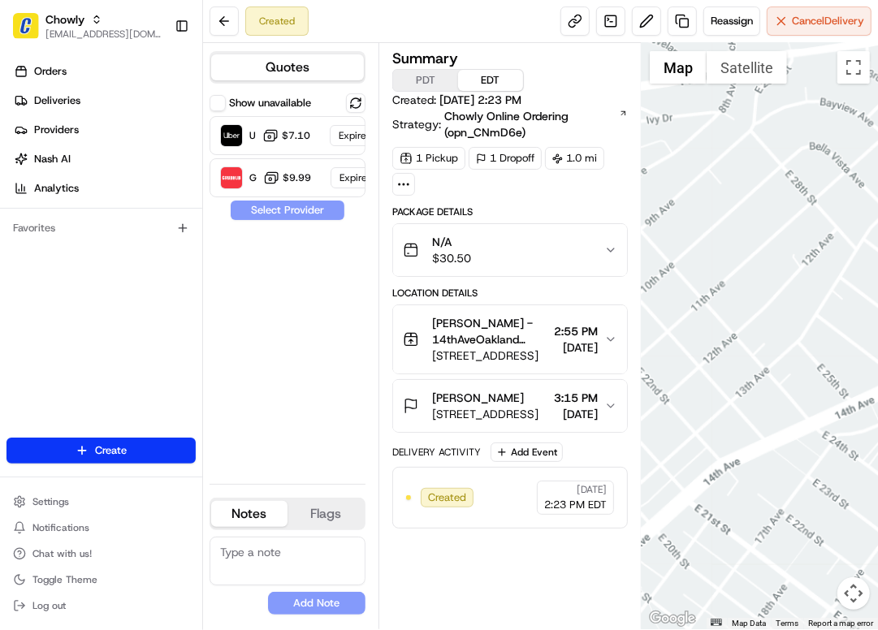
drag, startPoint x: 374, startPoint y: 391, endPoint x: 347, endPoint y: 387, distance: 27.1
click at [371, 390] on div "Quotes Show unavailable Uber $7.10 Expired Grubhub $9.99 Expired Select Provide…" at bounding box center [290, 336] width 175 height 586
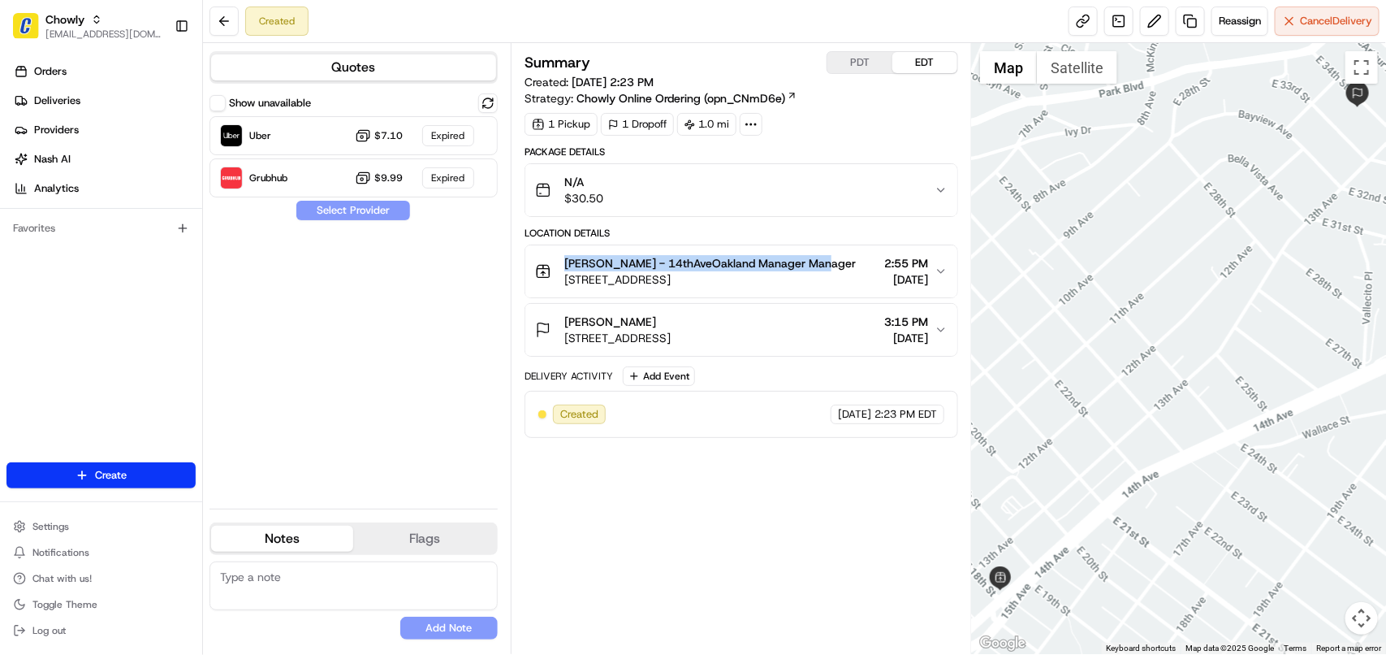
drag, startPoint x: 559, startPoint y: 260, endPoint x: 823, endPoint y: 264, distance: 264.0
click at [823, 264] on div "Philomena - 14thAveOakland Manager Manager 1801 14th Ave, Oakland, CA 94606, US…" at bounding box center [735, 271] width 400 height 32
copy span "[PERSON_NAME] - 14thAveOakland Manager Manager"
click at [360, 396] on div "Show unavailable Uber $7.10 Expired Grubhub $9.99 Expired Select Provider" at bounding box center [354, 294] width 288 height 402
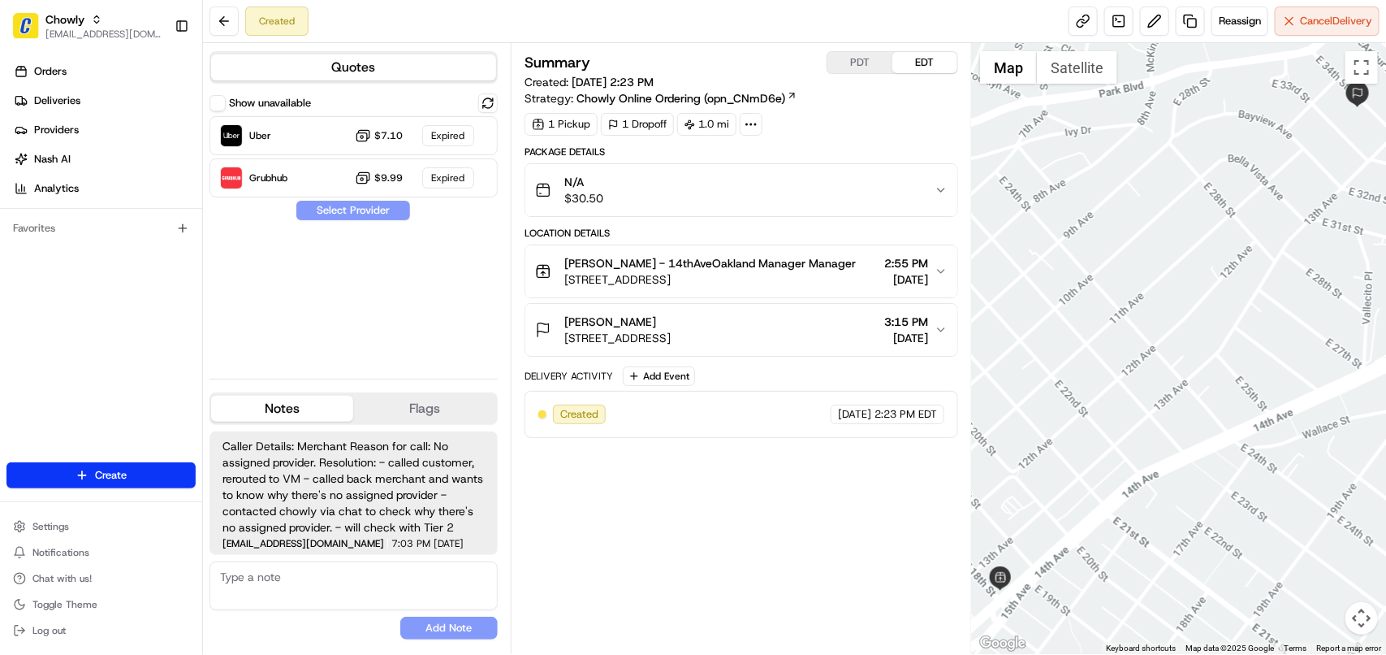
click at [342, 603] on textarea at bounding box center [354, 585] width 288 height 49
paste textarea "**Caller Information: Merchant **Reason for calling: Order never Dispatched **R…"
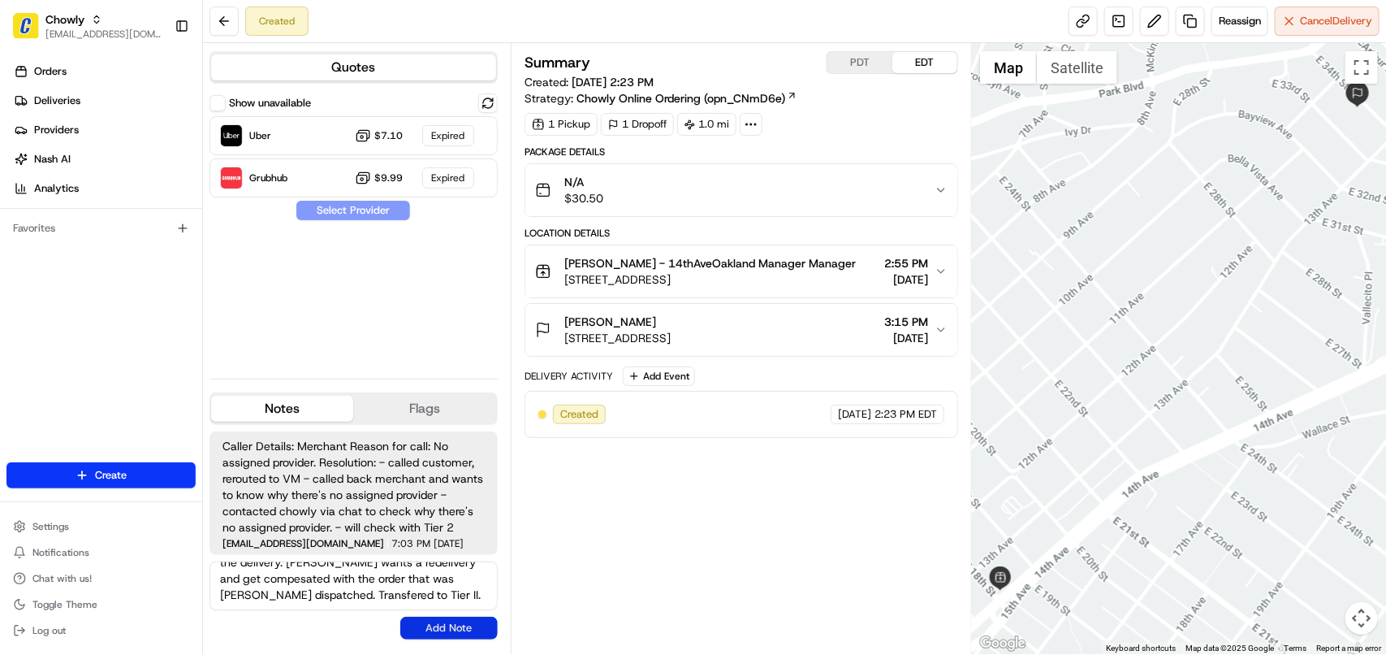
type textarea "**Caller Information: Merchant **Reason for calling: Order never Dispatched **R…"
click at [435, 624] on button "Add Note" at bounding box center [448, 627] width 97 height 23
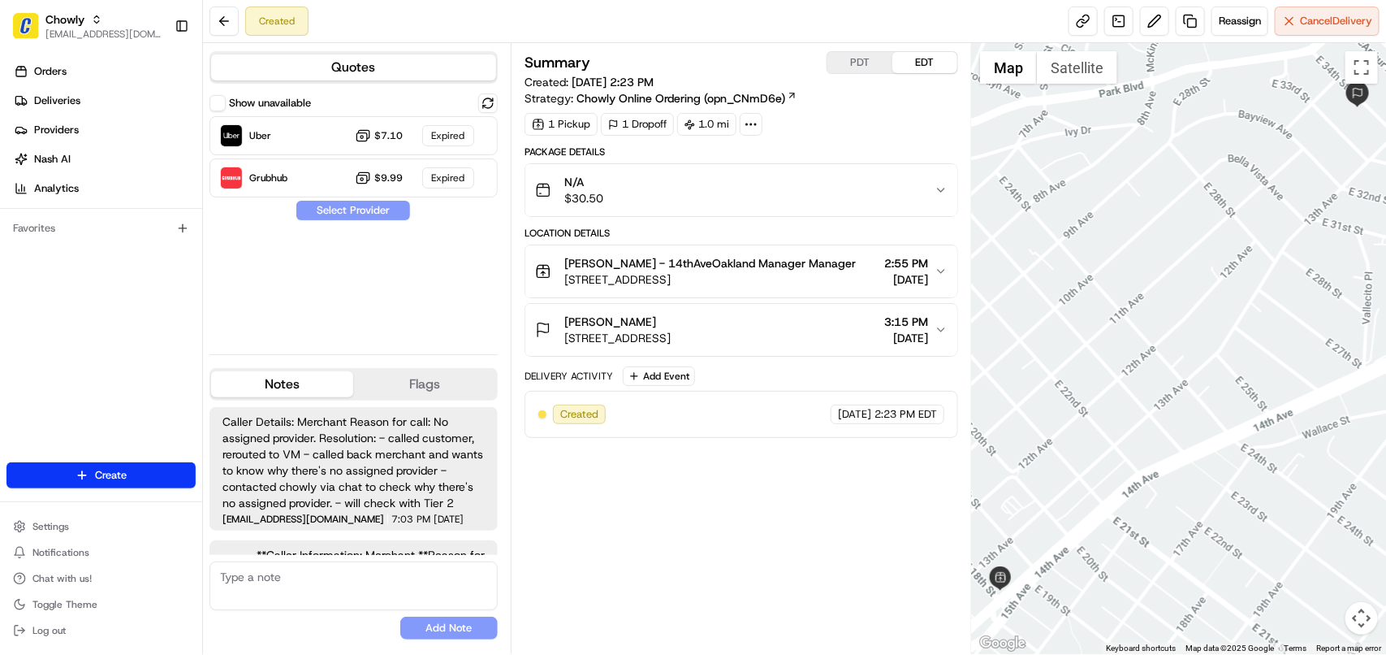
scroll to position [108, 0]
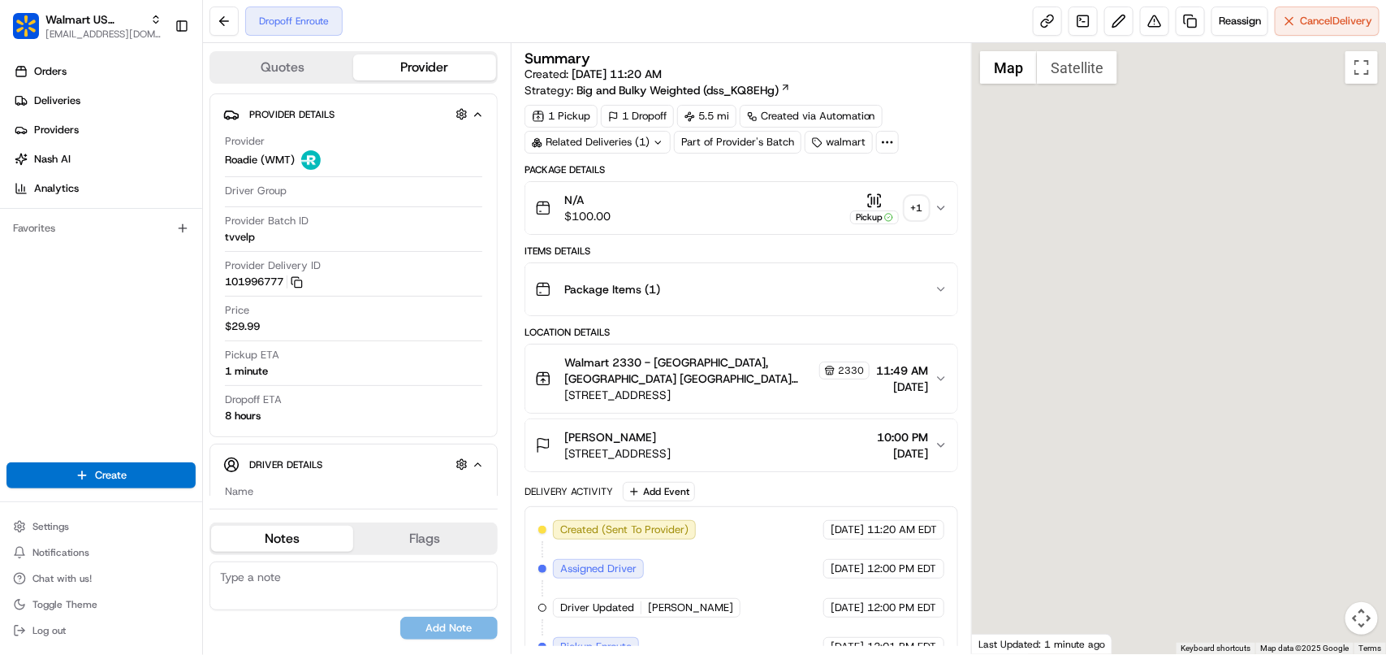
click at [625, 142] on div "Related Deliveries (1)" at bounding box center [598, 142] width 146 height 23
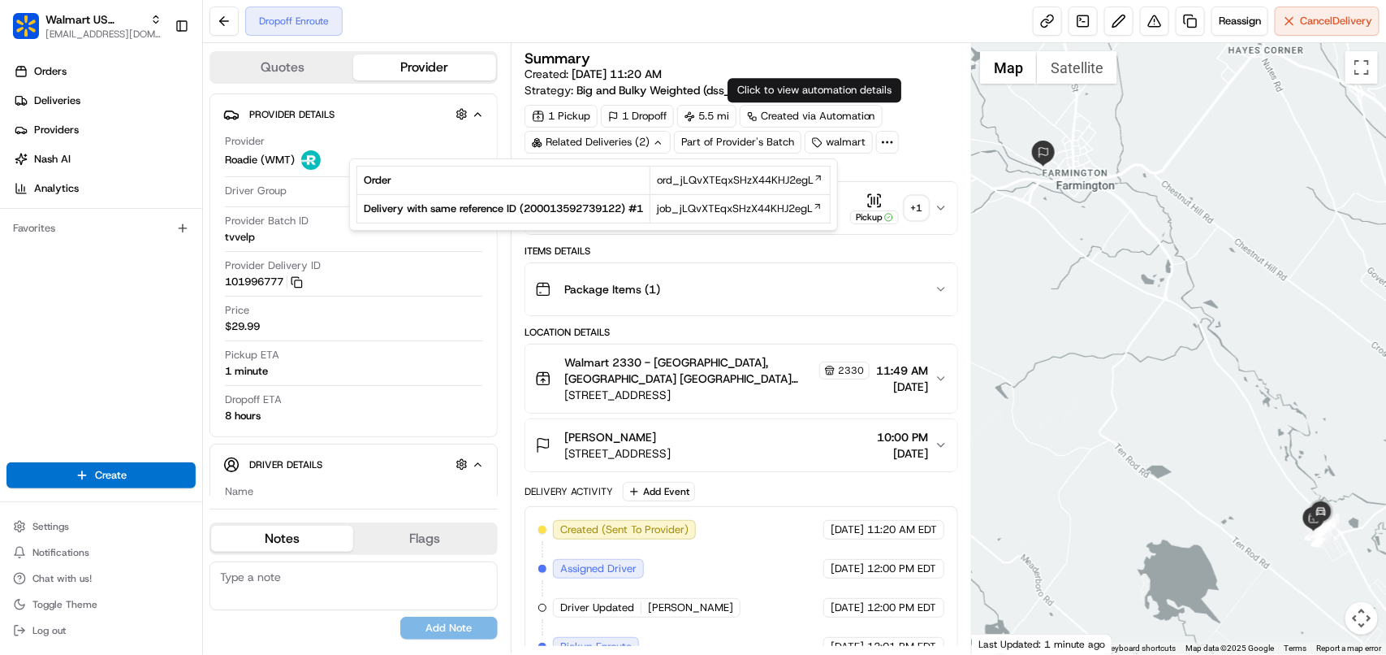
click at [793, 43] on div "Summary Created: 08/21/2025 11:20 AM Strategy: Big and Bulky Weighted (dss_KQ8E…" at bounding box center [741, 348] width 461 height 611
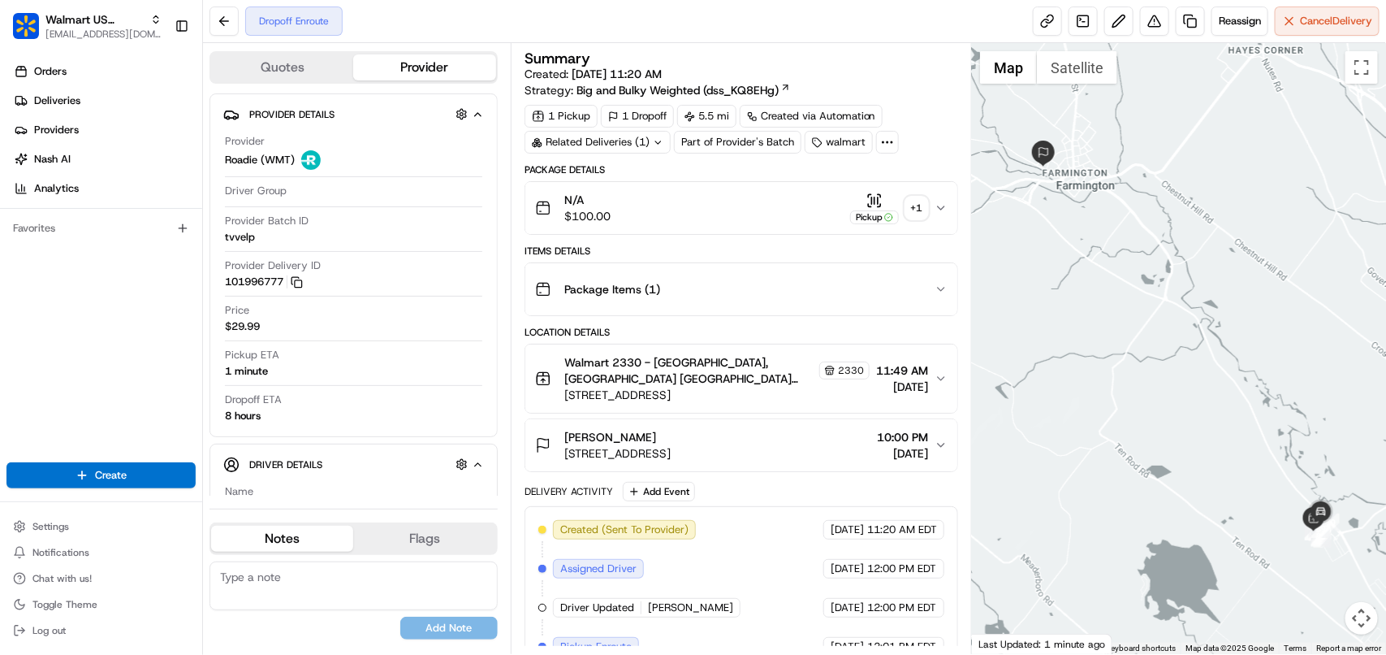
click at [943, 383] on icon "button" at bounding box center [941, 378] width 13 height 13
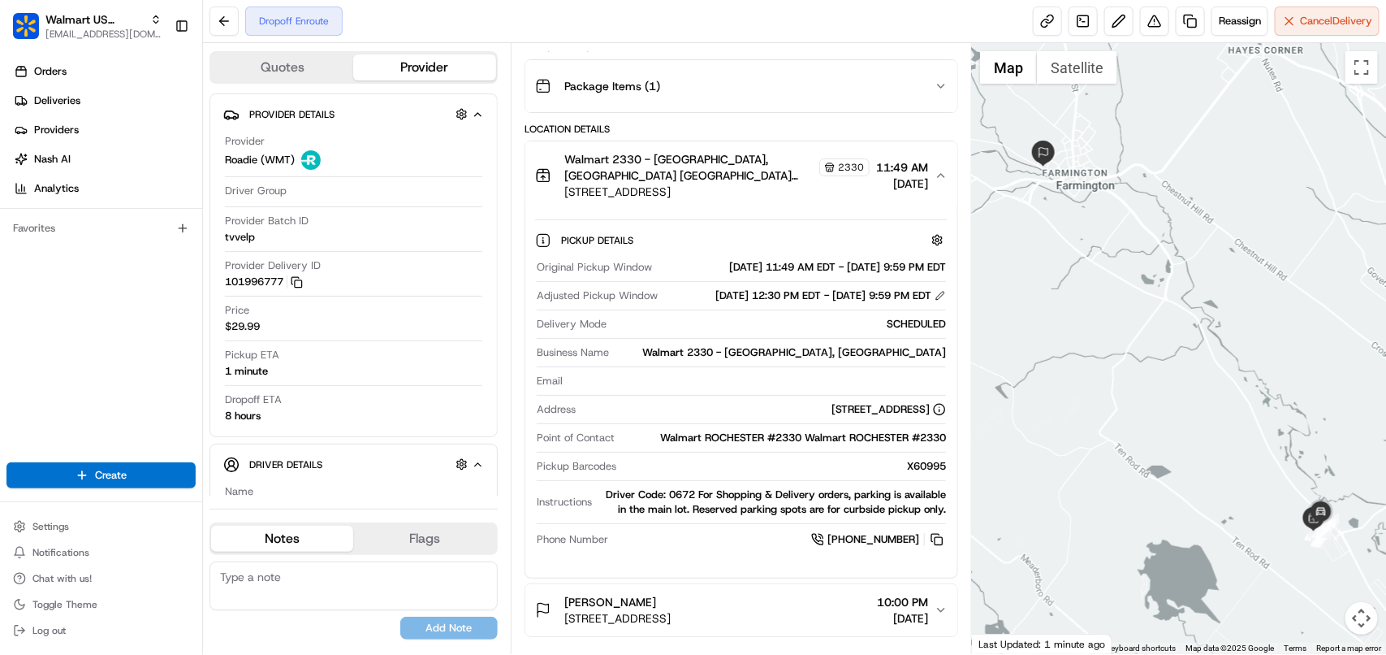
scroll to position [305, 0]
